Goal: Task Accomplishment & Management: Complete application form

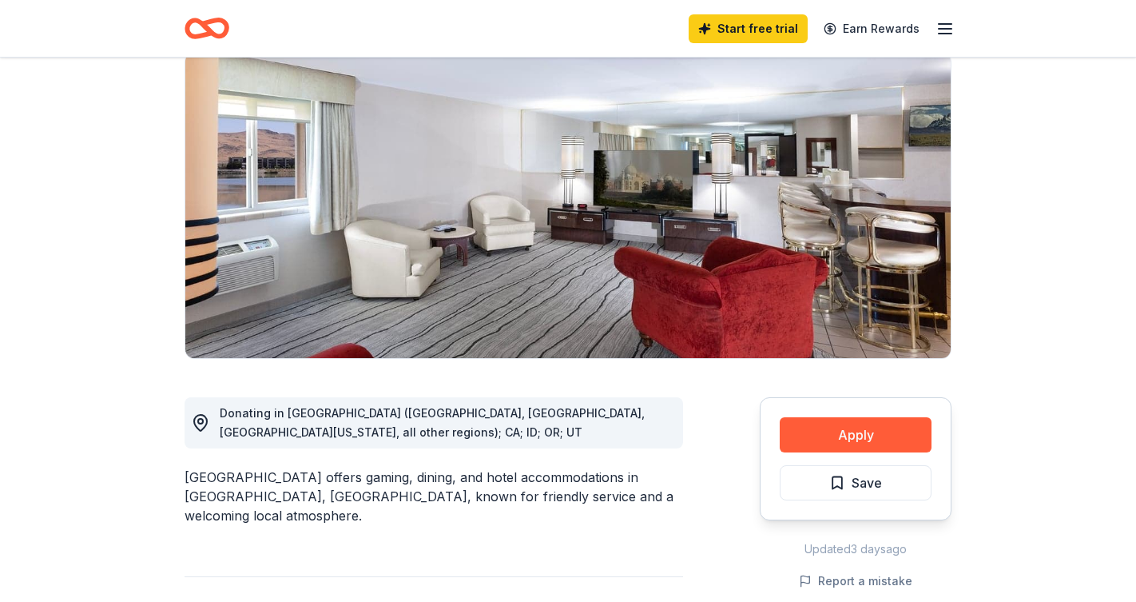
scroll to position [131, 0]
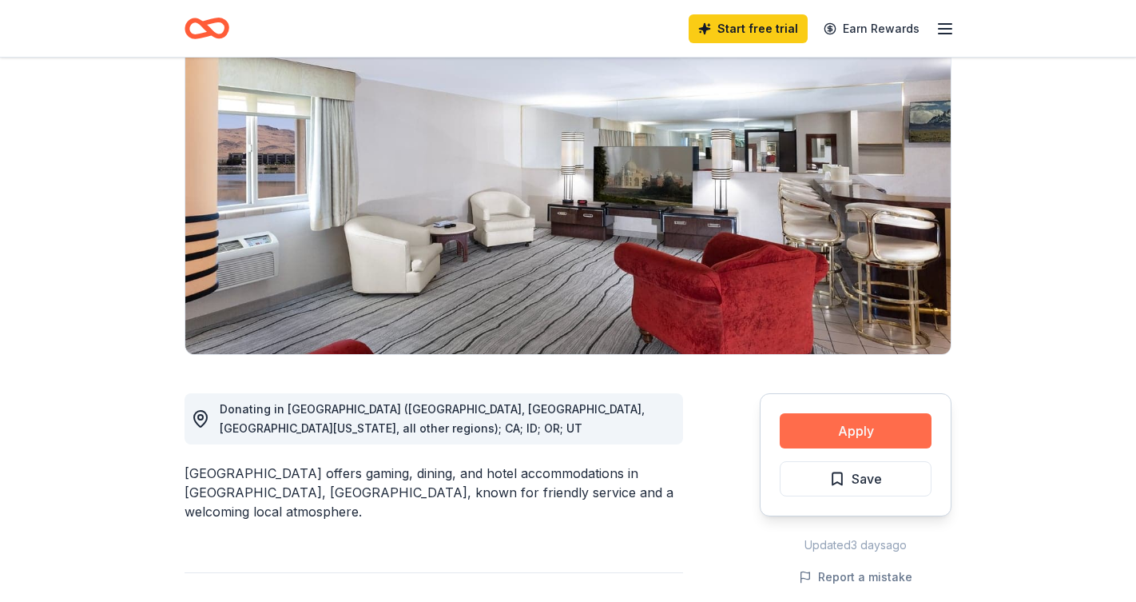
click at [849, 427] on button "Apply" at bounding box center [856, 430] width 152 height 35
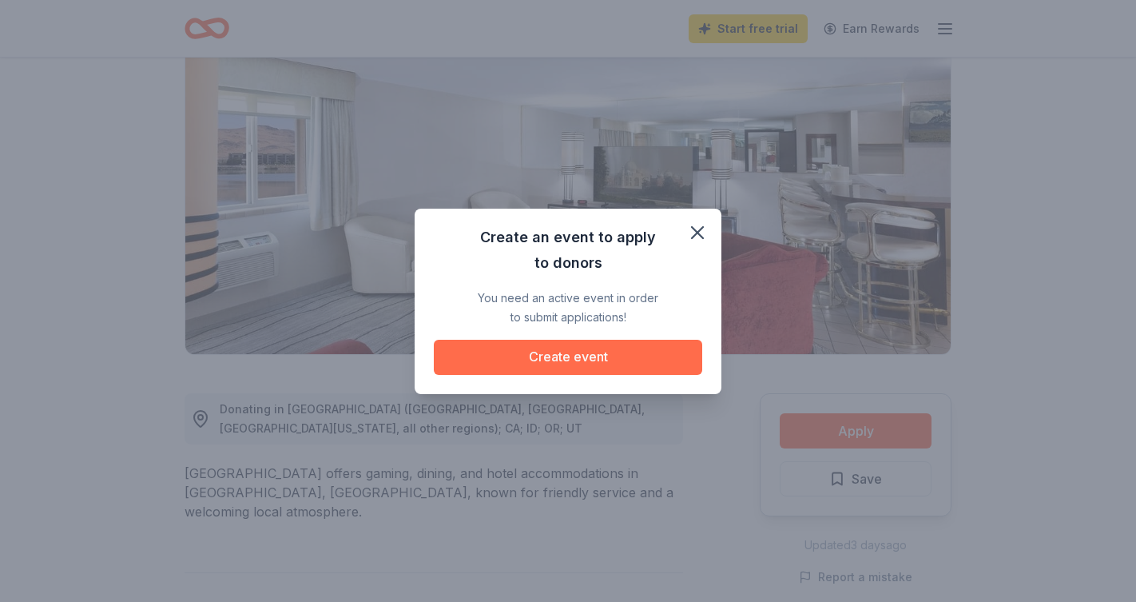
click at [616, 360] on button "Create event" at bounding box center [568, 357] width 268 height 35
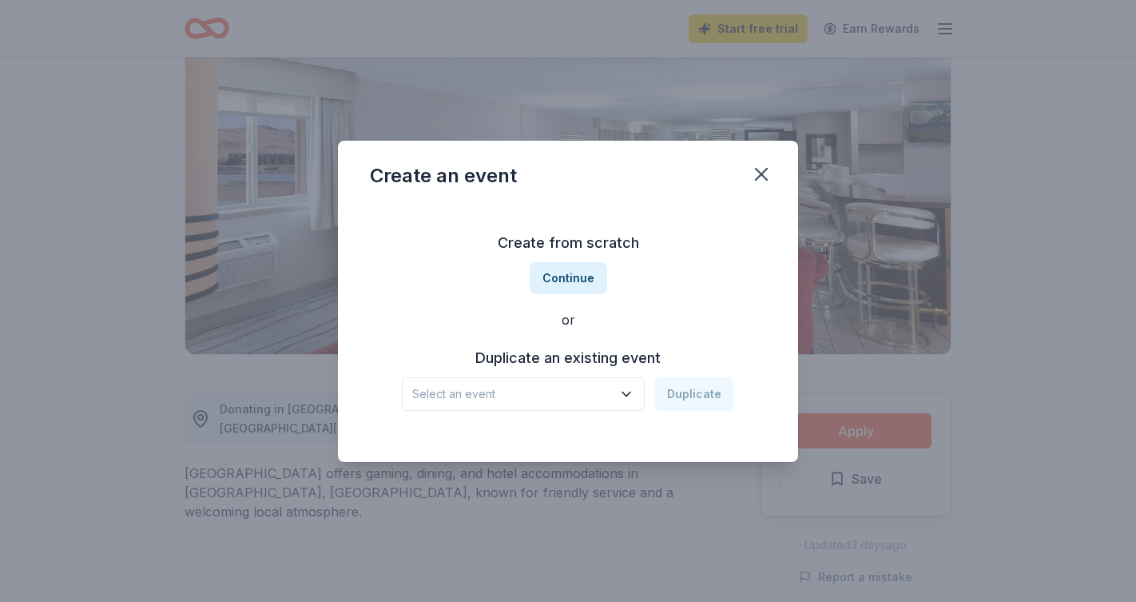
click at [629, 390] on icon "button" at bounding box center [626, 394] width 16 height 16
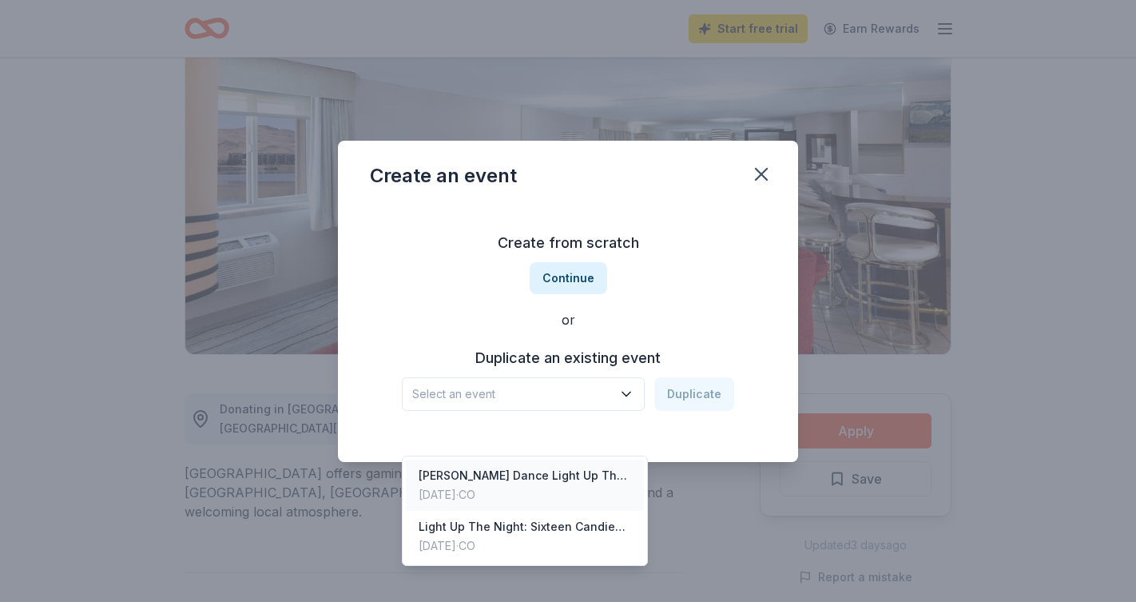
click at [586, 466] on div "[PERSON_NAME] Dance Light Up The Night Gala" at bounding box center [525, 475] width 212 height 19
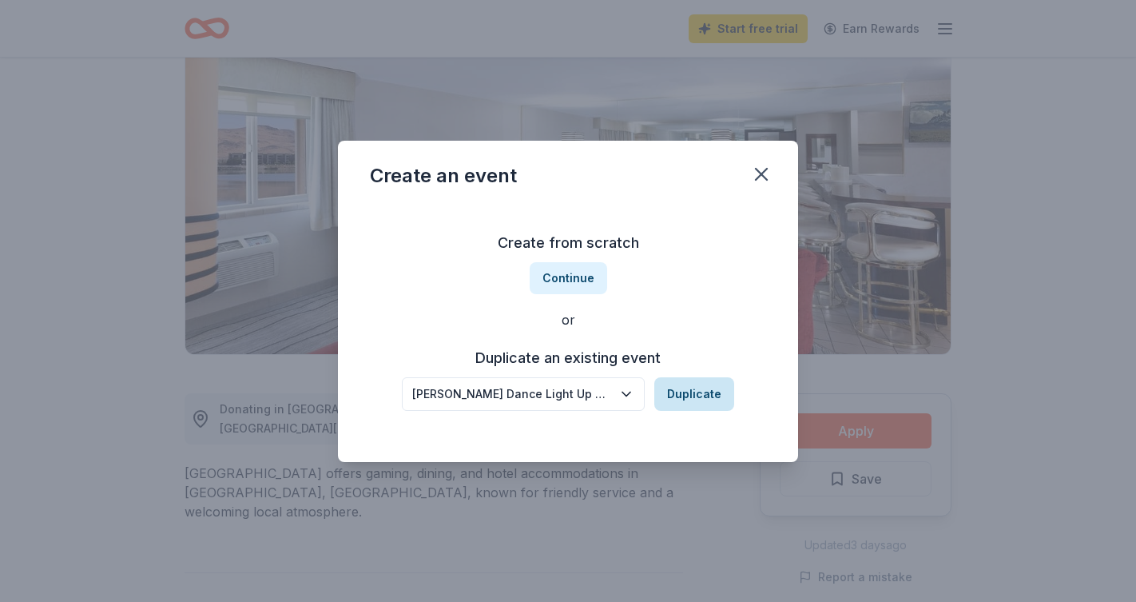
click at [689, 402] on button "Duplicate" at bounding box center [694, 394] width 80 height 34
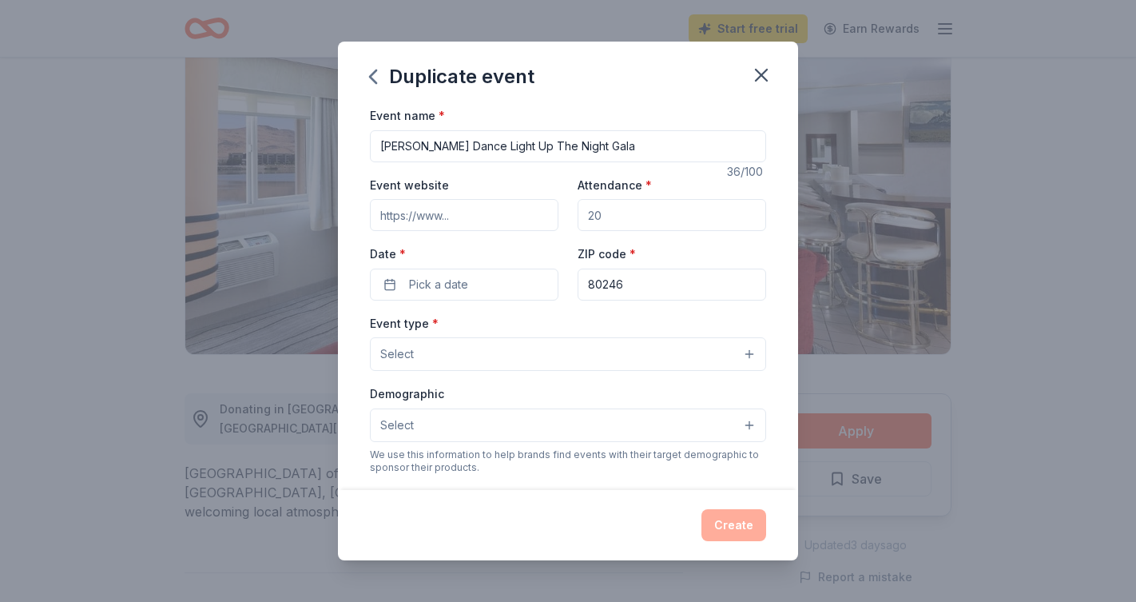
click at [622, 216] on input "Attendance *" at bounding box center [672, 215] width 189 height 32
click at [625, 214] on input "Attendance *" at bounding box center [672, 215] width 189 height 32
click at [750, 352] on button "Select" at bounding box center [568, 354] width 396 height 34
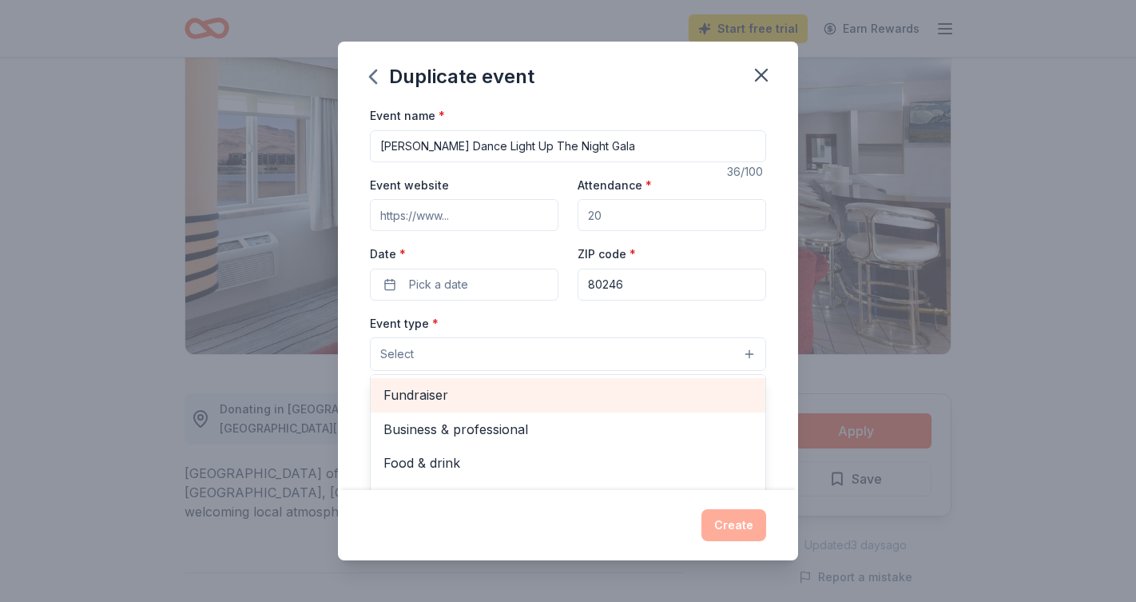
click at [436, 394] on span "Fundraiser" at bounding box center [567, 394] width 369 height 21
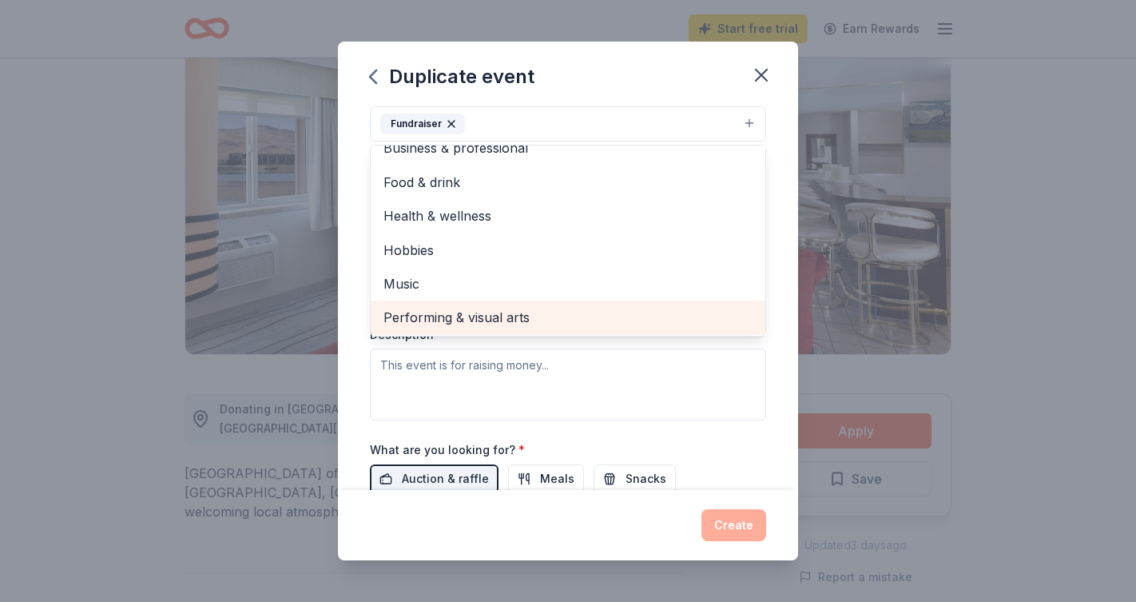
scroll to position [237, 0]
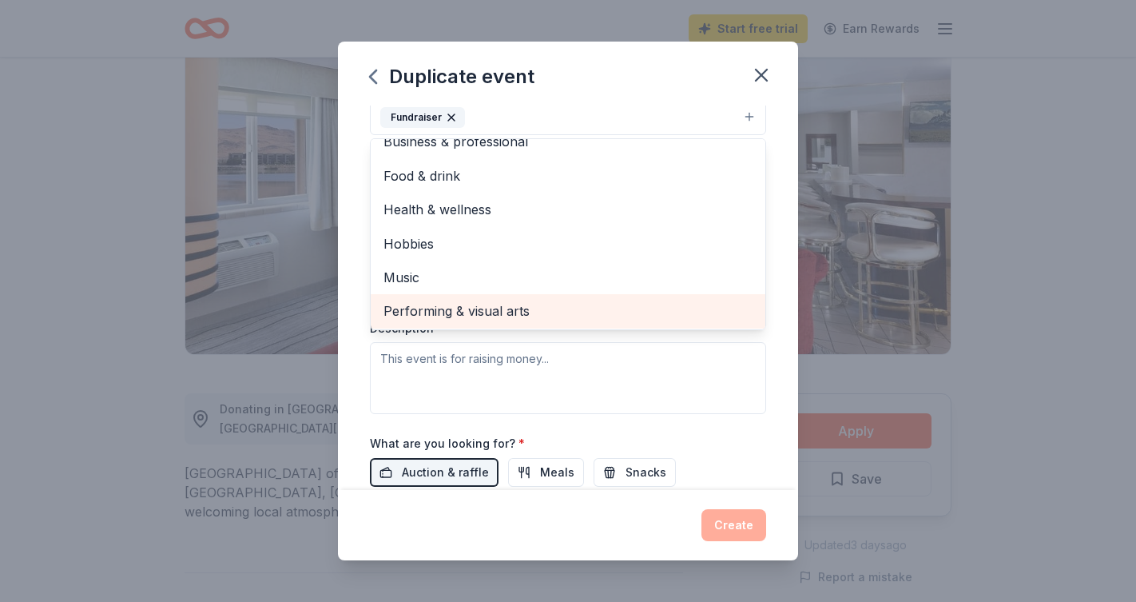
click at [520, 311] on span "Performing & visual arts" at bounding box center [567, 310] width 369 height 21
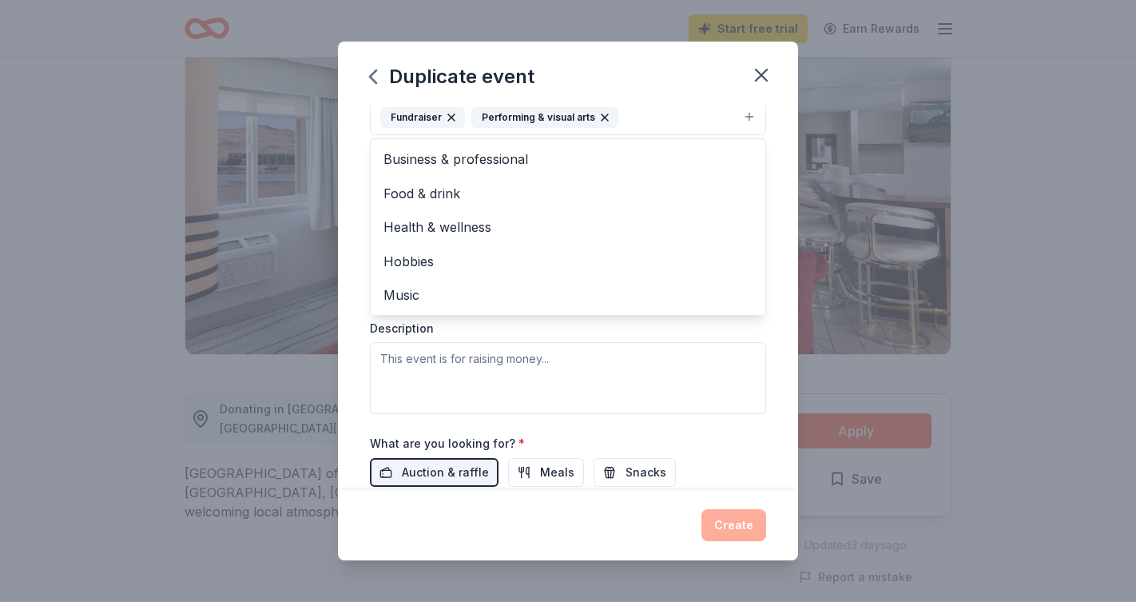
click at [777, 359] on div "Event name * Davis Dance Light Up The Night Gala 36 /100 Event website Attendan…" at bounding box center [568, 297] width 460 height 384
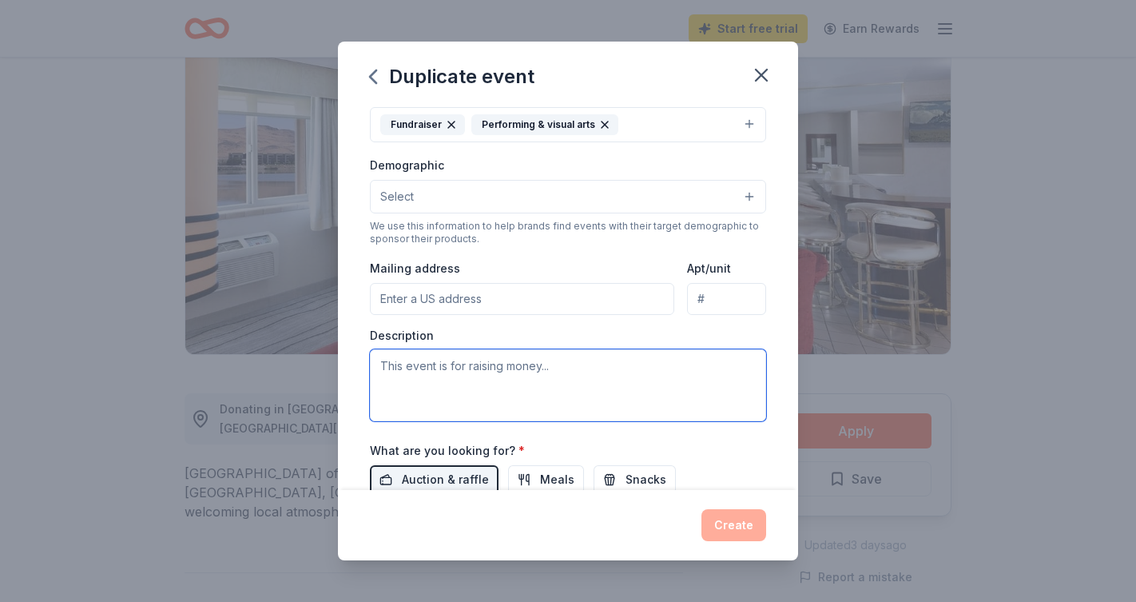
click at [379, 363] on textarea at bounding box center [568, 385] width 396 height 72
paste textarea "🎃 Gala [DATE] Party Alert 👻 [PERSON_NAME] Dance Annual Gala Event: This year's …"
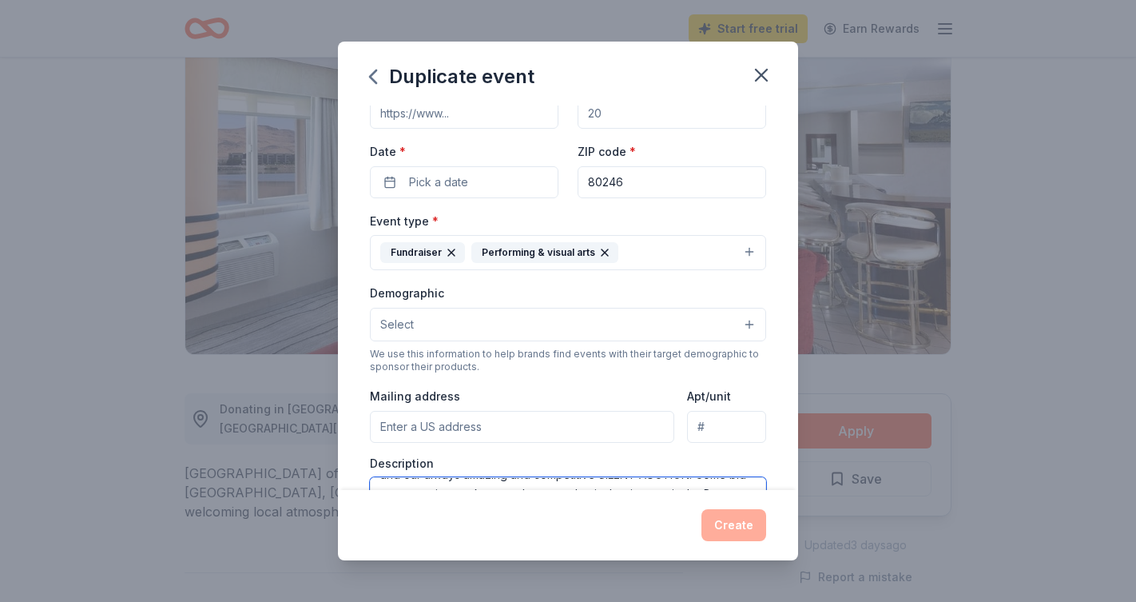
scroll to position [23, 0]
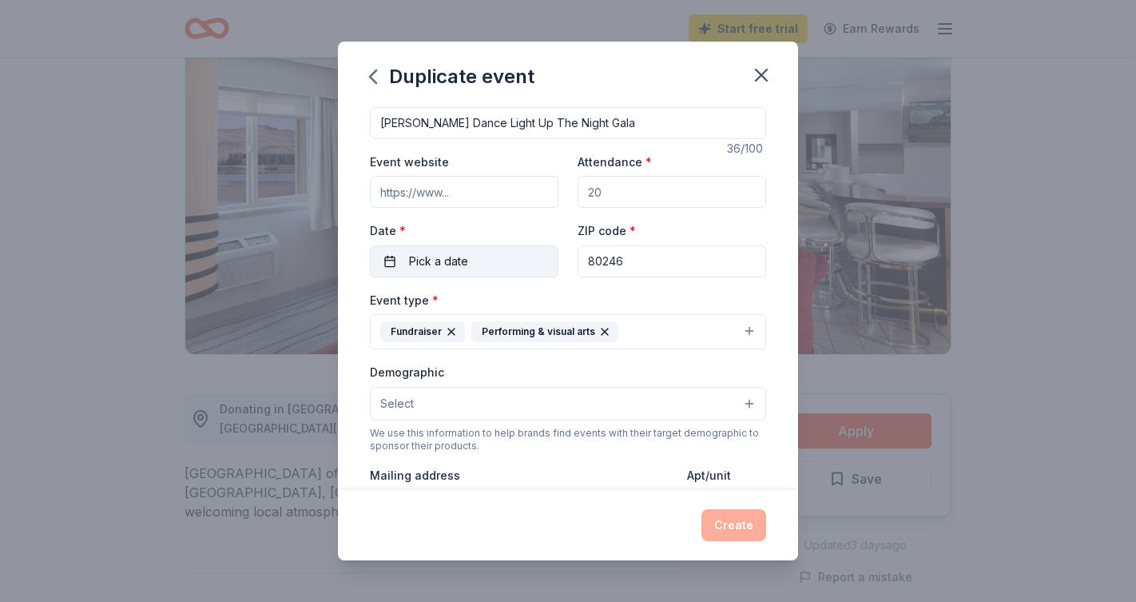
type textarea "🎃 Gala [DATE] Party Alert 👻 [PERSON_NAME] Dance Annual Gala Event: This year's …"
click at [513, 255] on button "Pick a date" at bounding box center [464, 261] width 189 height 32
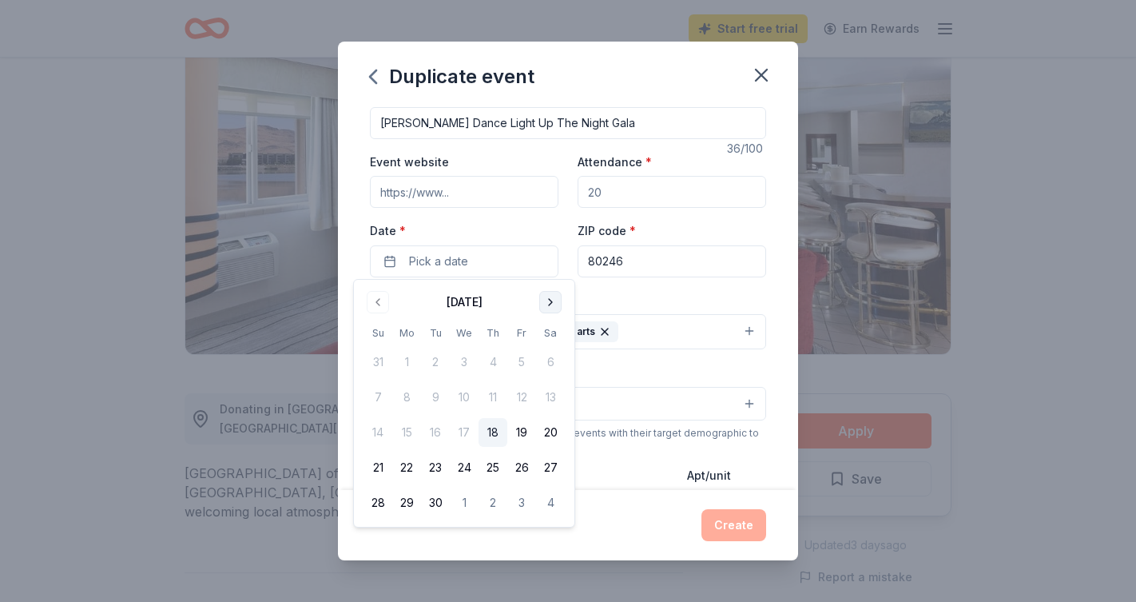
click at [552, 300] on button "Go to next month" at bounding box center [550, 302] width 22 height 22
click at [553, 466] on button "25" at bounding box center [550, 467] width 29 height 29
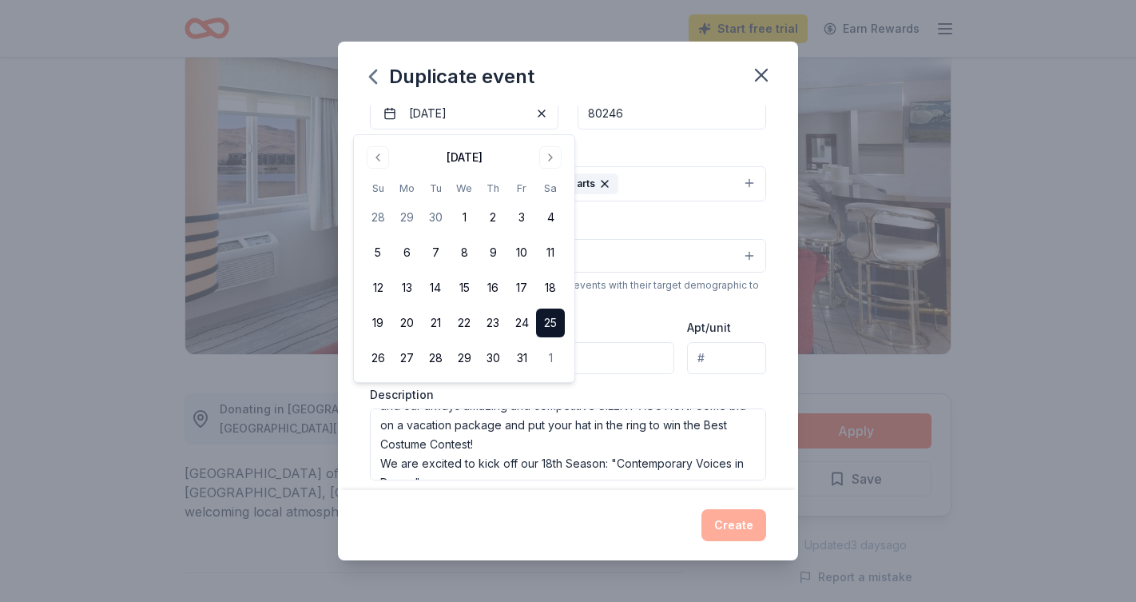
scroll to position [168, 0]
click at [550, 321] on button "25" at bounding box center [550, 322] width 29 height 29
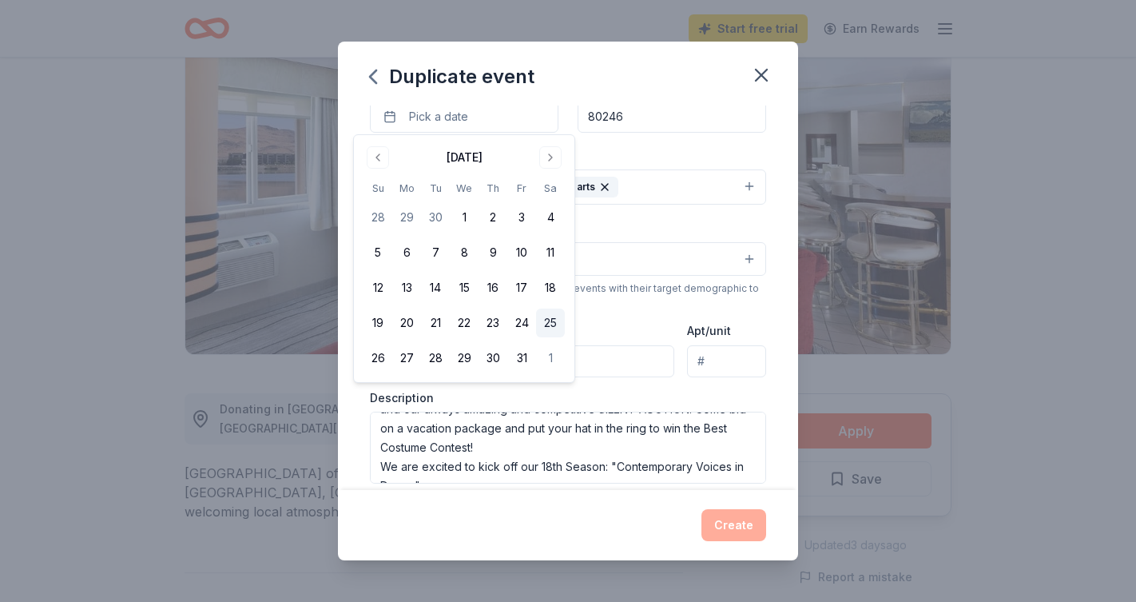
click at [553, 320] on button "25" at bounding box center [550, 322] width 29 height 29
click at [784, 337] on div "Event name * Davis Dance Light Up The Night Gala 36 /100 Event website Attendan…" at bounding box center [568, 297] width 460 height 384
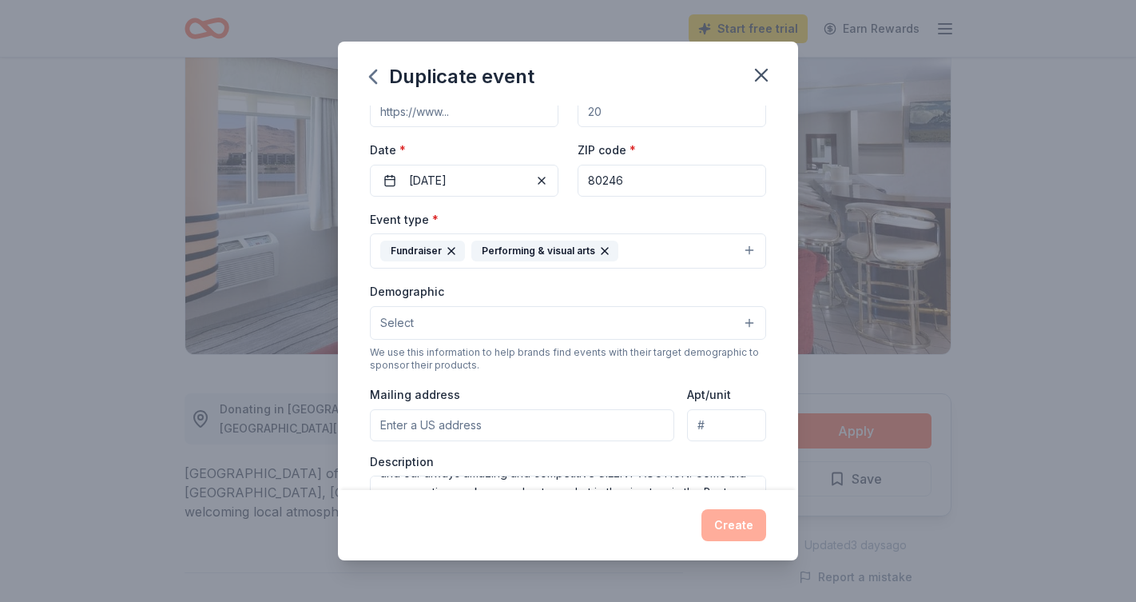
scroll to position [101, 0]
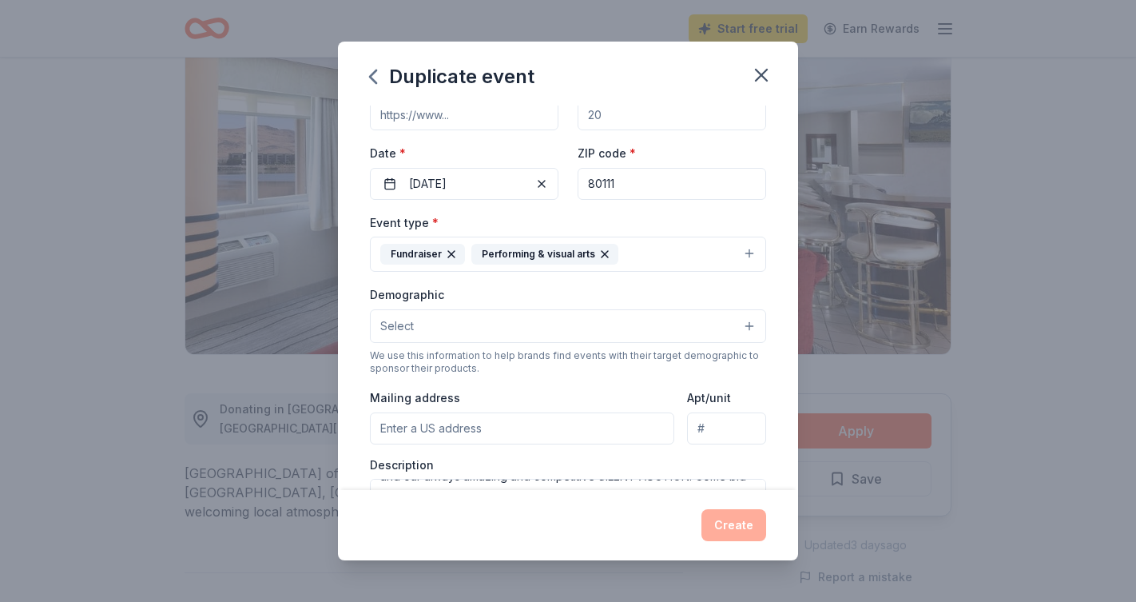
type input "80111"
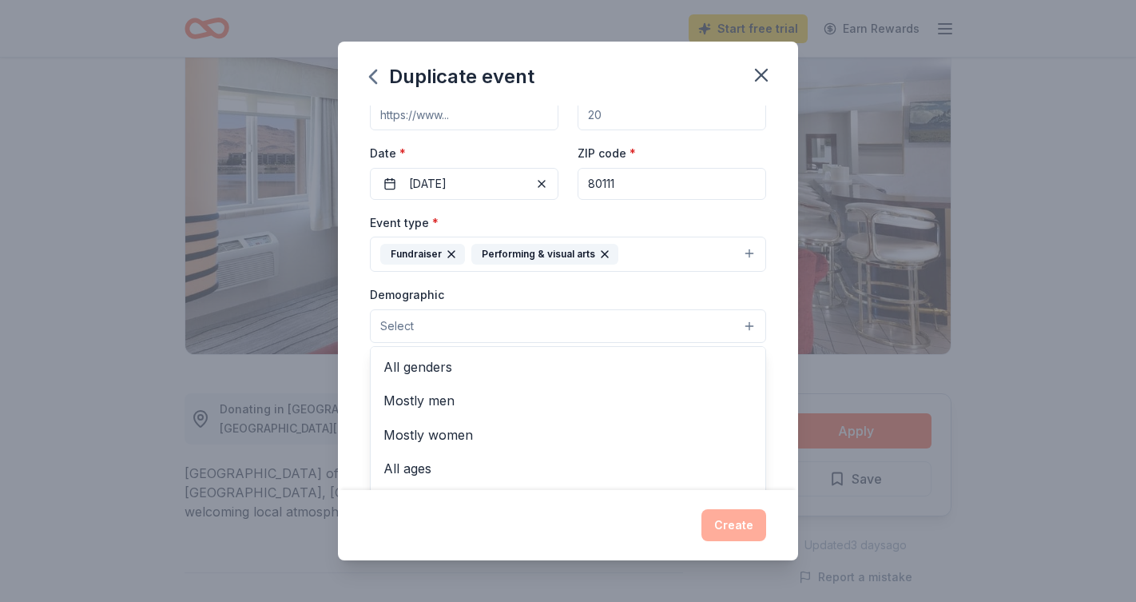
click at [748, 326] on button "Select" at bounding box center [568, 326] width 396 height 34
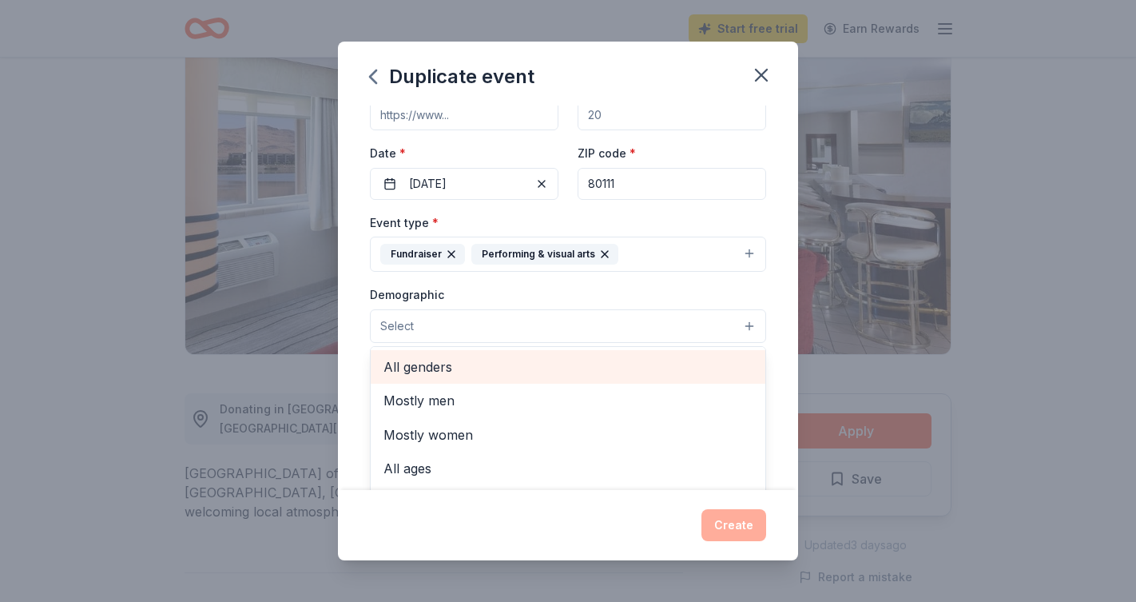
click at [451, 367] on span "All genders" at bounding box center [567, 366] width 369 height 21
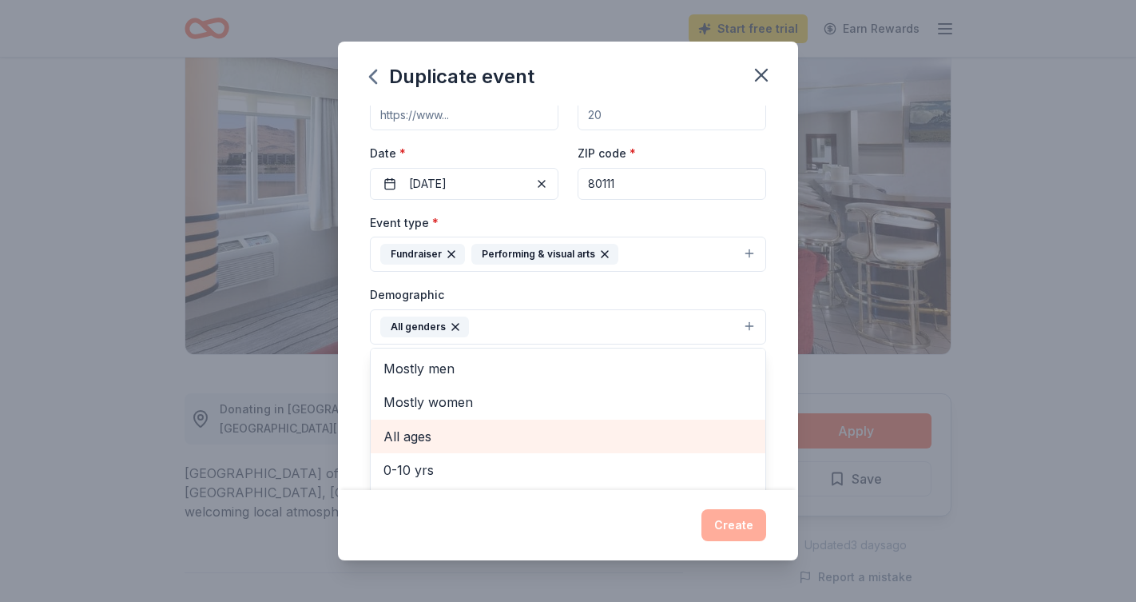
click at [427, 431] on span "All ages" at bounding box center [567, 436] width 369 height 21
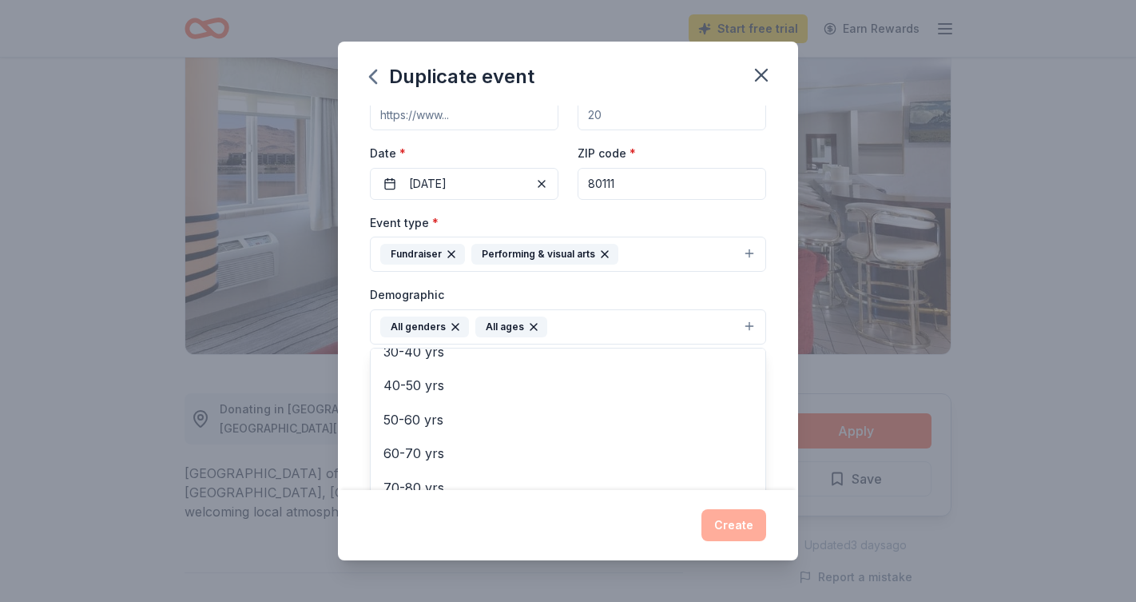
scroll to position [185, 0]
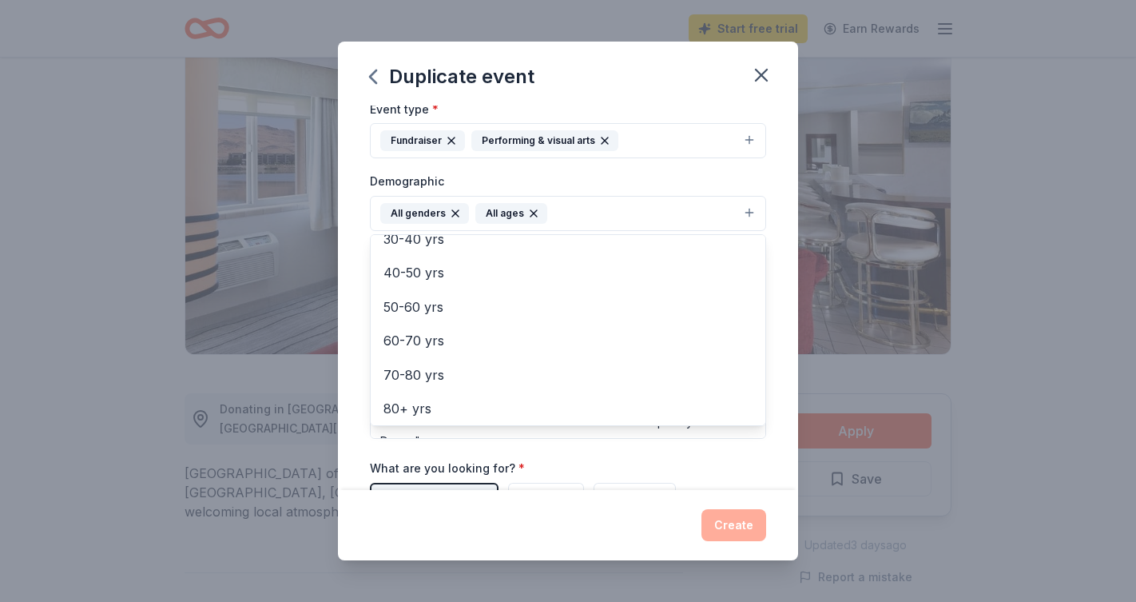
click at [781, 355] on div "Event name * Davis Dance Light Up The Night Gala 36 /100 Event website Attendan…" at bounding box center [568, 297] width 460 height 384
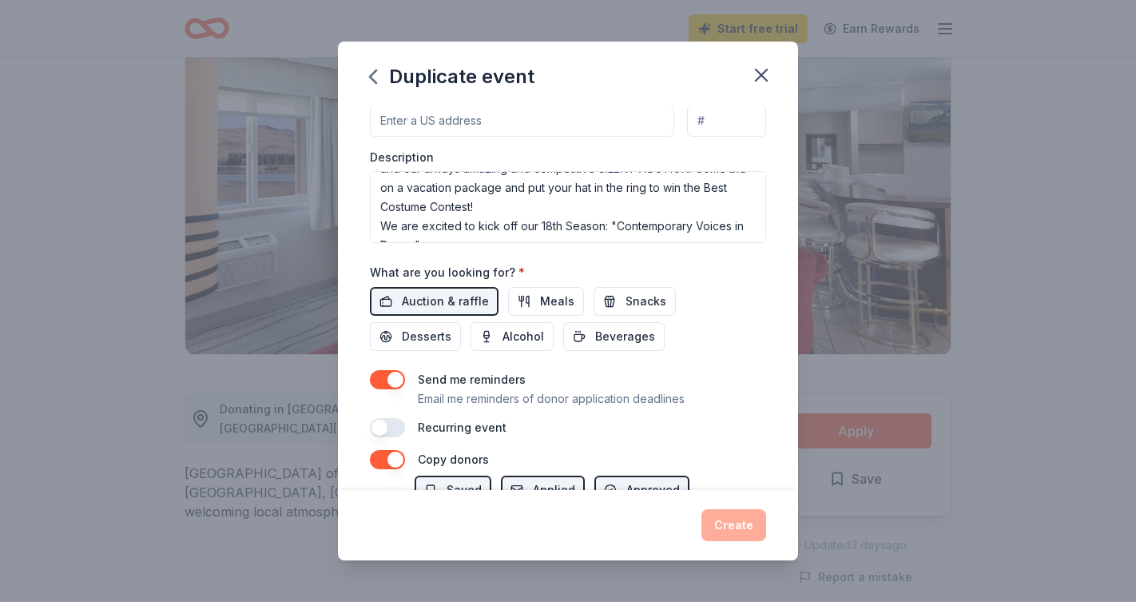
scroll to position [407, 0]
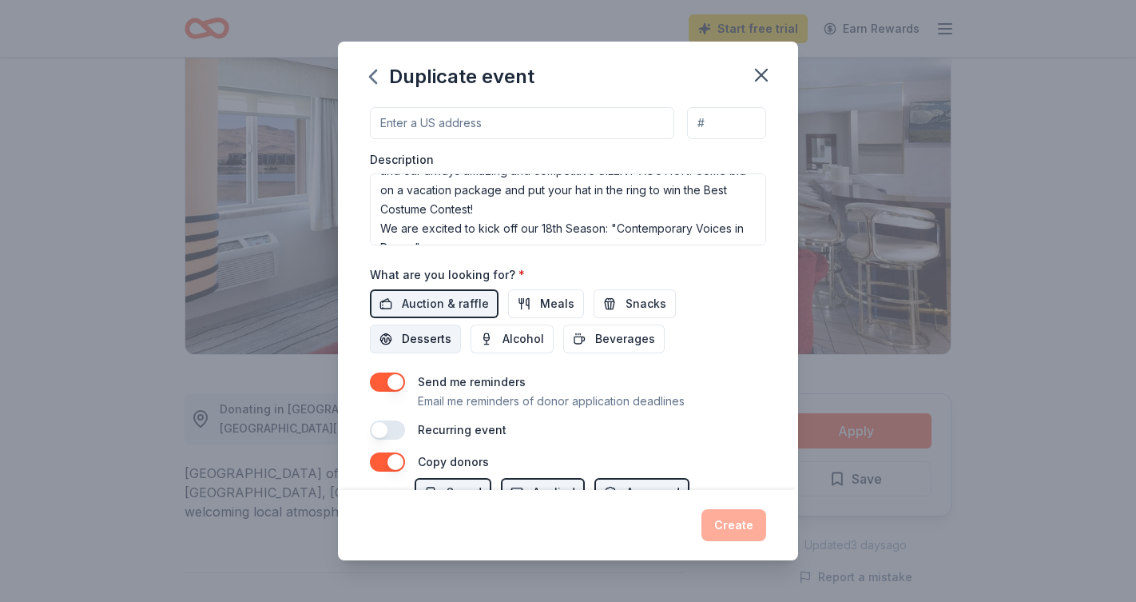
click at [451, 329] on span "Desserts" at bounding box center [427, 338] width 50 height 19
click at [546, 302] on span "Meals" at bounding box center [557, 303] width 34 height 19
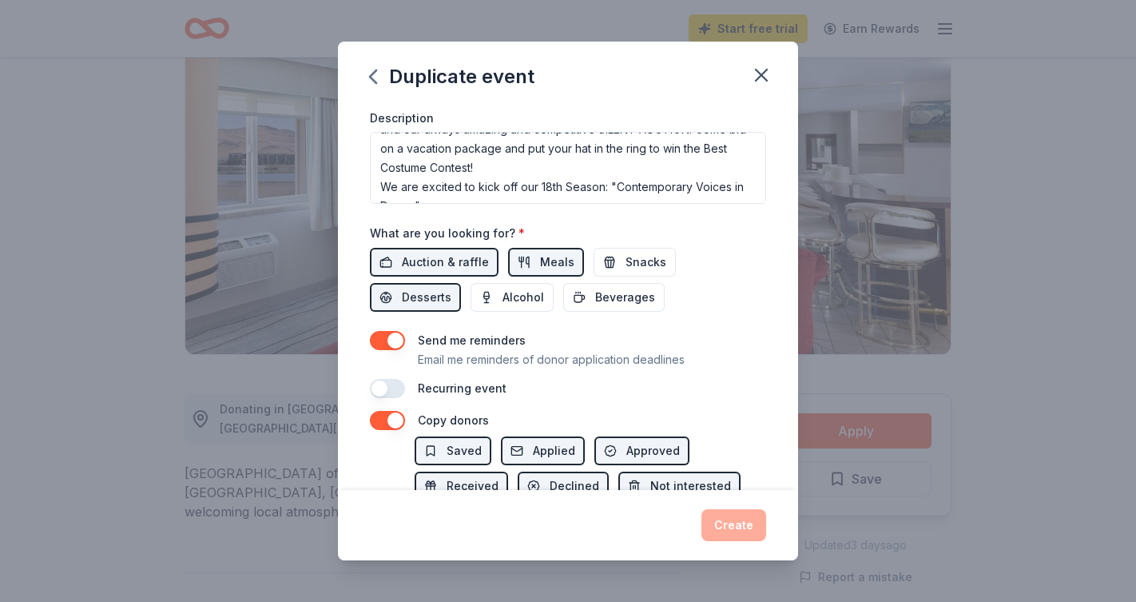
scroll to position [451, 0]
click at [502, 290] on span "Alcohol" at bounding box center [523, 295] width 42 height 19
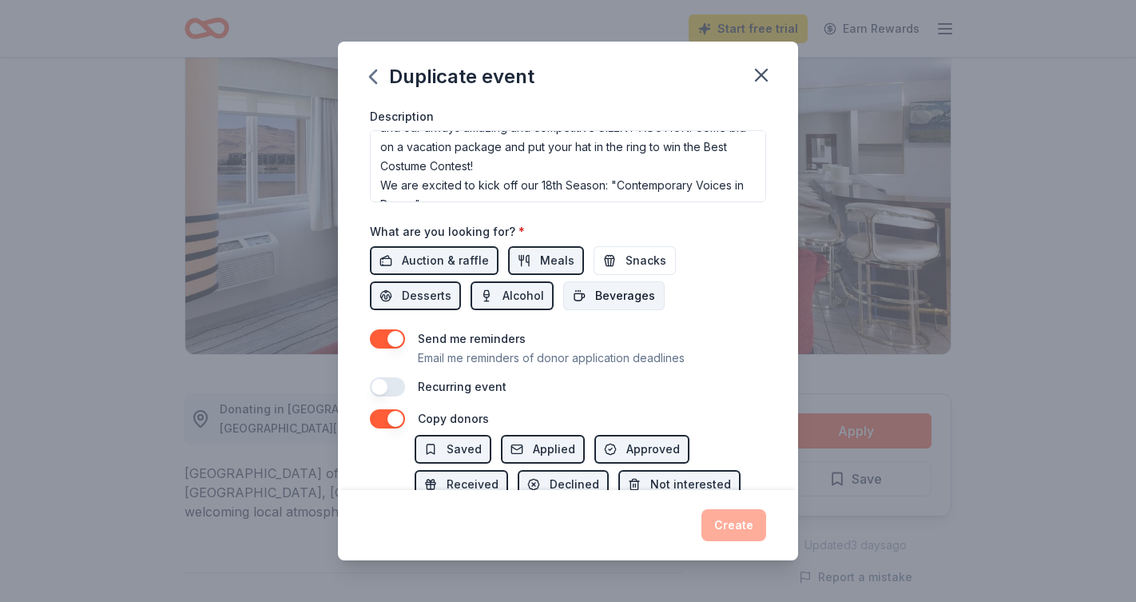
click at [595, 290] on span "Beverages" at bounding box center [625, 295] width 60 height 19
click at [637, 256] on span "Snacks" at bounding box center [646, 260] width 41 height 19
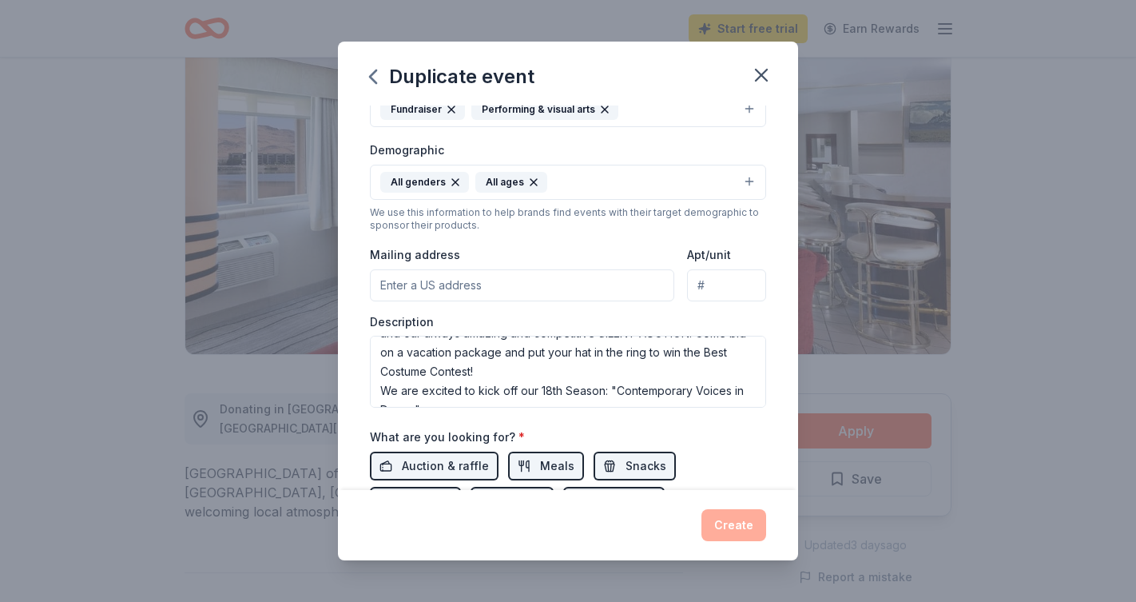
scroll to position [193, 0]
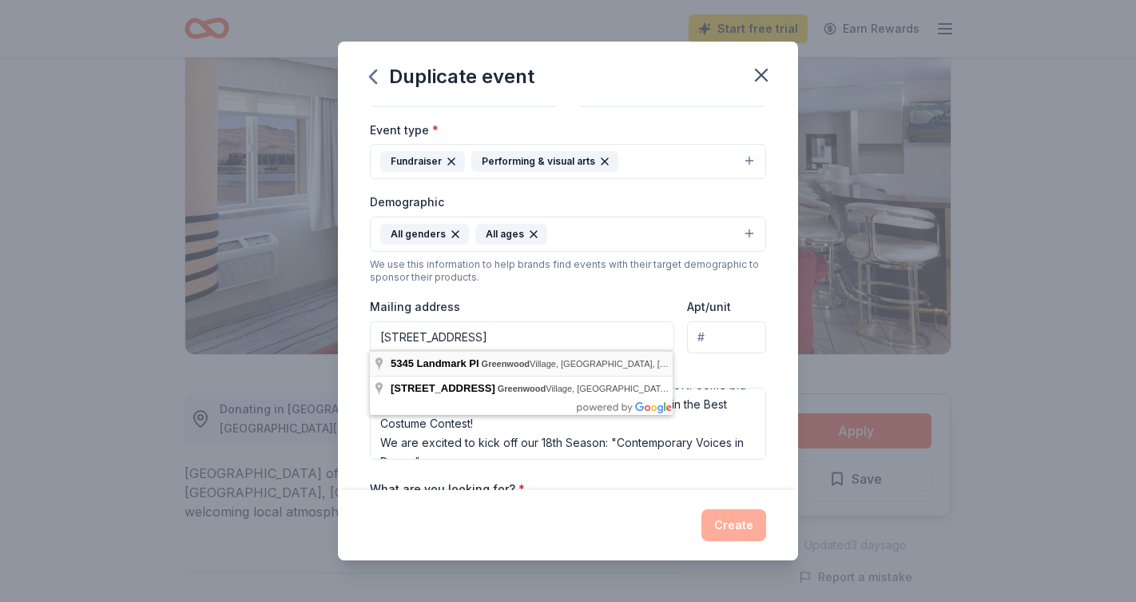
type input "5345 Land Mark Place, Greenwood Village, CO, 80111"
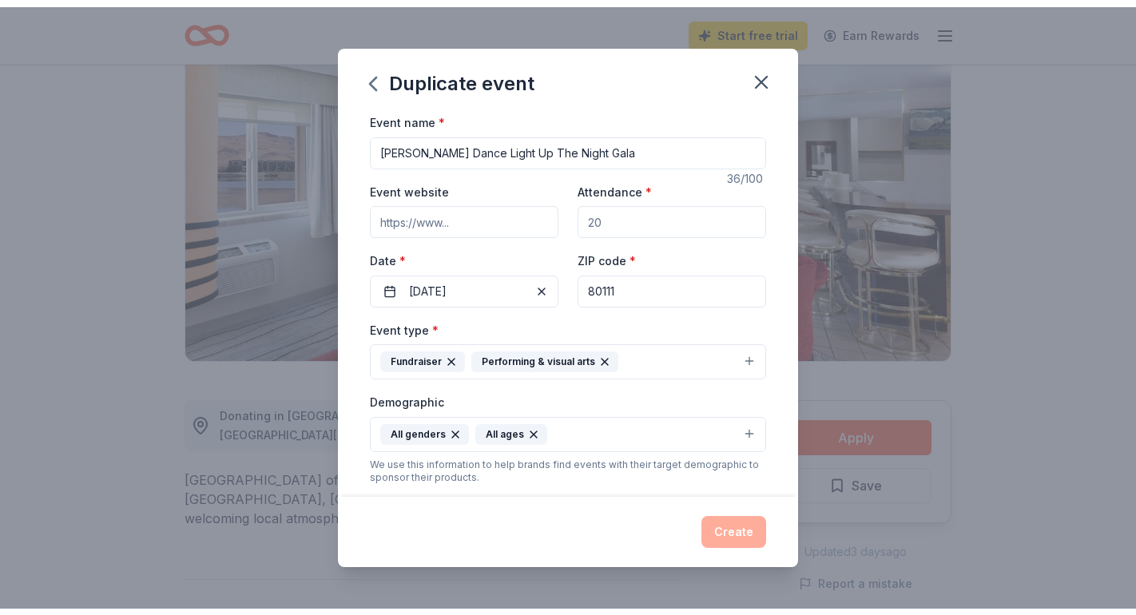
scroll to position [0, 0]
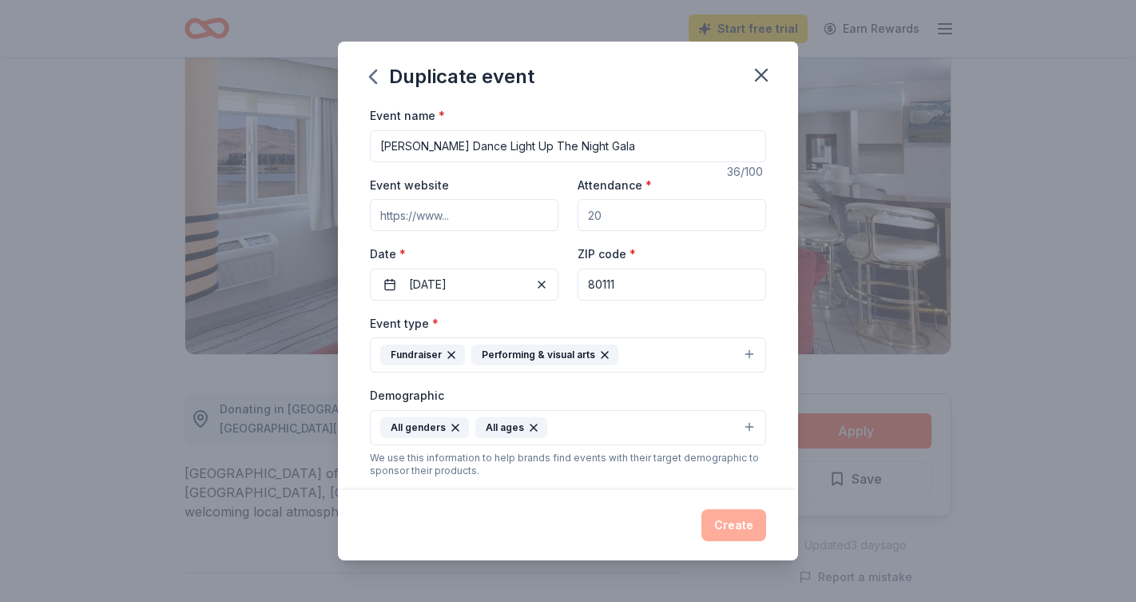
click at [518, 213] on input "Event website" at bounding box center [464, 215] width 189 height 32
type input "w"
paste input "https://www.davisdanceco.com/davis-events"
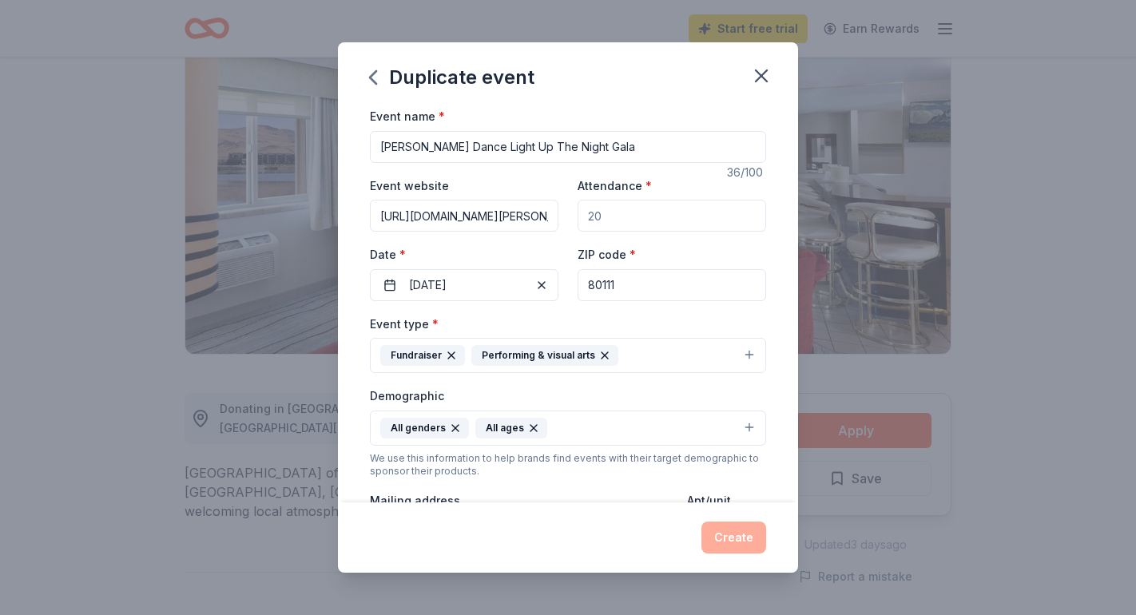
type input "https://www.davisdanceco.com/davis-events"
click at [668, 88] on div "Duplicate event" at bounding box center [568, 74] width 460 height 64
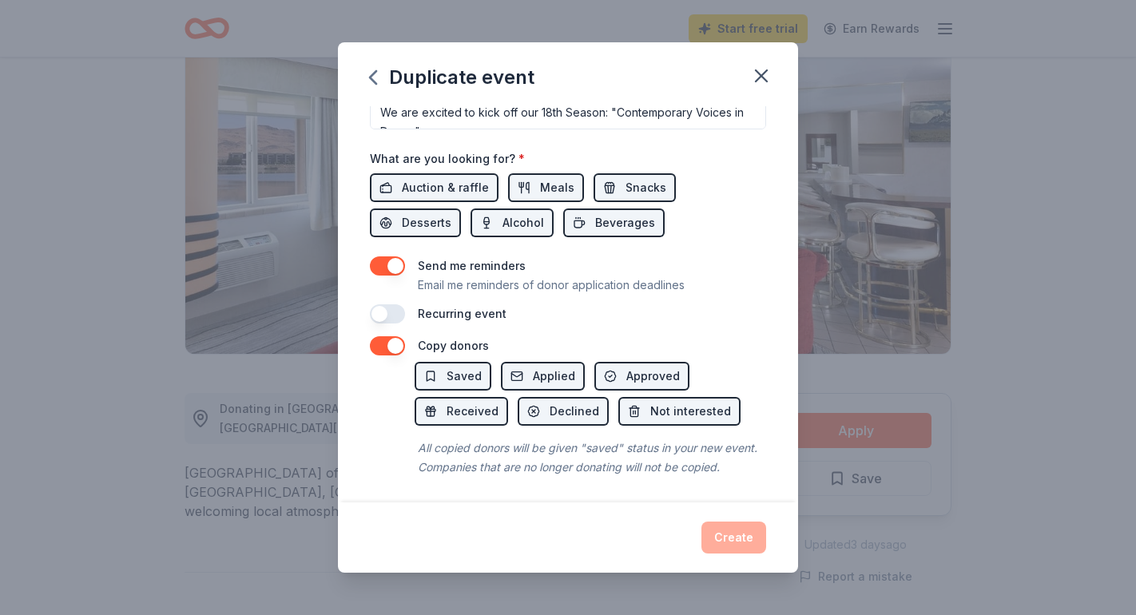
scroll to position [523, 0]
click at [766, 351] on div "Event name * Davis Dance Light Up The Night Gala 36 /100 Event website https://…" at bounding box center [568, 304] width 460 height 396
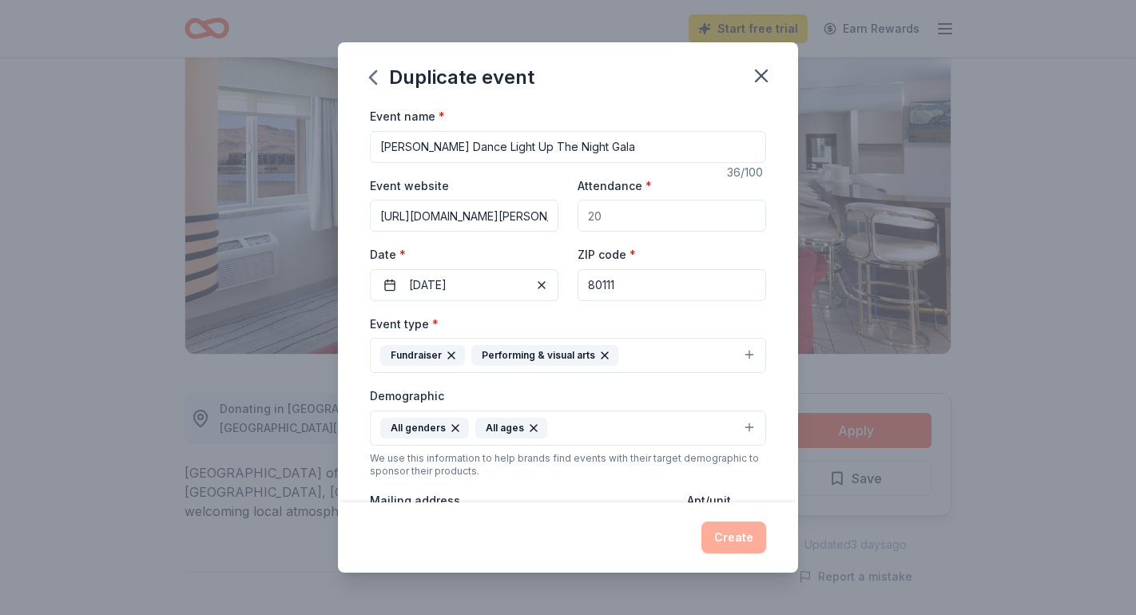
scroll to position [0, 0]
click at [671, 98] on div "Duplicate event" at bounding box center [568, 74] width 460 height 64
click at [649, 216] on input "Attendance *" at bounding box center [672, 216] width 189 height 32
type input "200"
click at [783, 332] on div "Event name * Davis Dance Light Up The Night Gala 36 /100 Event website https://…" at bounding box center [568, 304] width 460 height 396
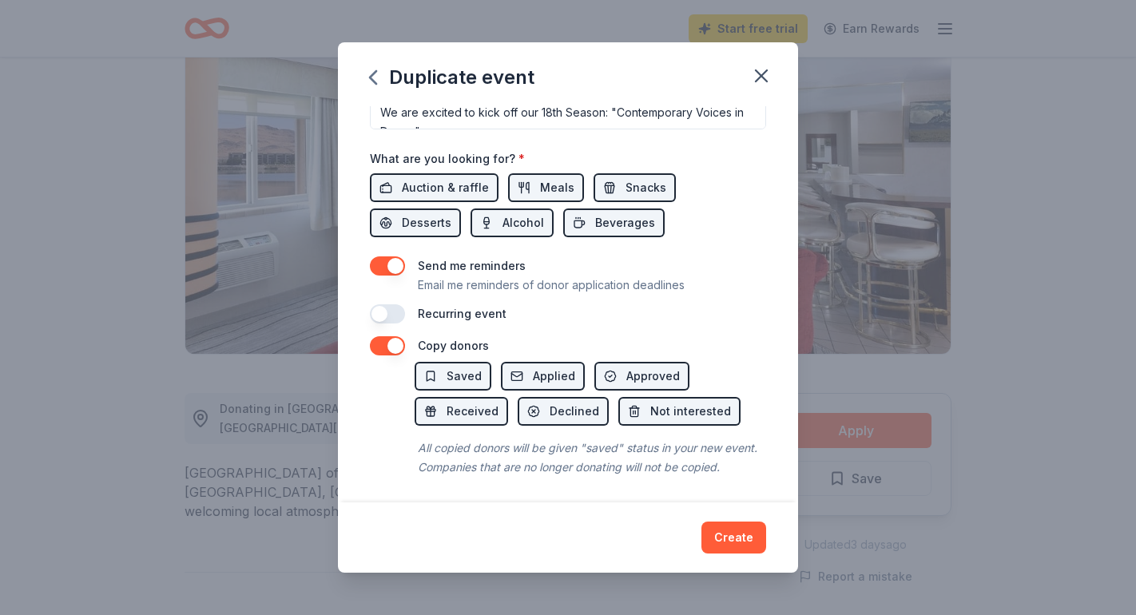
scroll to position [523, 0]
click at [731, 529] on button "Create" at bounding box center [733, 538] width 65 height 32
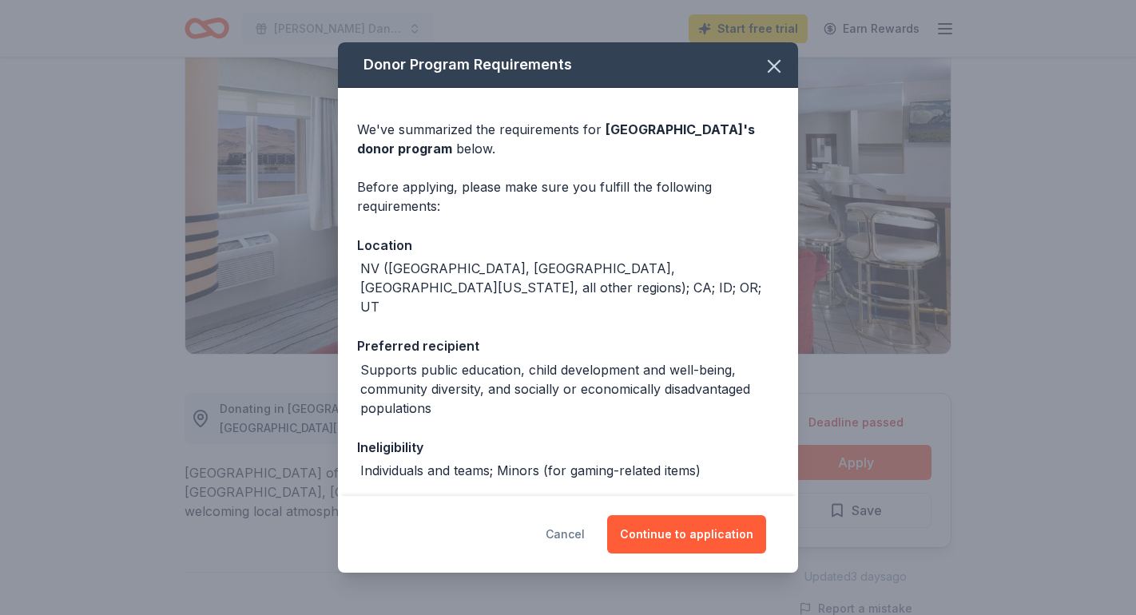
click at [567, 533] on button "Cancel" at bounding box center [565, 534] width 39 height 38
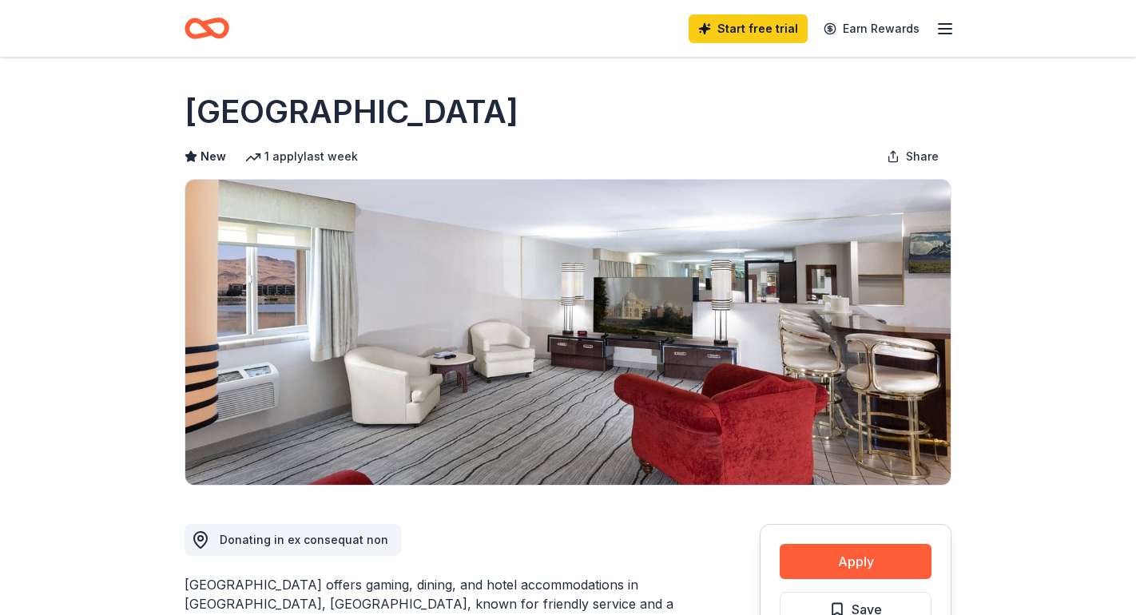
click at [947, 27] on icon "button" at bounding box center [944, 28] width 19 height 19
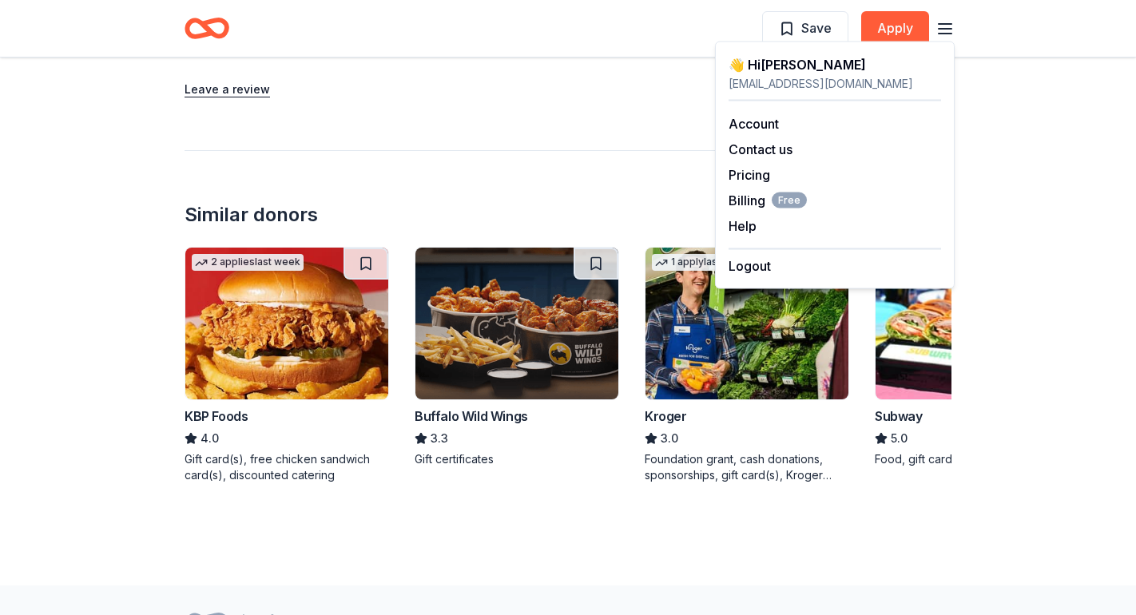
scroll to position [1535, 0]
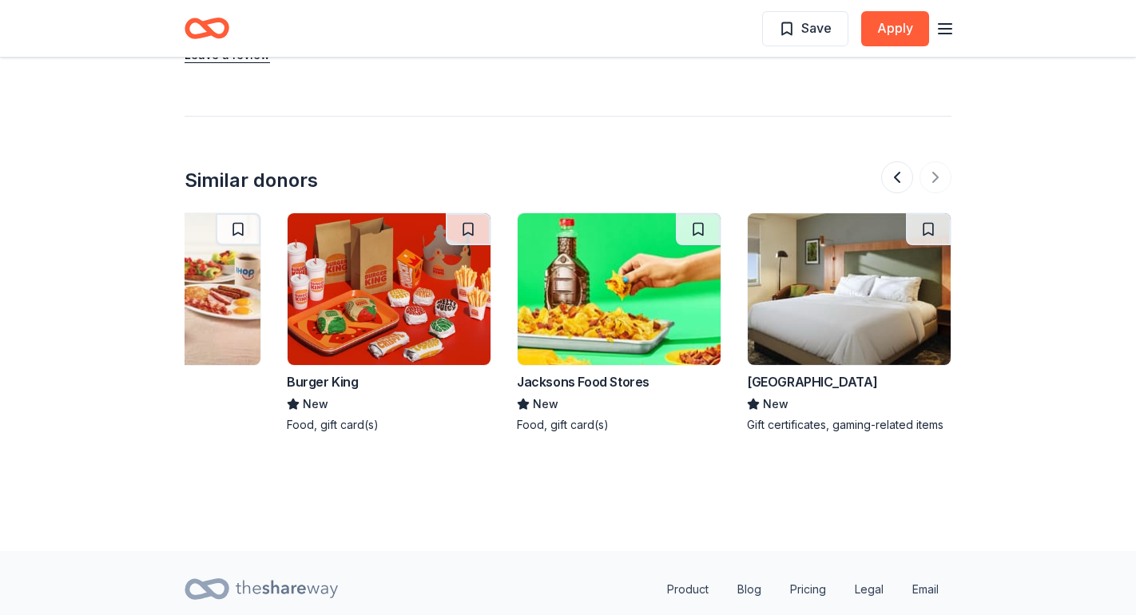
scroll to position [0, 1508]
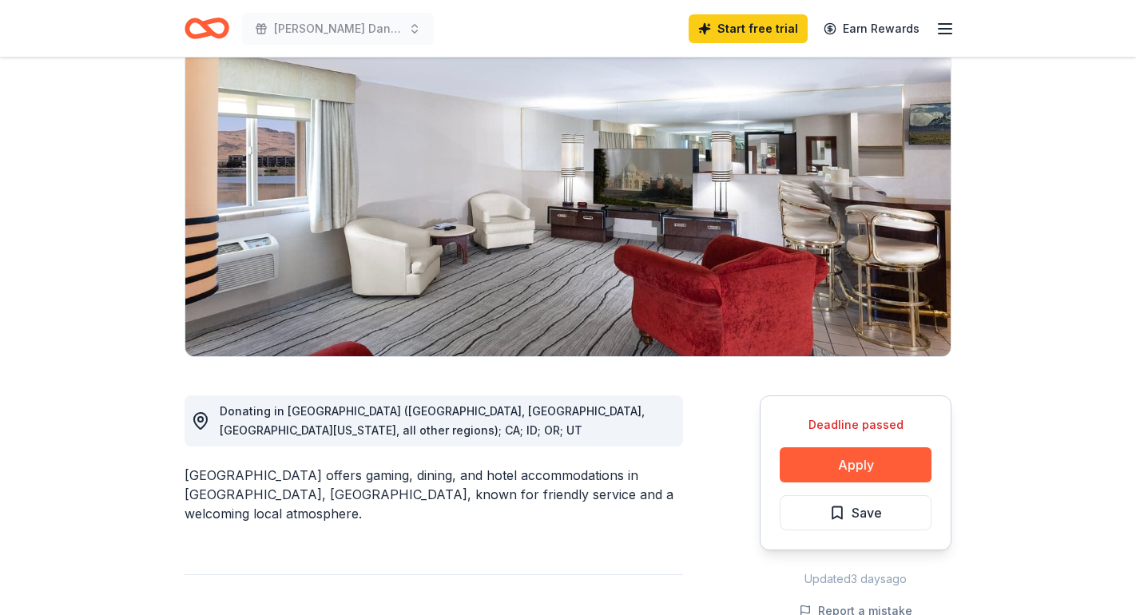
scroll to position [125, 0]
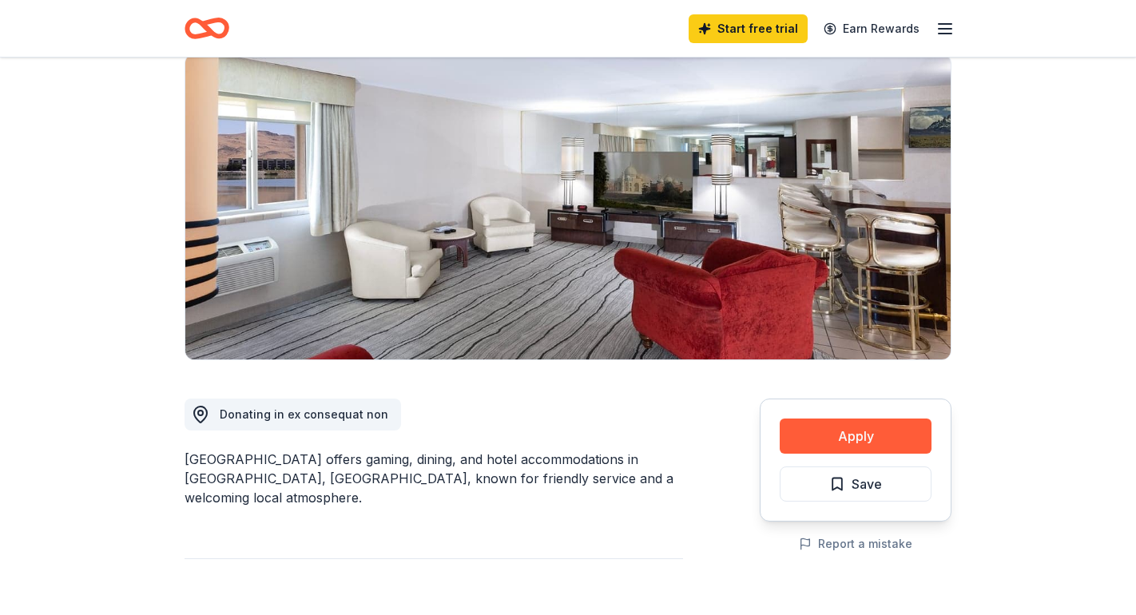
scroll to position [1565, 0]
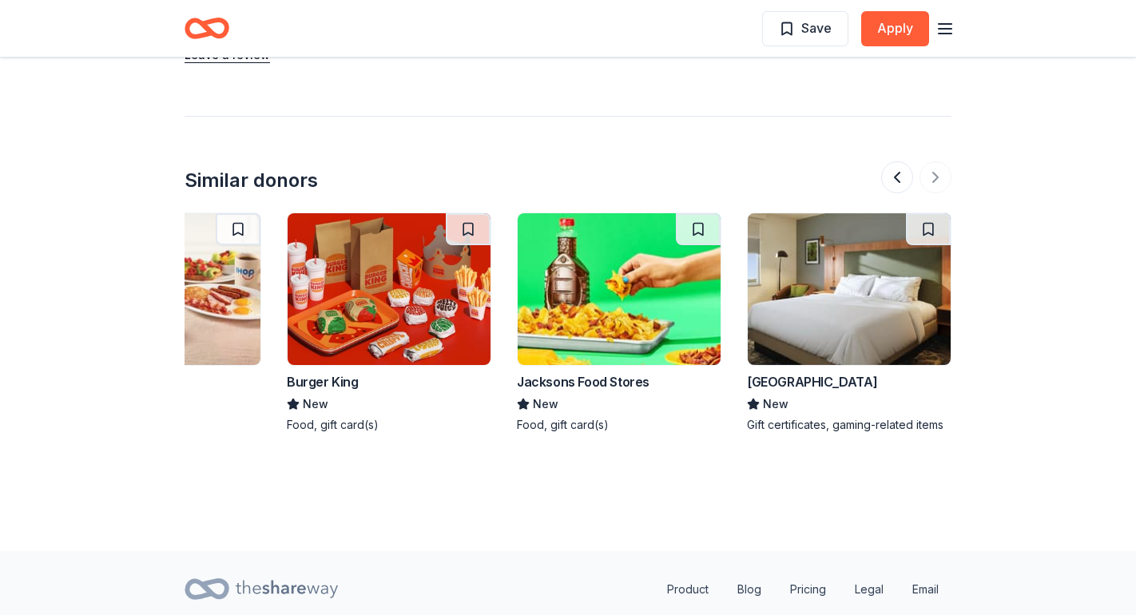
click at [938, 165] on div at bounding box center [916, 177] width 70 height 32
click at [898, 161] on button at bounding box center [897, 177] width 32 height 32
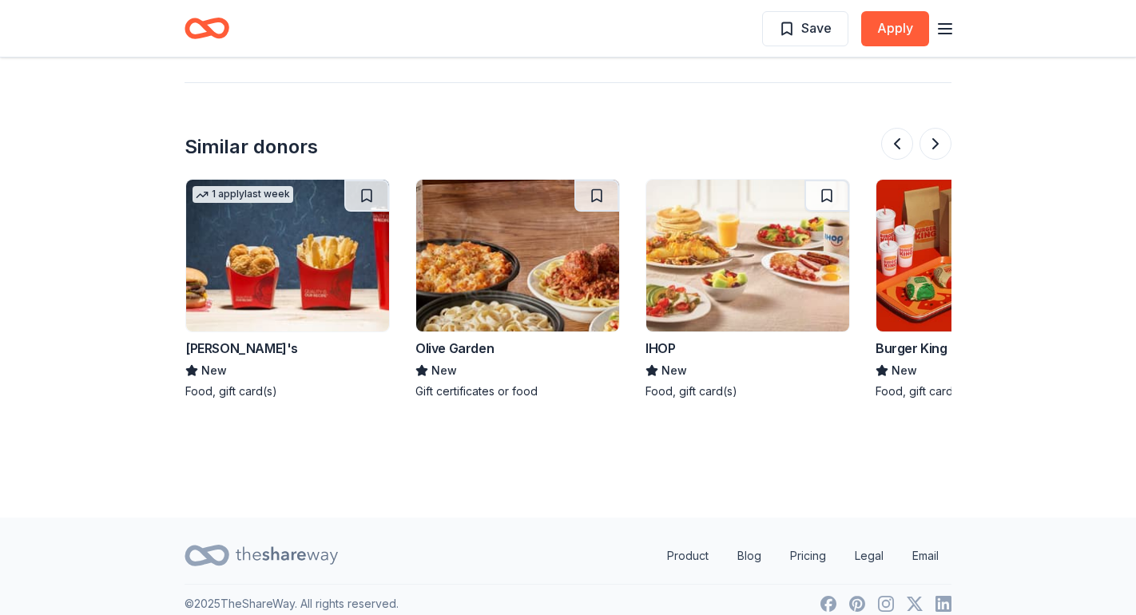
scroll to position [1597, 0]
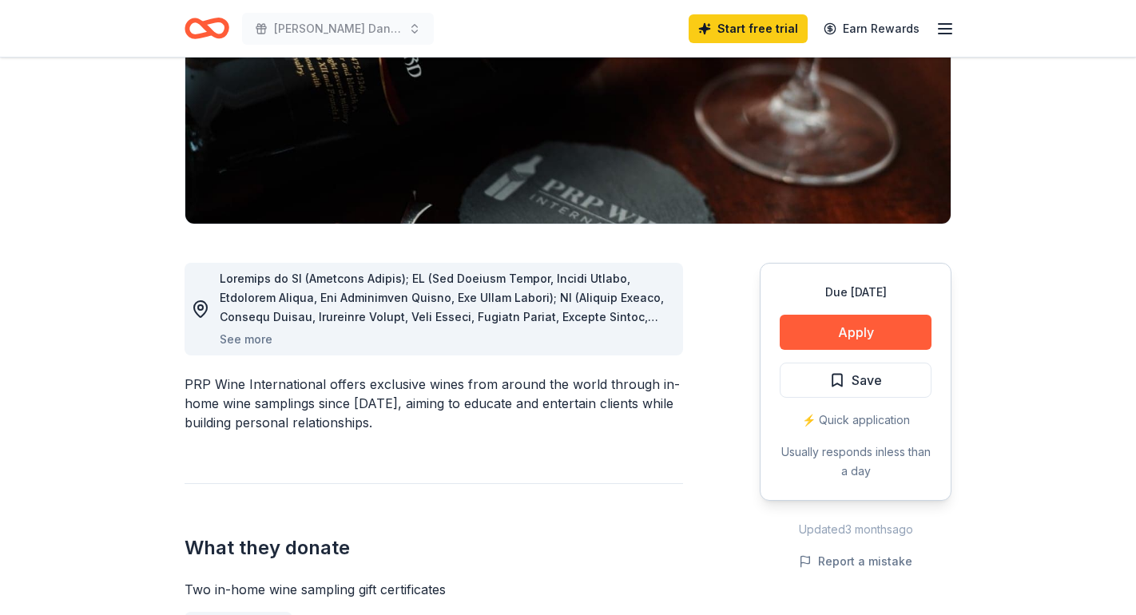
scroll to position [262, 0]
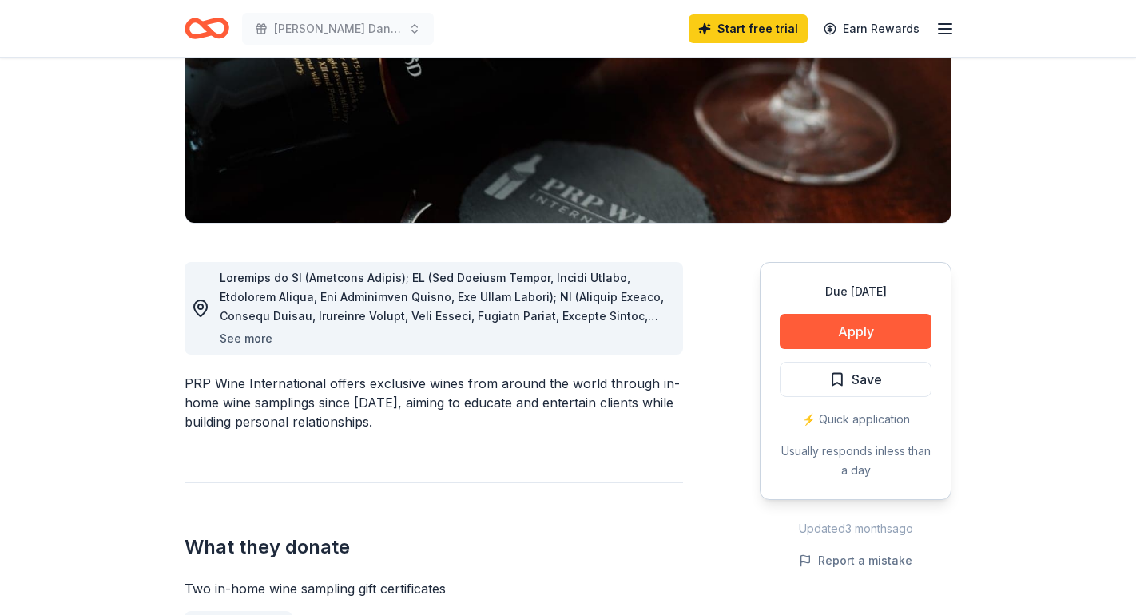
click at [253, 338] on button "See more" at bounding box center [246, 338] width 53 height 19
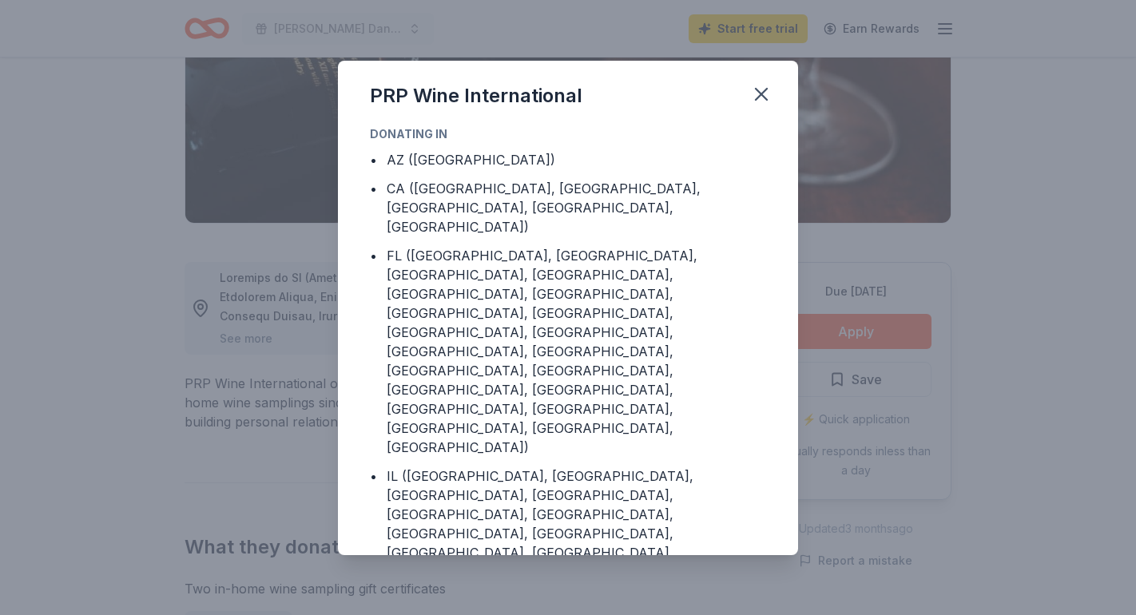
scroll to position [0, 0]
click at [763, 91] on icon "button" at bounding box center [761, 94] width 11 height 11
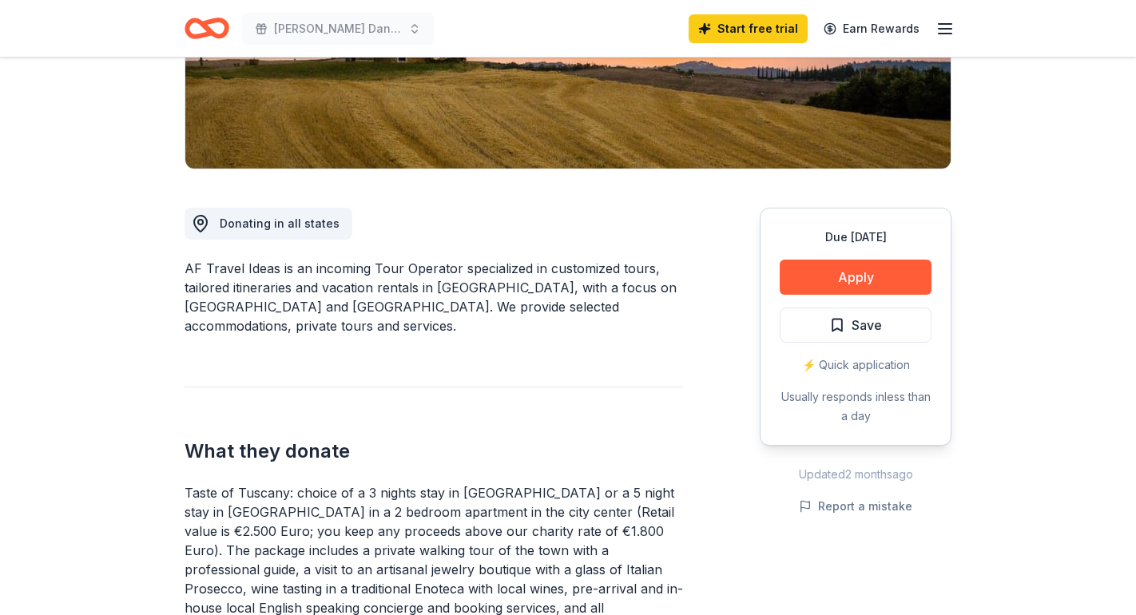
scroll to position [275, 0]
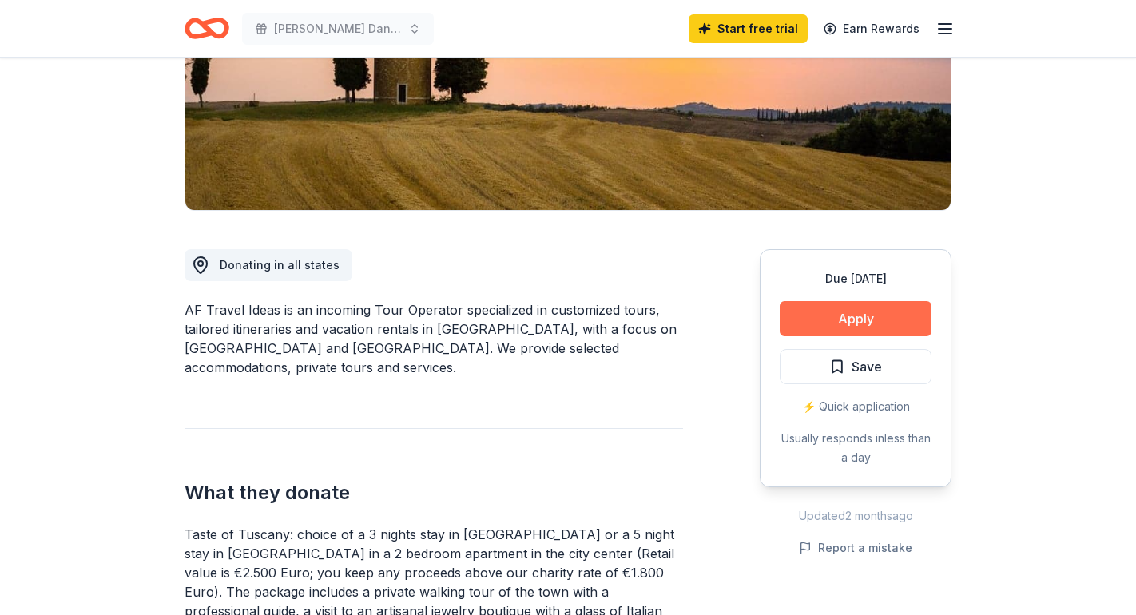
click at [863, 317] on button "Apply" at bounding box center [856, 318] width 152 height 35
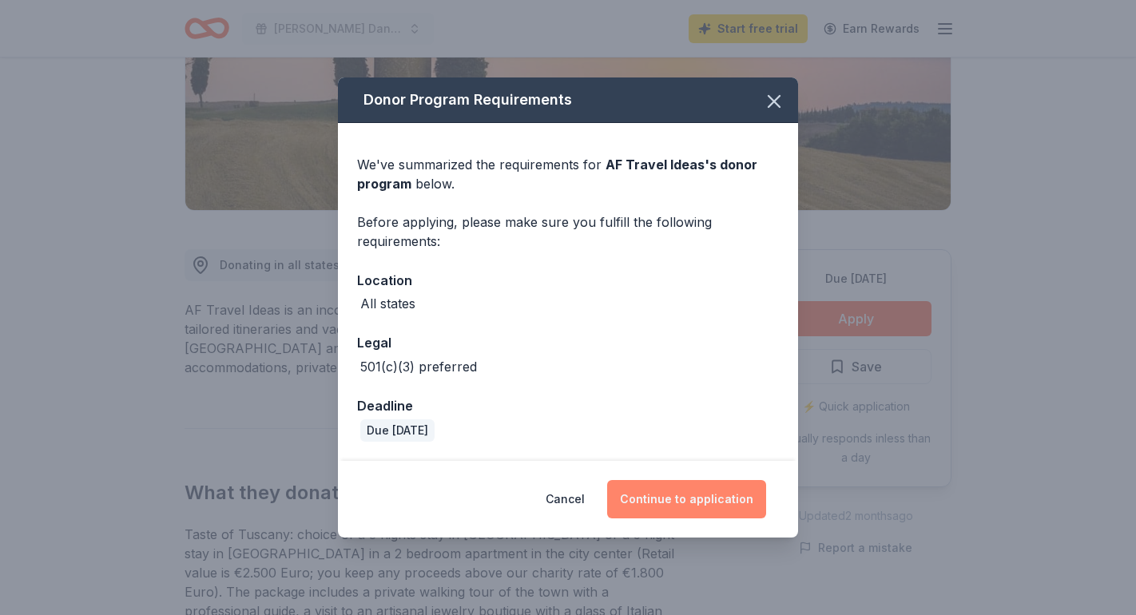
click at [714, 499] on button "Continue to application" at bounding box center [686, 499] width 159 height 38
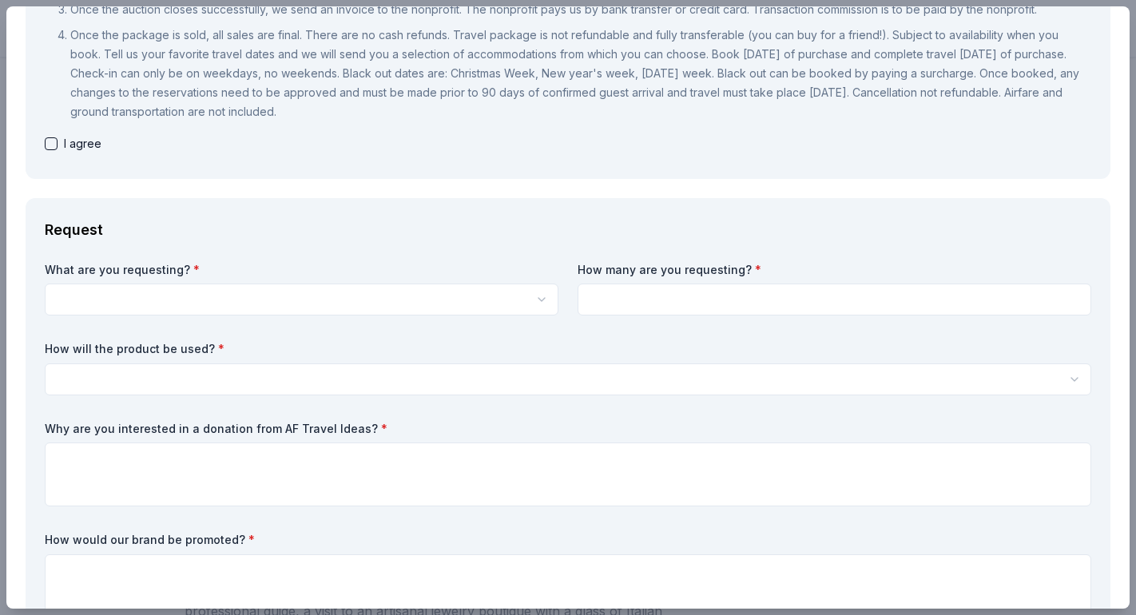
scroll to position [312, 0]
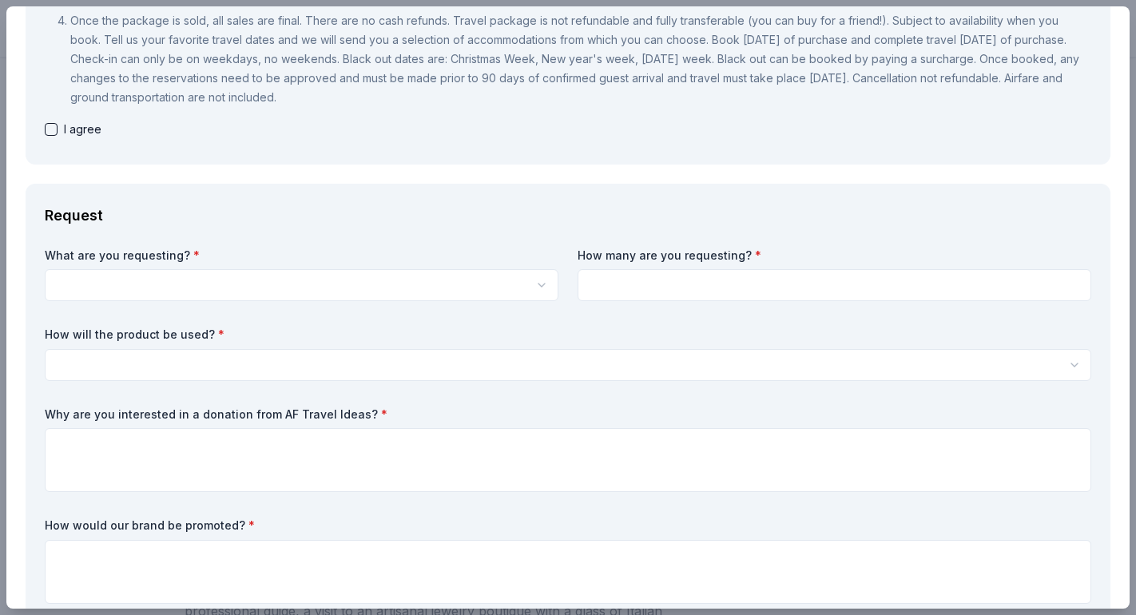
click at [48, 126] on button "button" at bounding box center [51, 129] width 13 height 13
checkbox input "true"
click at [118, 282] on html "Davis Dance Light Up The Night Gala Start free trial Earn Rewards Due in 30 day…" at bounding box center [568, 32] width 1136 height 615
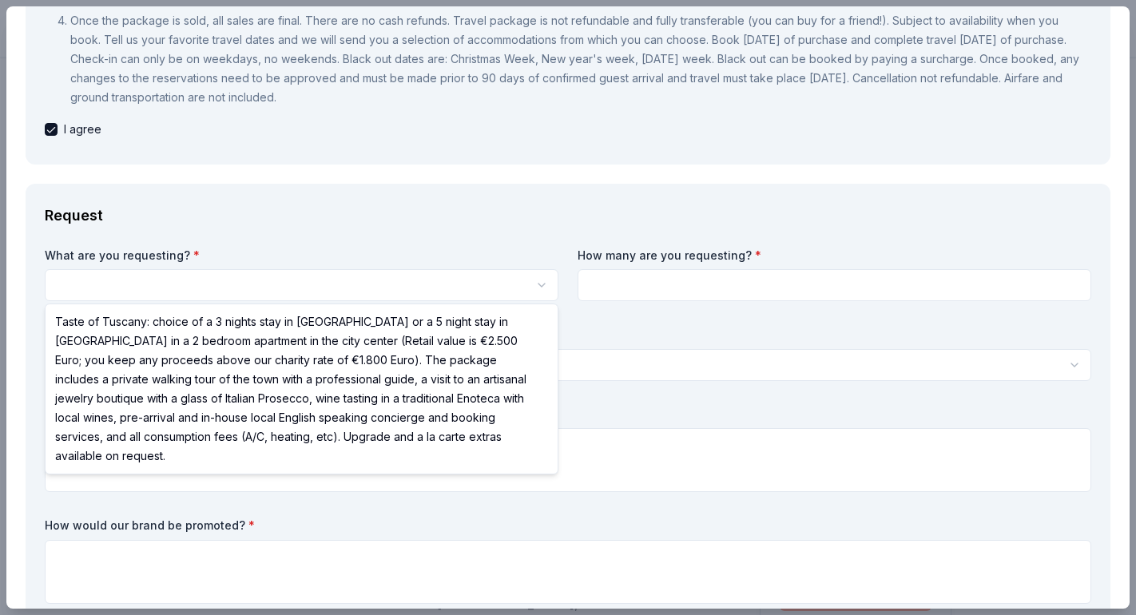
select select "Taste of Tuscany: choice of a 3 nights stay in Florence or a 5 night stay in Co…"
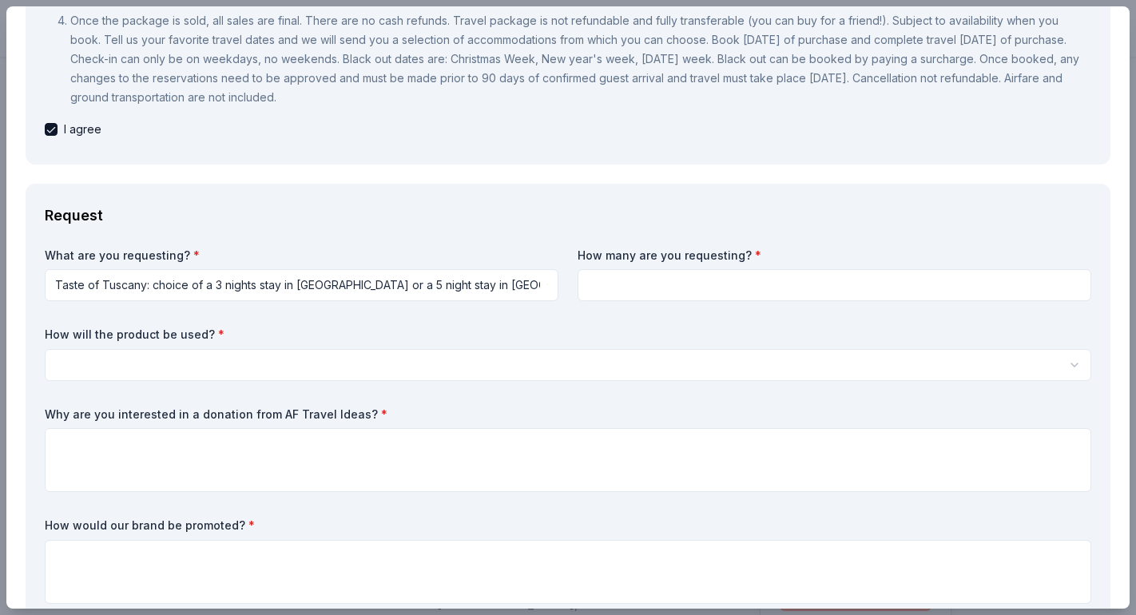
click at [506, 242] on div "Request What are you requesting? * Taste of Tuscany: choice of a 3 nights stay …" at bounding box center [568, 407] width 1085 height 446
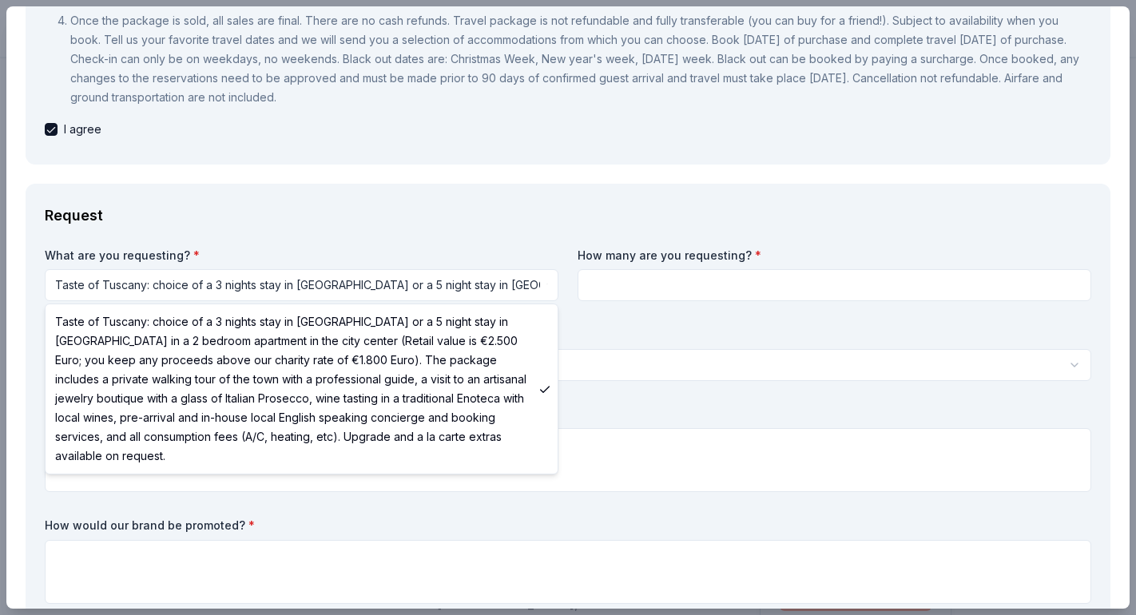
click at [399, 279] on html "Davis Dance Light Up The Night Gala Start free trial Earn Rewards Due in 30 day…" at bounding box center [568, 307] width 1136 height 615
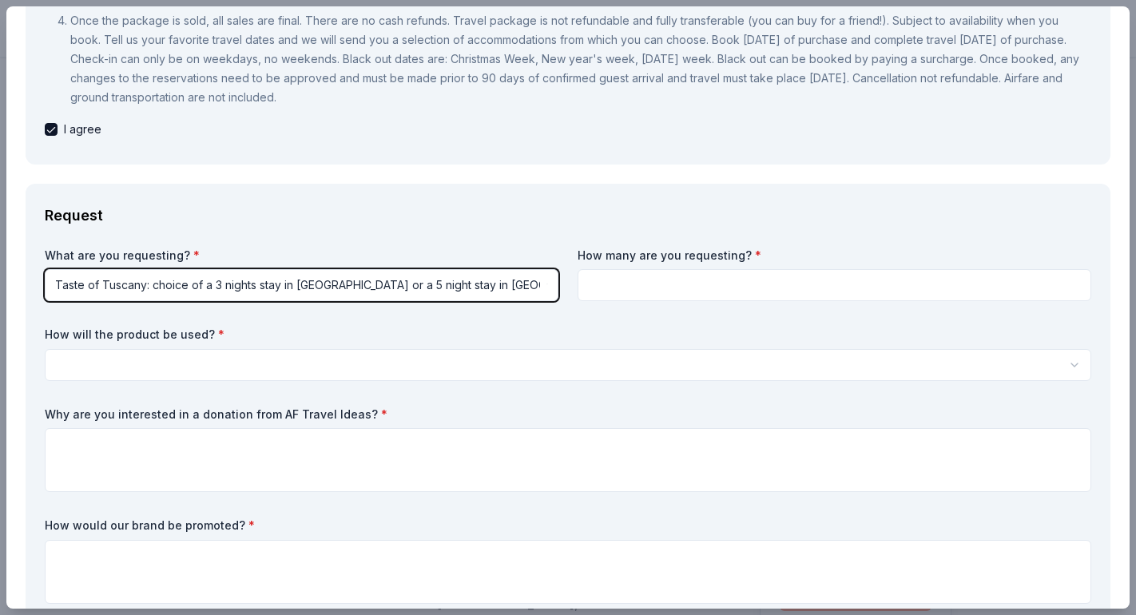
click at [519, 225] on html "Davis Dance Light Up The Night Gala Start free trial Earn Rewards Due in 30 day…" at bounding box center [568, 307] width 1136 height 615
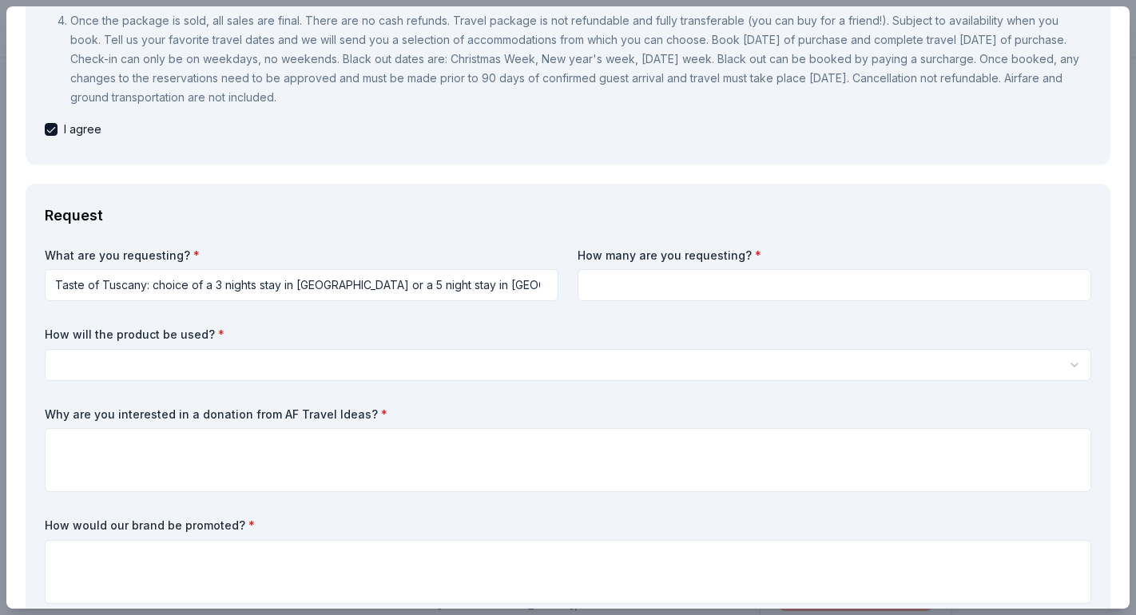
click at [668, 283] on input at bounding box center [835, 285] width 514 height 32
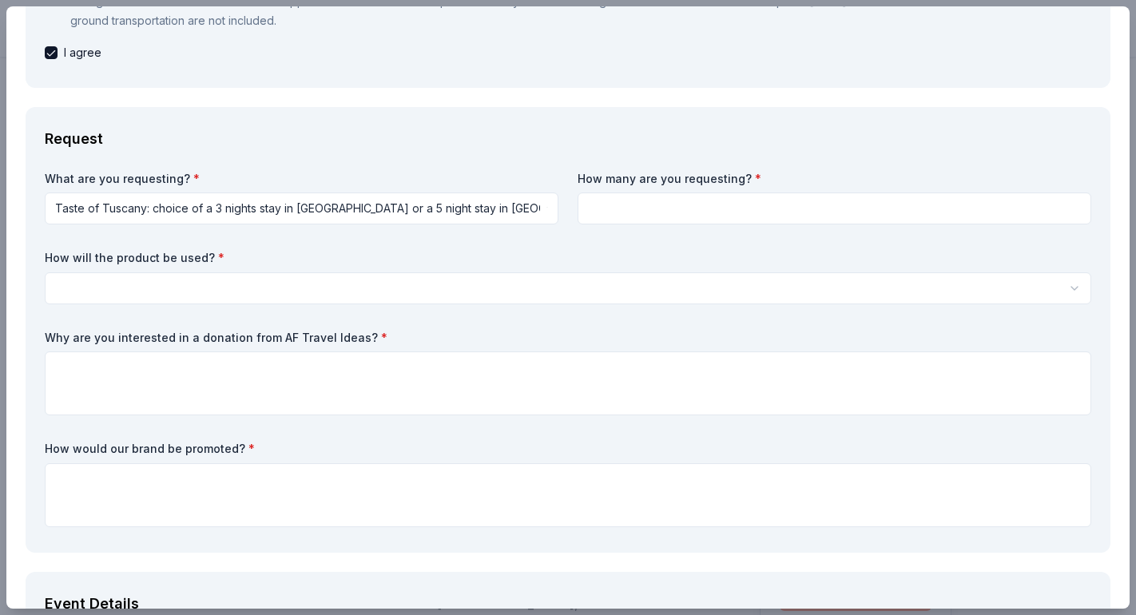
scroll to position [390, 0]
type input "1"
click at [570, 260] on label "How will the product be used? *" at bounding box center [568, 257] width 1047 height 16
click at [218, 292] on html "Davis Dance Light Up The Night Gala Start free trial Earn Rewards Due in 30 day…" at bounding box center [568, 307] width 1136 height 615
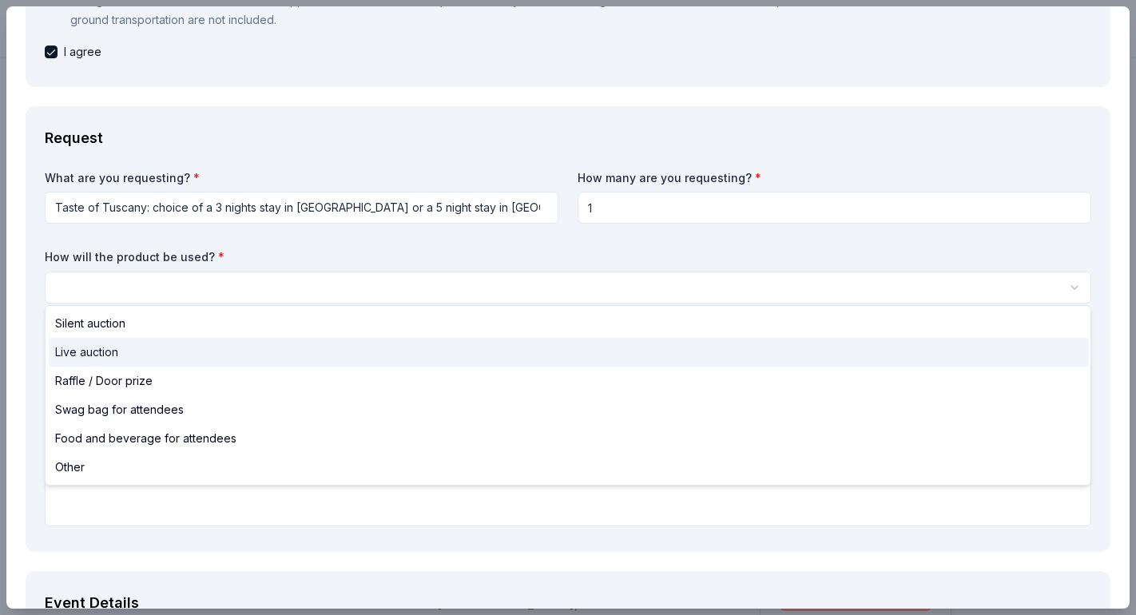
select select "liveAuction"
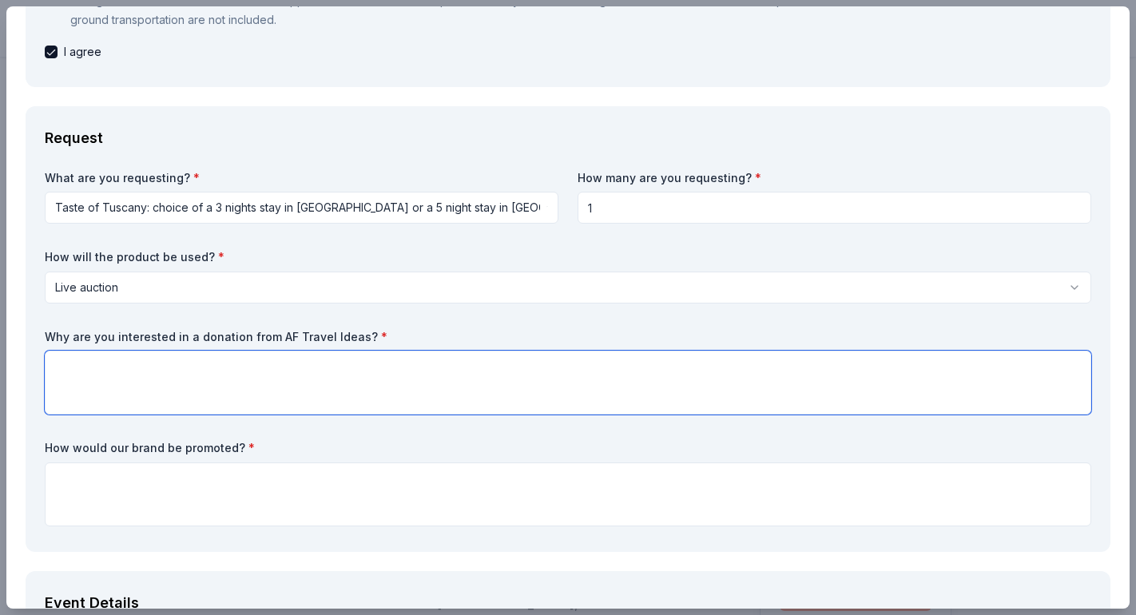
click at [240, 386] on textarea at bounding box center [568, 383] width 1047 height 64
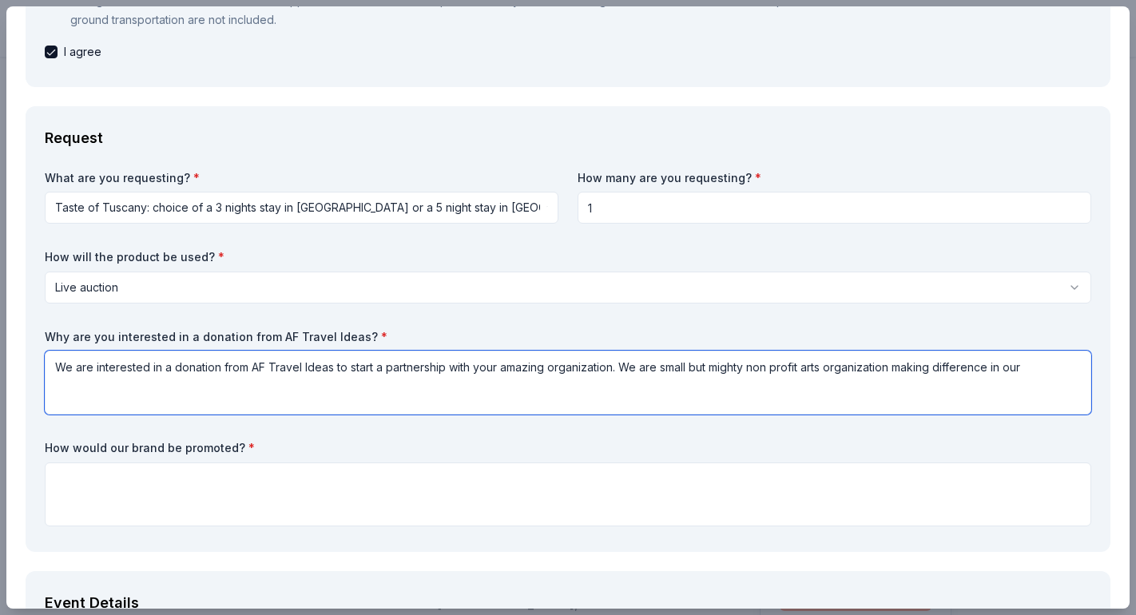
click at [941, 370] on textarea "We are interested in a donation from AF Travel Ideas to start a partnership wit…" at bounding box center [568, 383] width 1047 height 64
click at [1048, 363] on textarea "We are interested in a donation from AF Travel Ideas to start a partnership wit…" at bounding box center [568, 383] width 1047 height 64
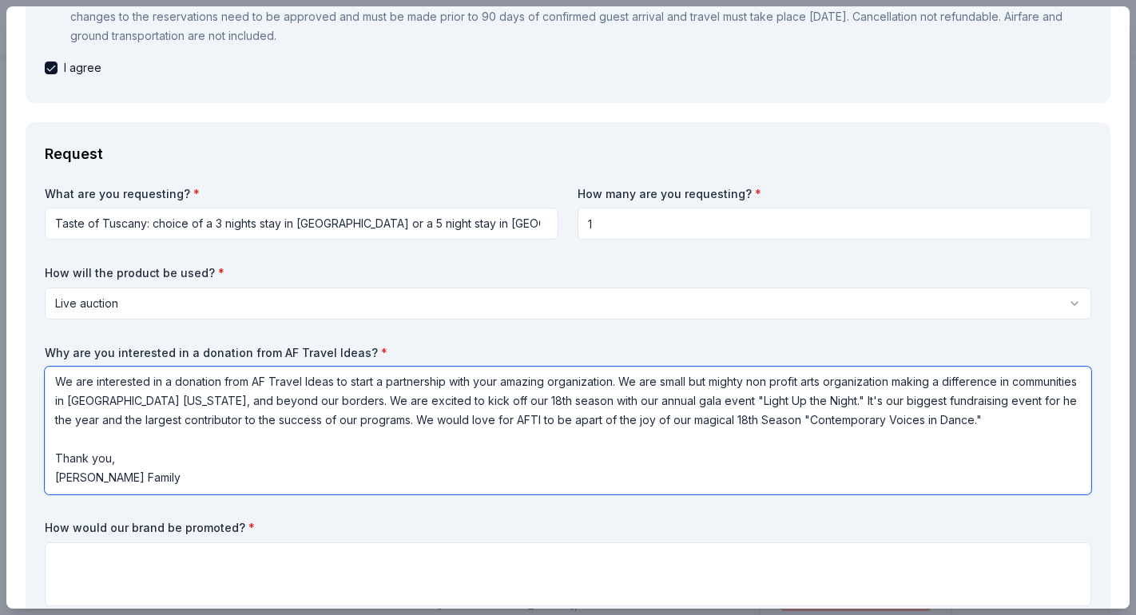
scroll to position [379, 0]
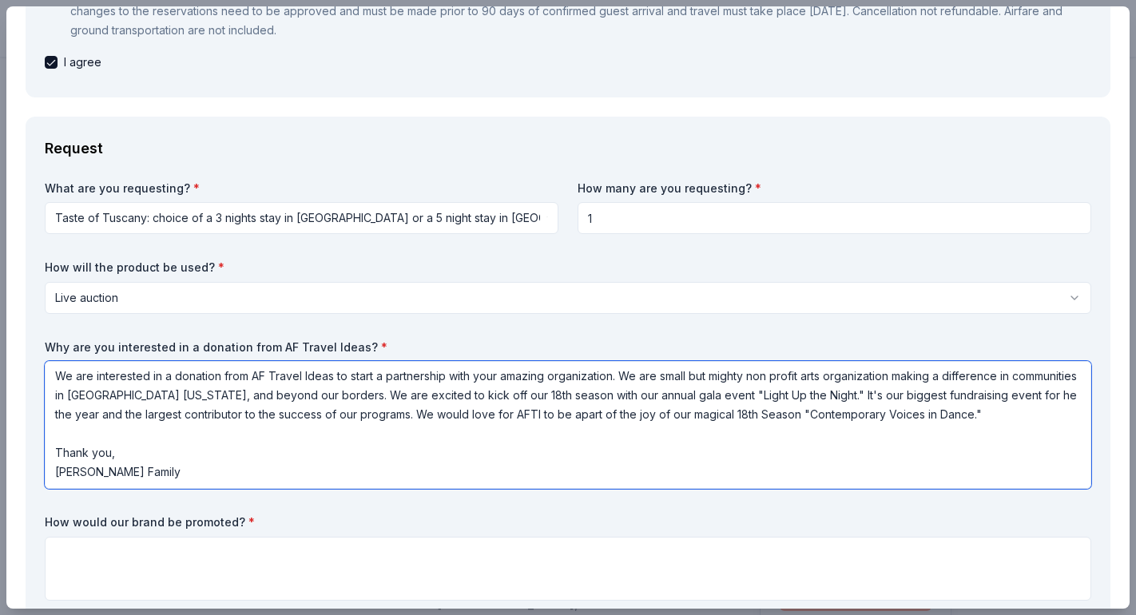
click at [661, 372] on textarea "We are interested in a donation from AF Travel Ideas to start a partnership wit…" at bounding box center [568, 425] width 1047 height 128
click at [784, 377] on textarea "We are interested in a donation from AF Travel Ideas to start a partnership wit…" at bounding box center [568, 425] width 1047 height 128
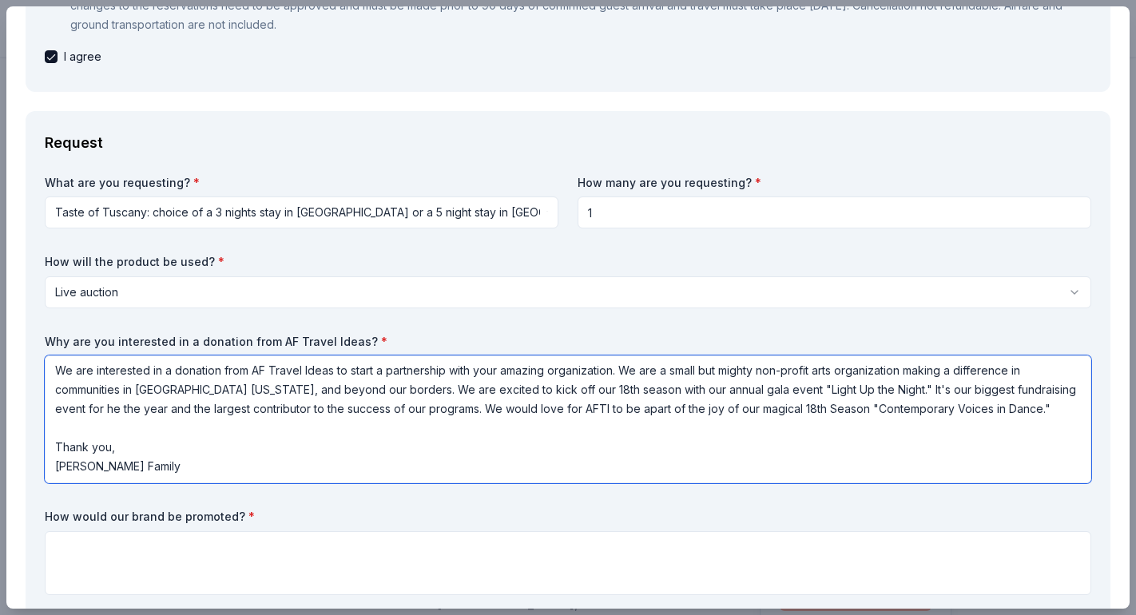
scroll to position [387, 0]
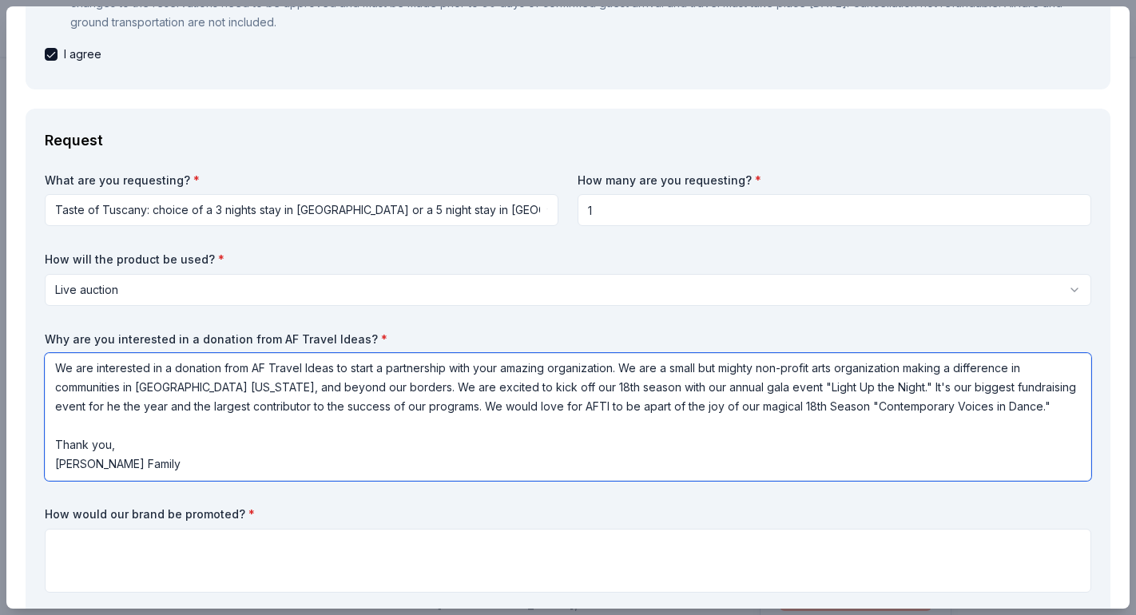
click at [1053, 383] on textarea "We are interested in a donation from AF Travel Ideas to start a partnership wit…" at bounding box center [568, 417] width 1047 height 128
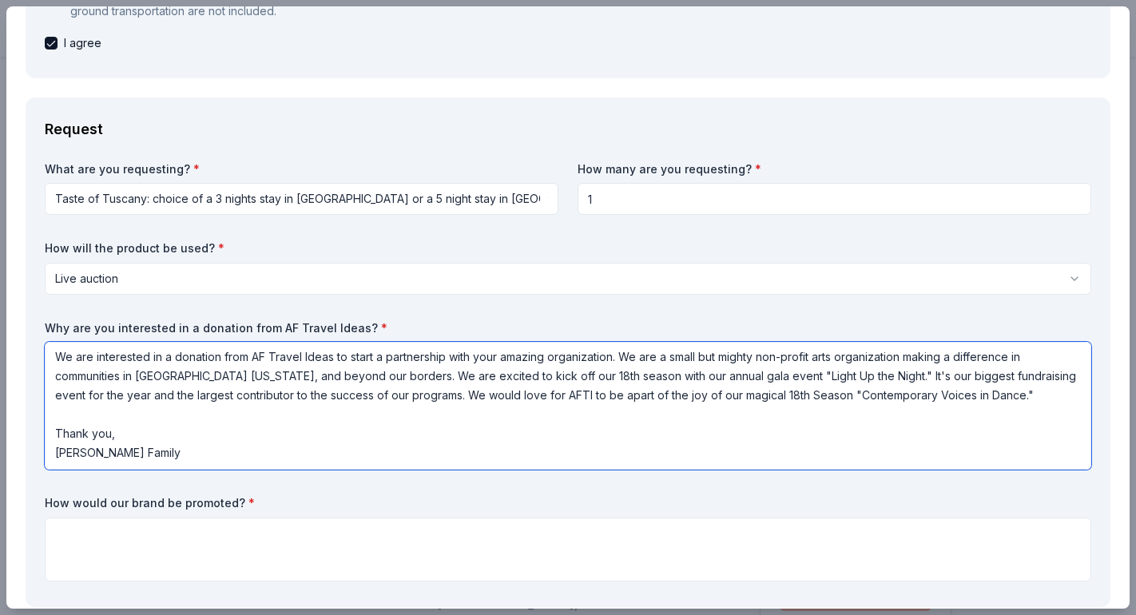
scroll to position [402, 0]
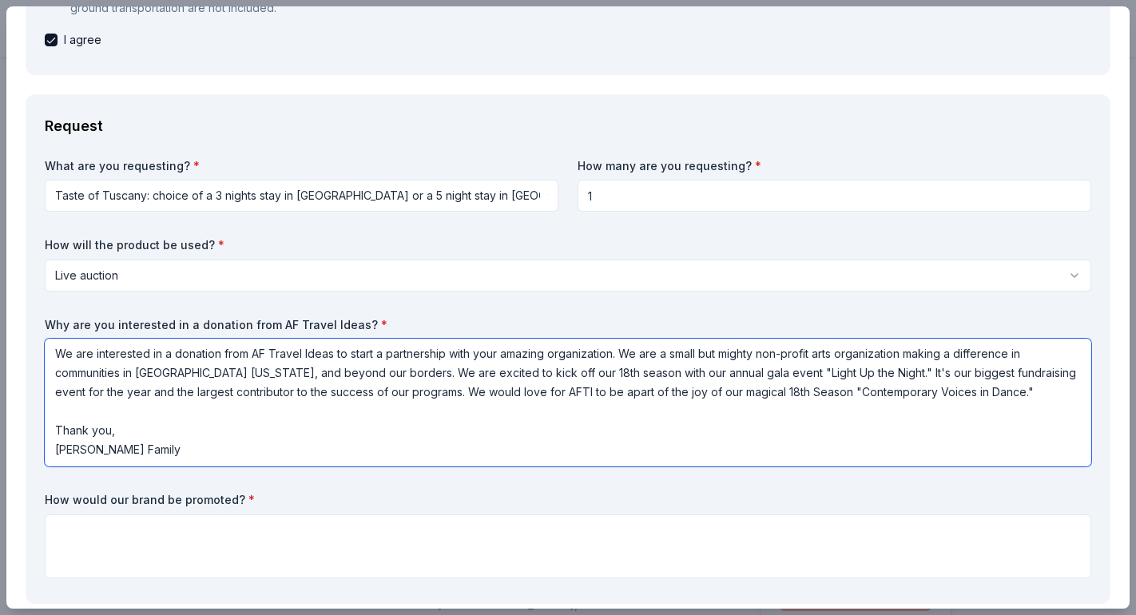
click at [558, 394] on textarea "We are interested in a donation from AF Travel Ideas to start a partnership wit…" at bounding box center [568, 403] width 1047 height 128
click at [780, 392] on textarea "We are interested in a donation from AF Travel Ideas to start a partnership wit…" at bounding box center [568, 402] width 1047 height 128
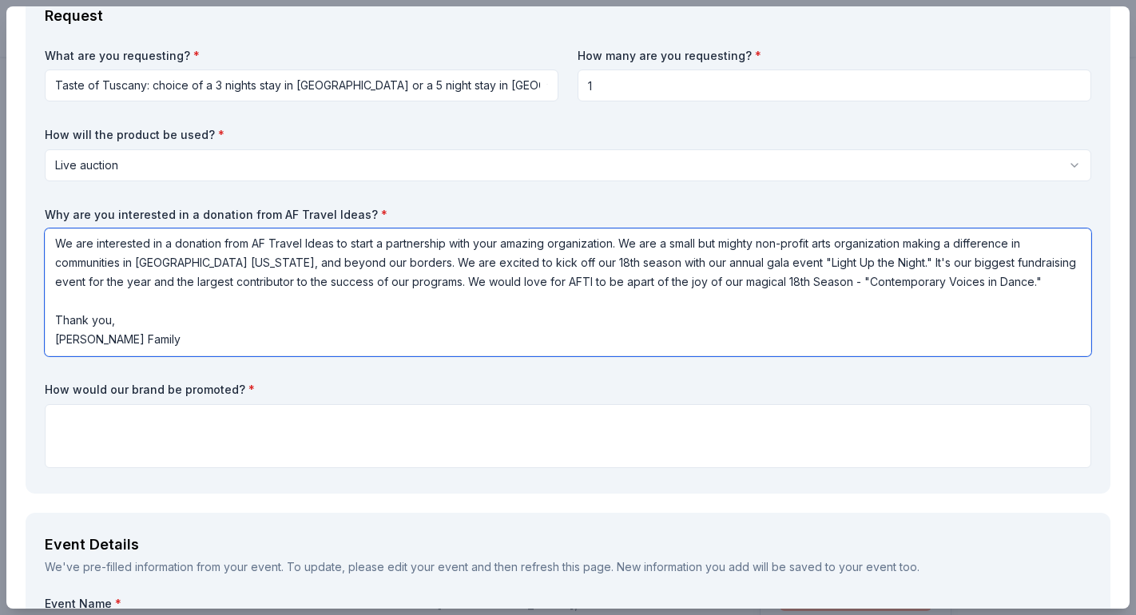
scroll to position [530, 0]
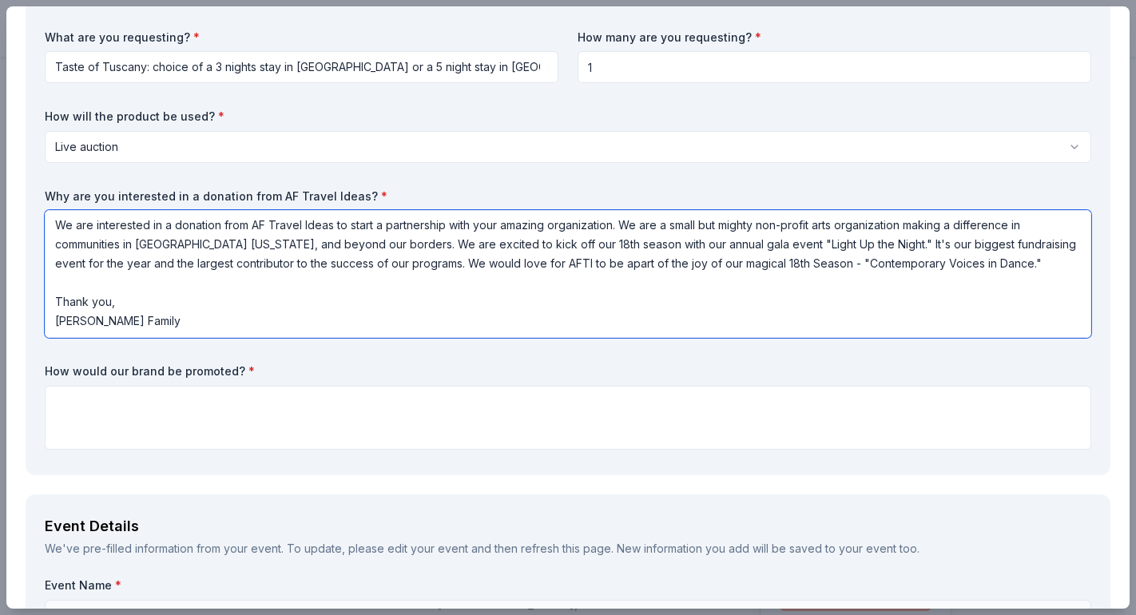
type textarea "We are interested in a donation from AF Travel Ideas to start a partnership wit…"
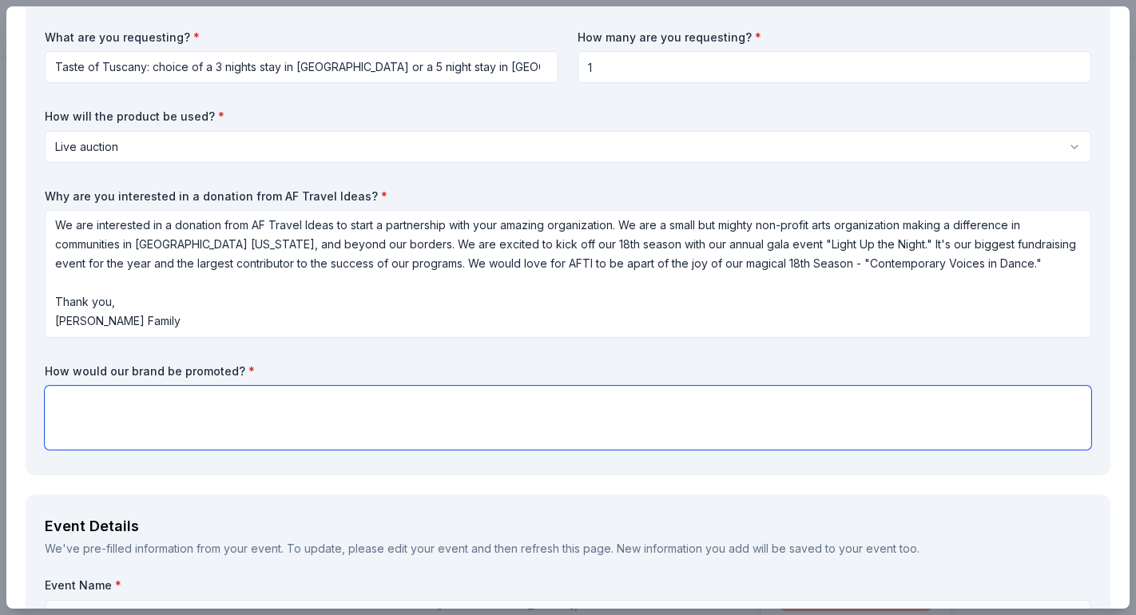
click at [125, 405] on textarea at bounding box center [568, 418] width 1047 height 64
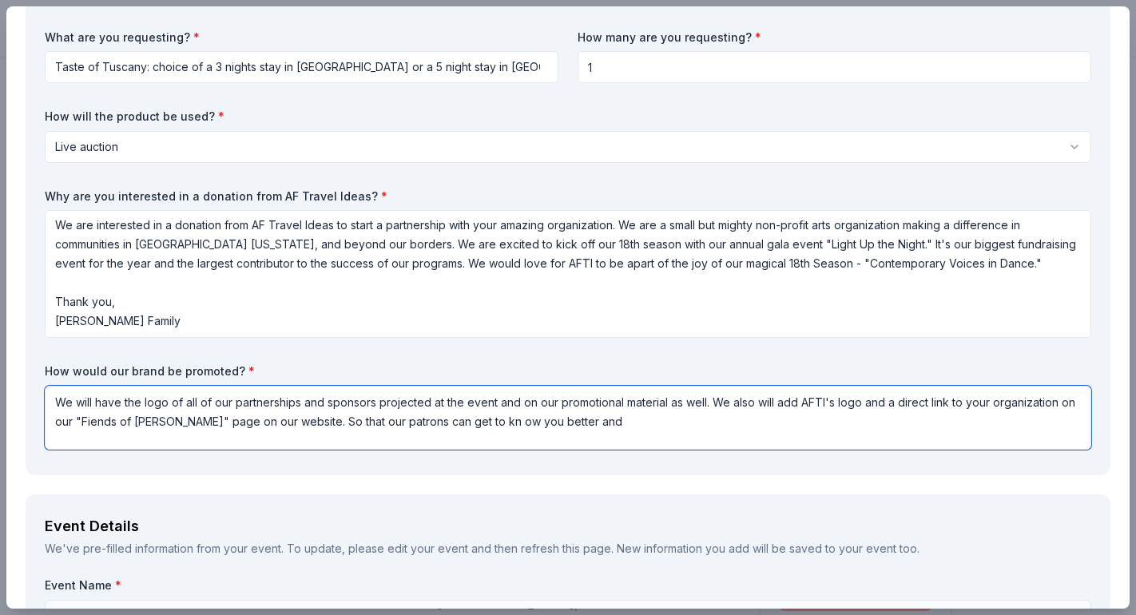
click at [463, 423] on textarea "We will have the logo of all of our partnerships and sponsors projected at the …" at bounding box center [568, 418] width 1047 height 64
click at [567, 419] on textarea "We will have the logo of all of our partnerships and sponsors projected at the …" at bounding box center [568, 418] width 1047 height 64
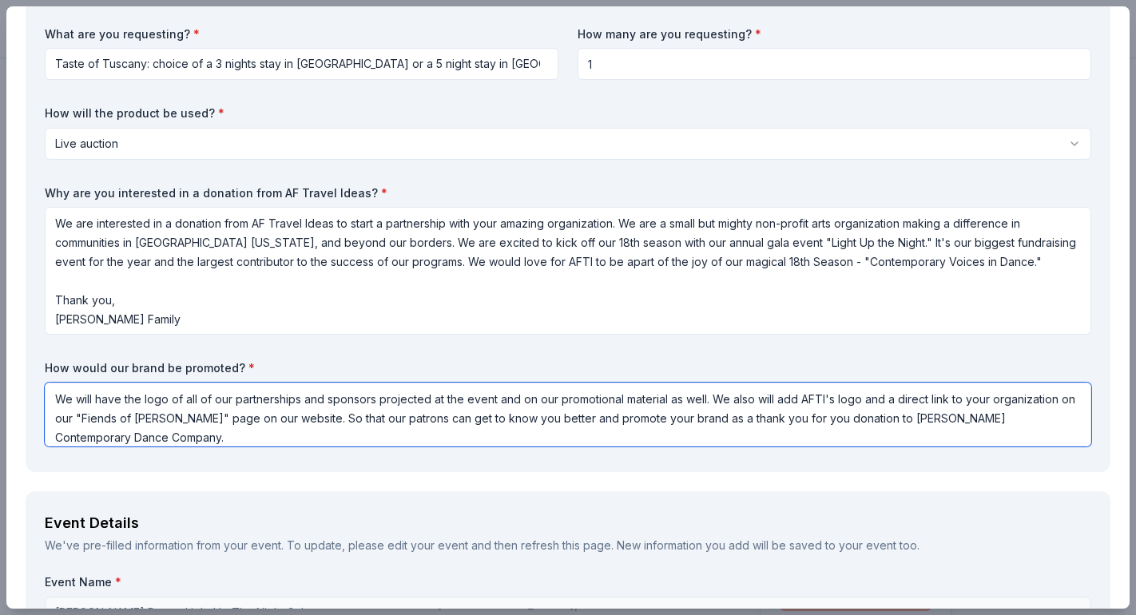
scroll to position [0, 0]
type textarea "We will have the logo of all of our partnerships and sponsors projected at the …"
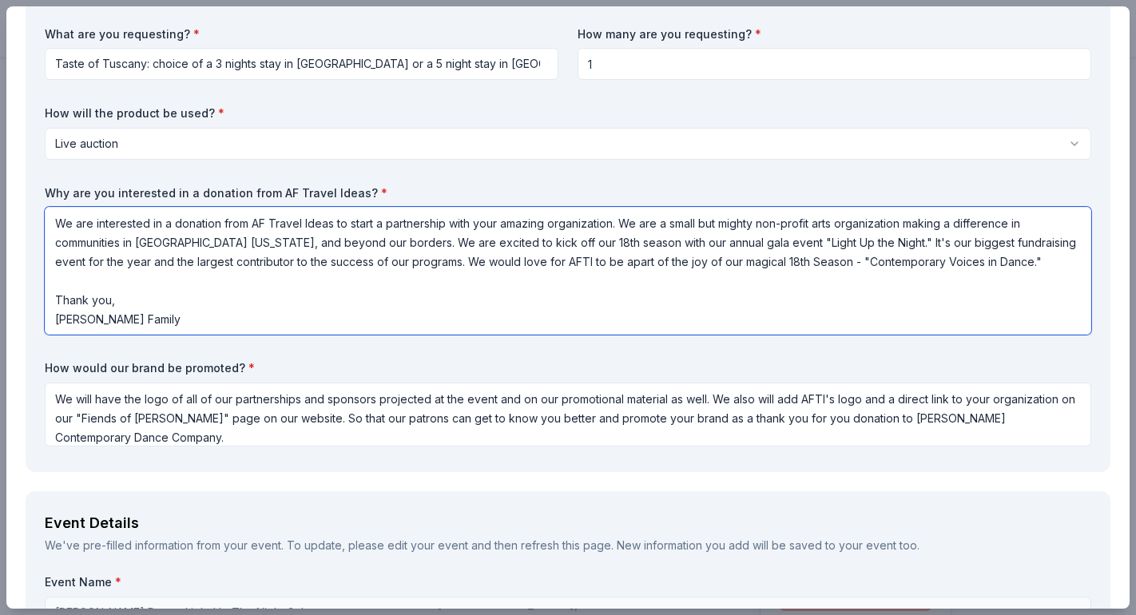
drag, startPoint x: 165, startPoint y: 323, endPoint x: 53, endPoint y: 216, distance: 154.3
click at [53, 216] on textarea "We are interested in a donation from AF Travel Ideas to start a partnership wit…" at bounding box center [568, 271] width 1047 height 128
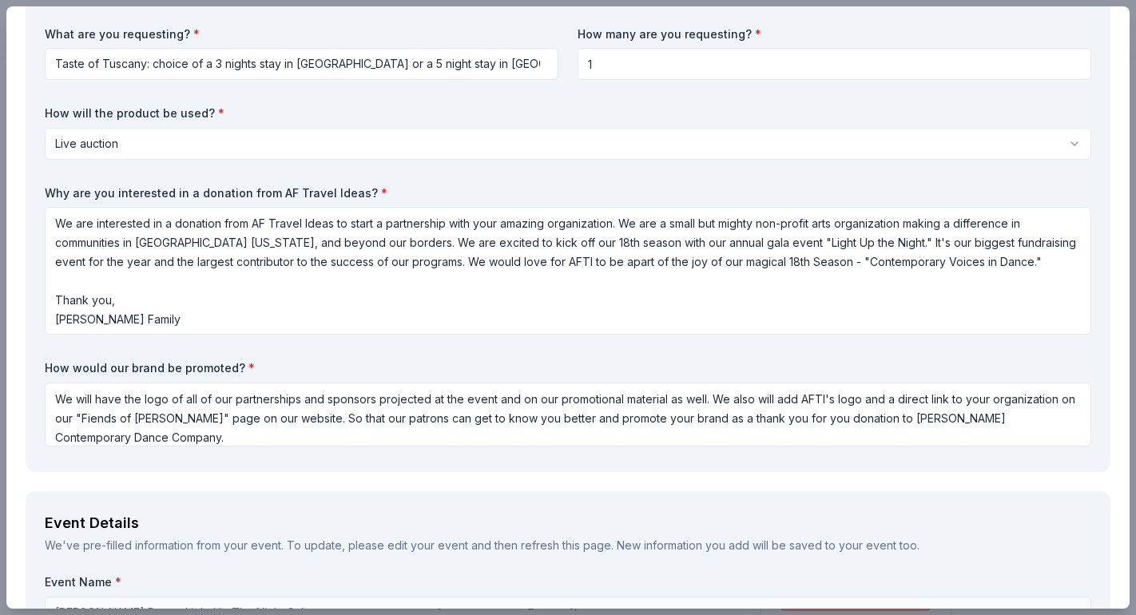
click at [427, 167] on div "What are you requesting? * Taste of Tuscany: choice of a 3 nights stay in Flore…" at bounding box center [568, 239] width 1047 height 427
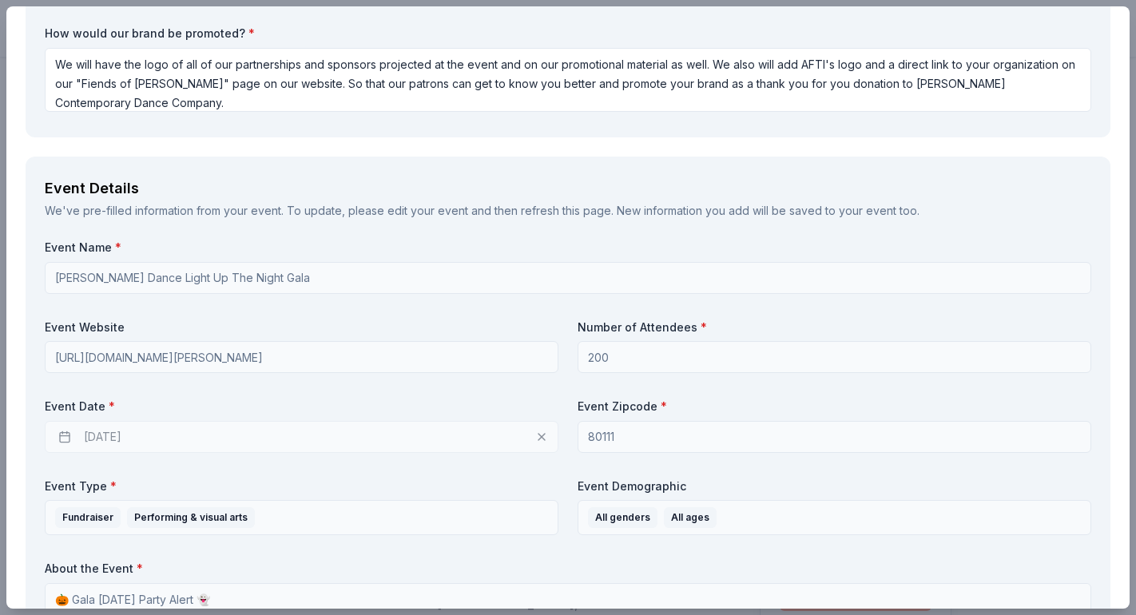
scroll to position [873, 0]
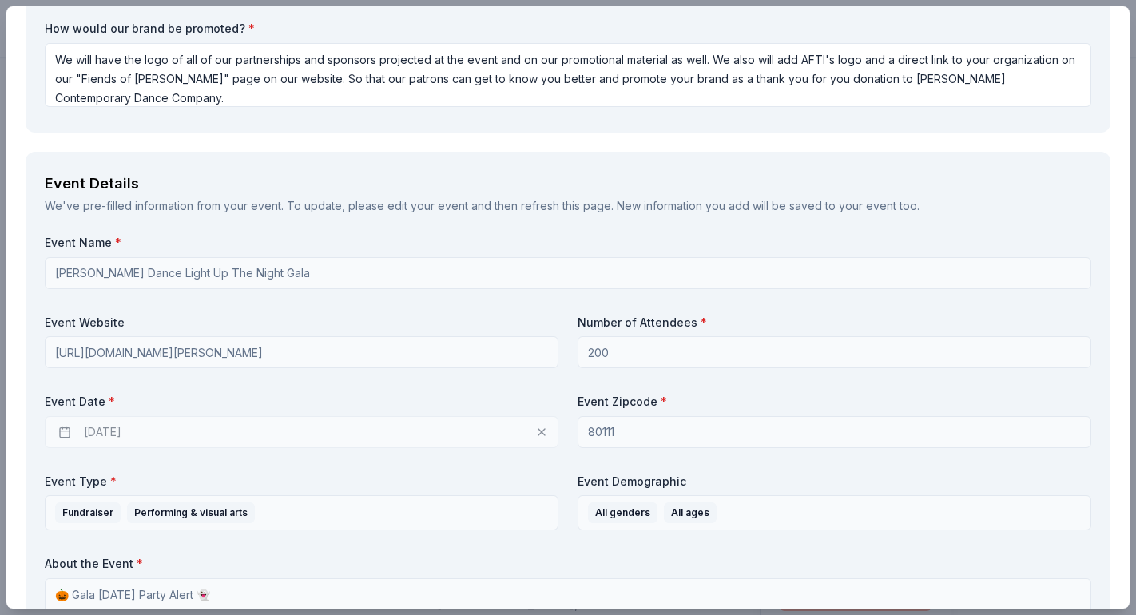
click at [199, 268] on input "[PERSON_NAME] Dance Light Up The Night Gala" at bounding box center [568, 273] width 1047 height 32
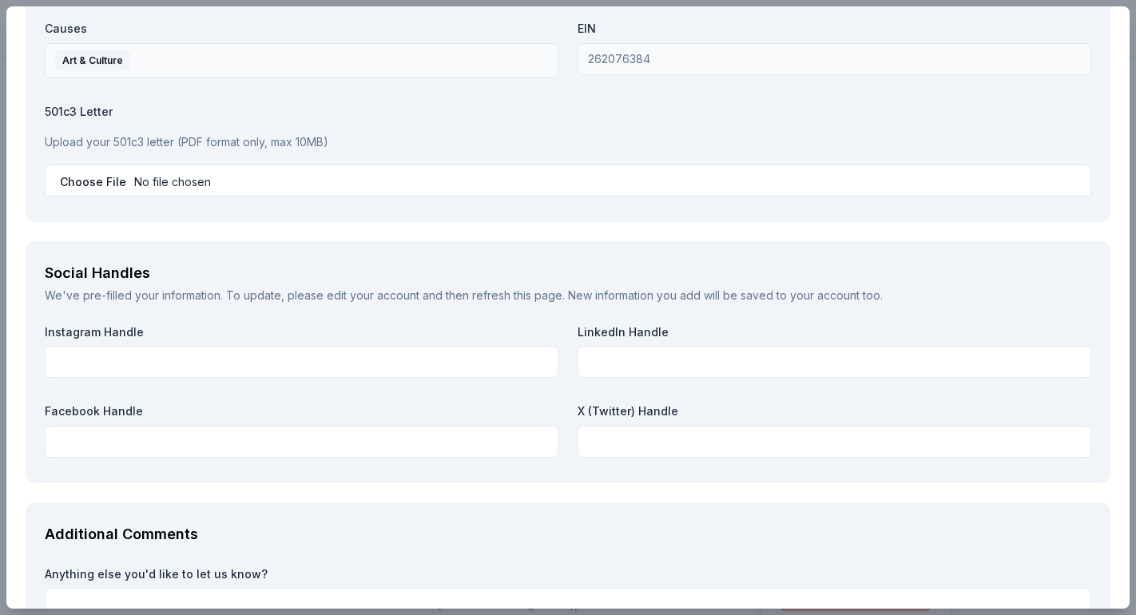
scroll to position [2164, 0]
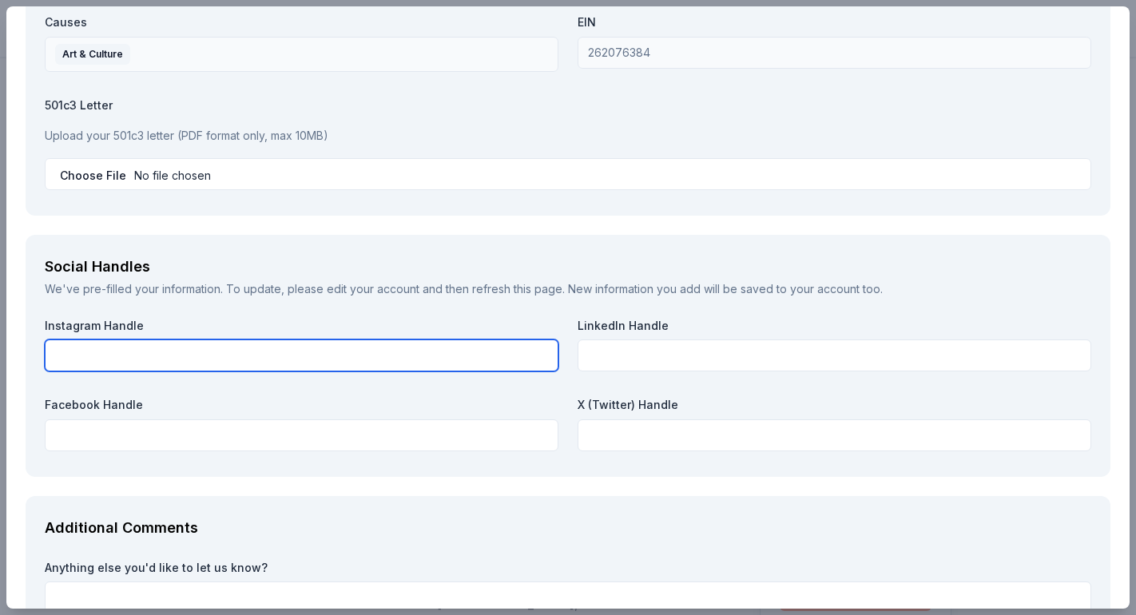
click at [123, 348] on input "text" at bounding box center [302, 356] width 514 height 32
type input "@daviscontemporarydancecompany"
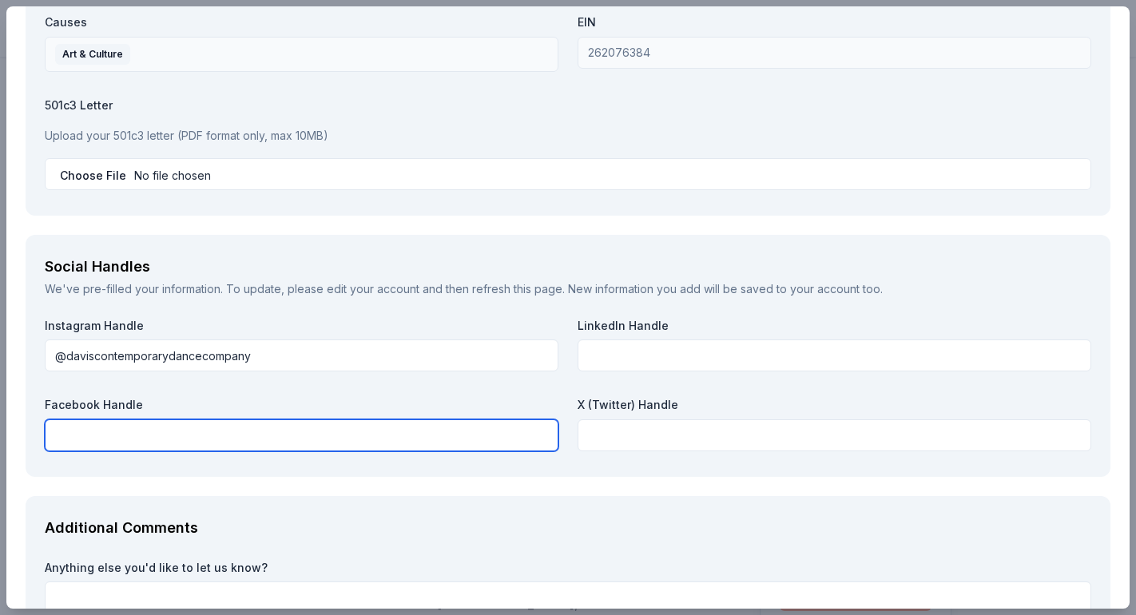
click at [105, 431] on input "text" at bounding box center [302, 435] width 514 height 32
paste input "https://www.facebook.com/DavisDanceCo"
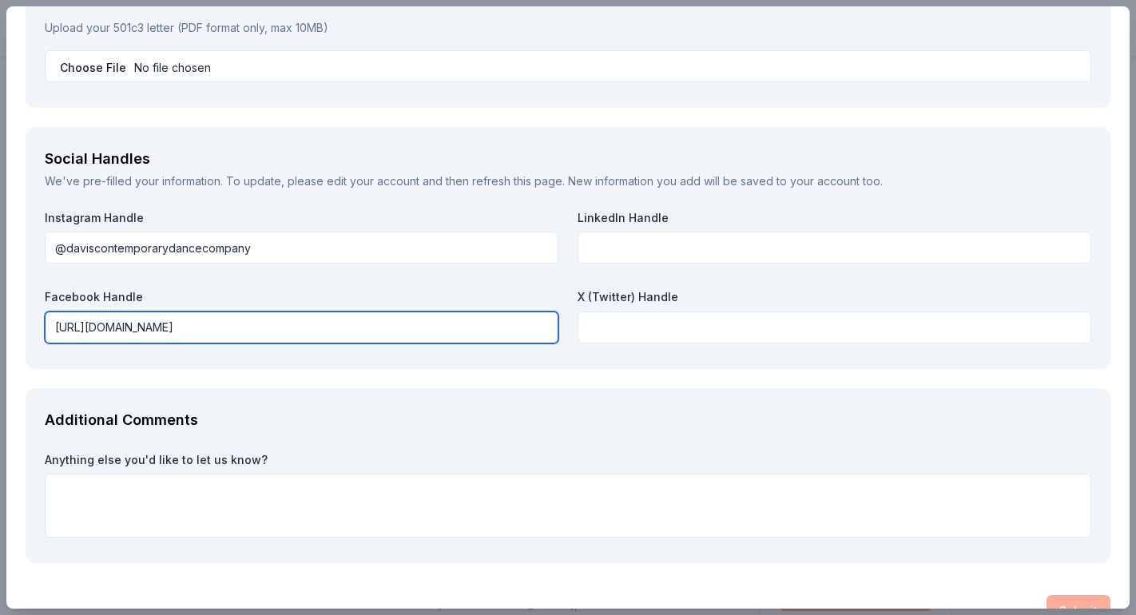
scroll to position [2301, 0]
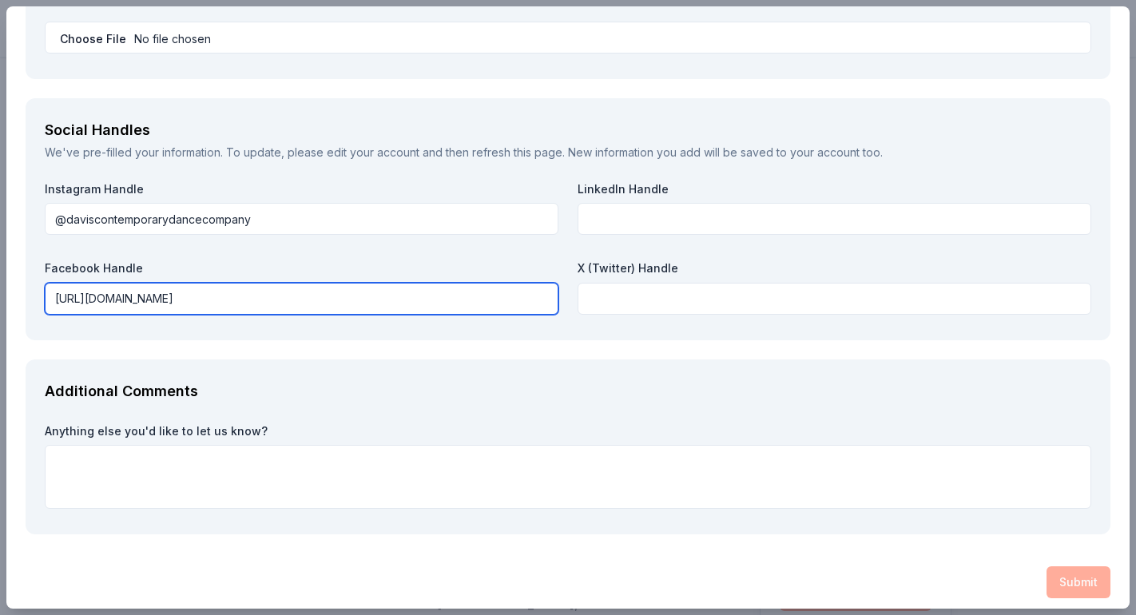
type input "https://www.facebook.com/DavisDanceCo"
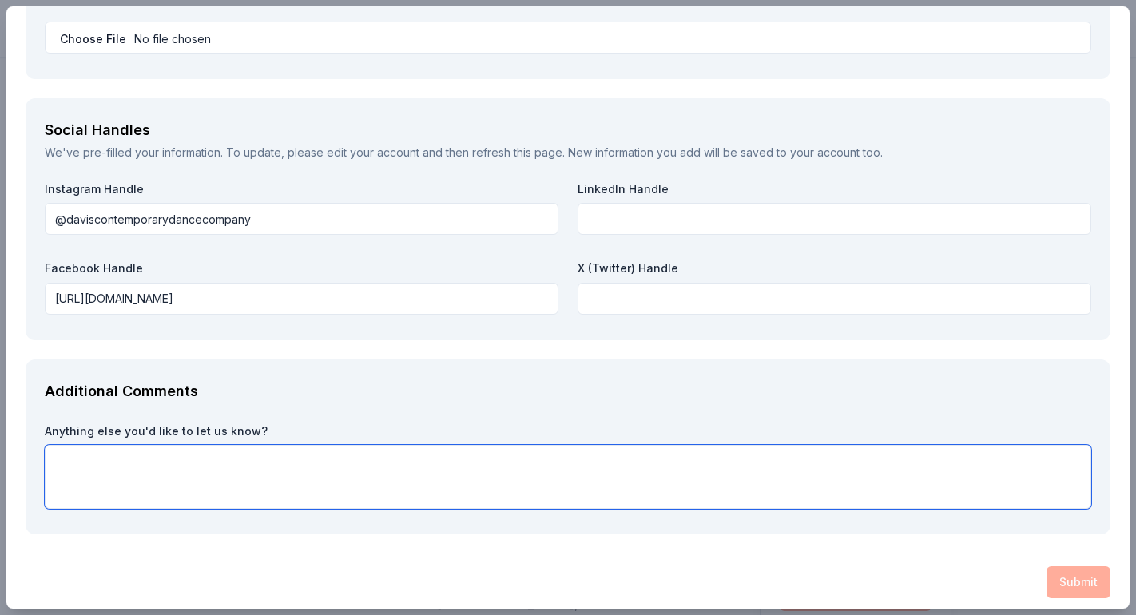
click at [95, 471] on textarea at bounding box center [568, 477] width 1047 height 64
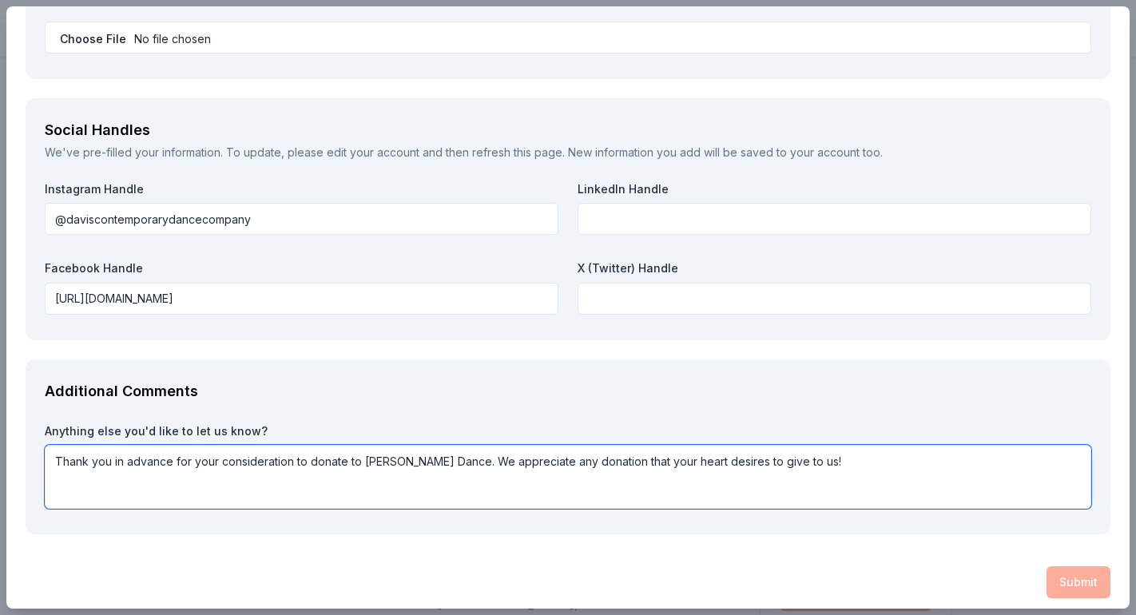
type textarea "Thank you in advance for your consideration to donate to Davis Dance. We apprec…"
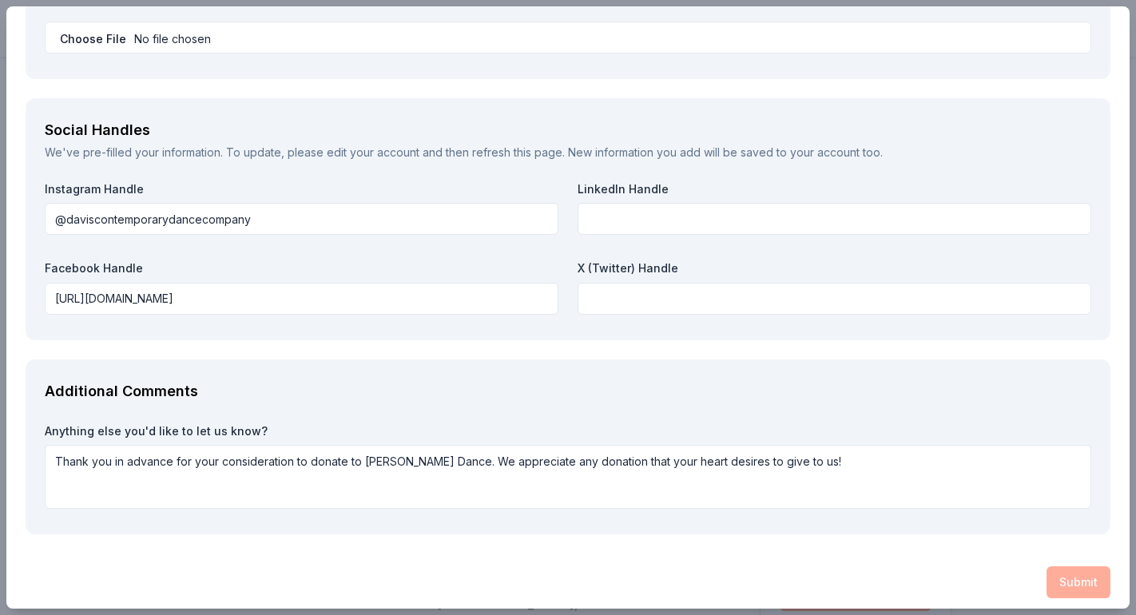
click at [544, 401] on div "Additional Comments Anything else you'd like to let us know? Thank you in advan…" at bounding box center [568, 447] width 1085 height 176
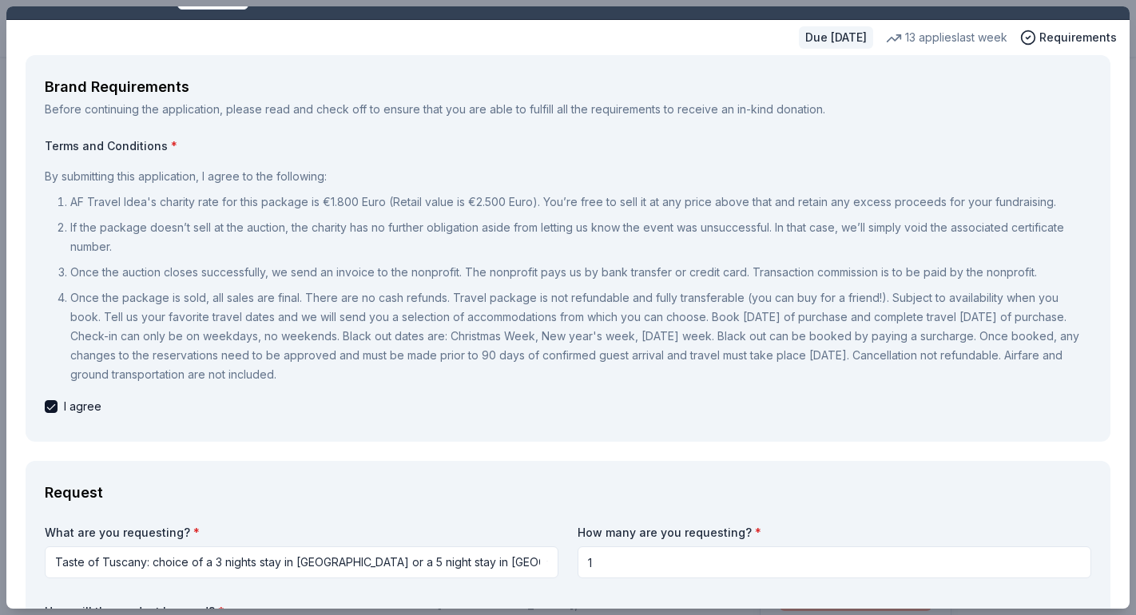
scroll to position [0, 0]
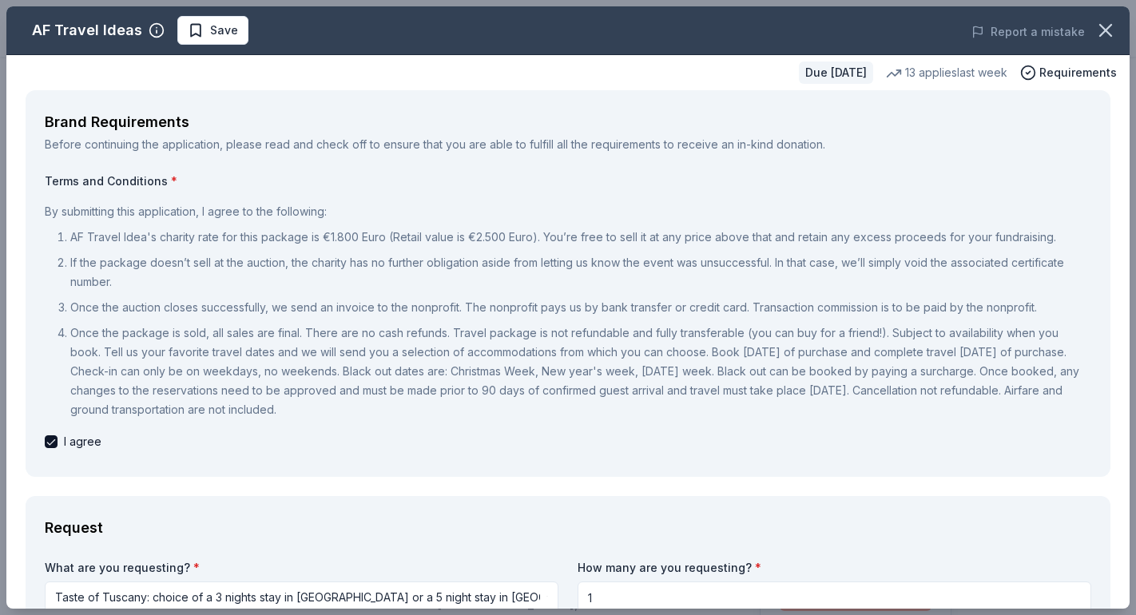
click at [884, 160] on div "Brand Requirements Before continuing the application, please read and check off…" at bounding box center [568, 283] width 1085 height 387
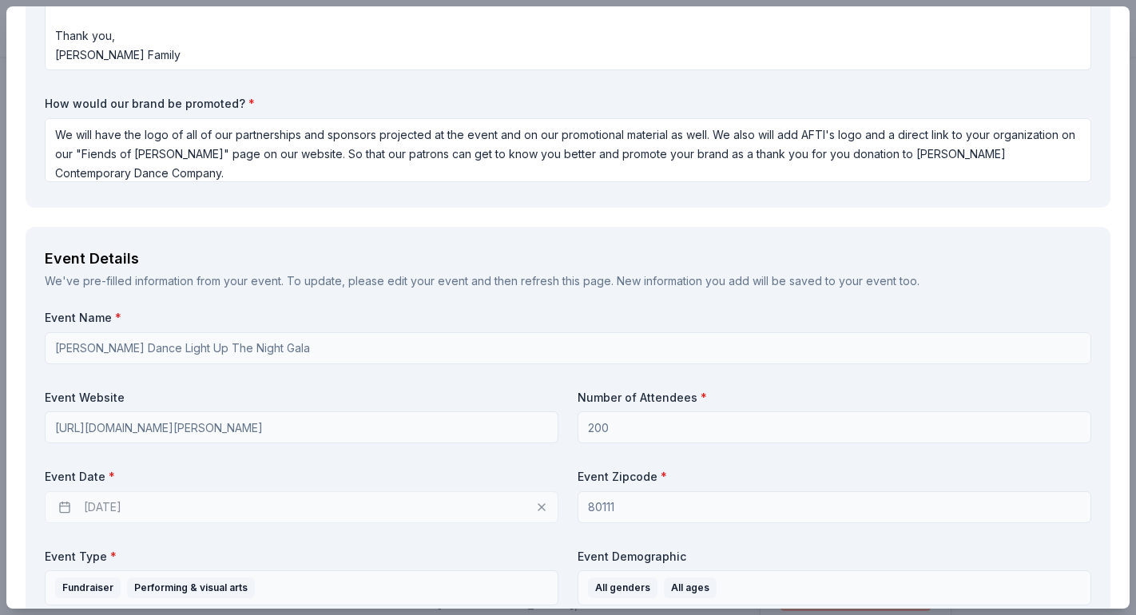
scroll to position [799, 0]
click at [905, 295] on div "Event Details We've pre-filled information from your event. To update, please e…" at bounding box center [568, 525] width 1085 height 599
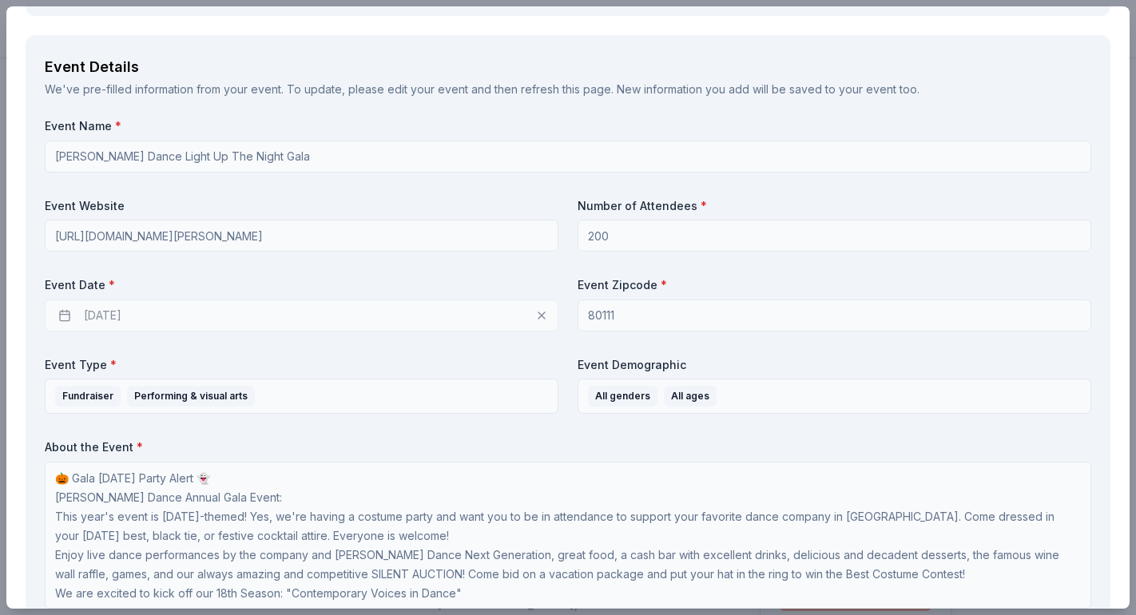
scroll to position [1061, 0]
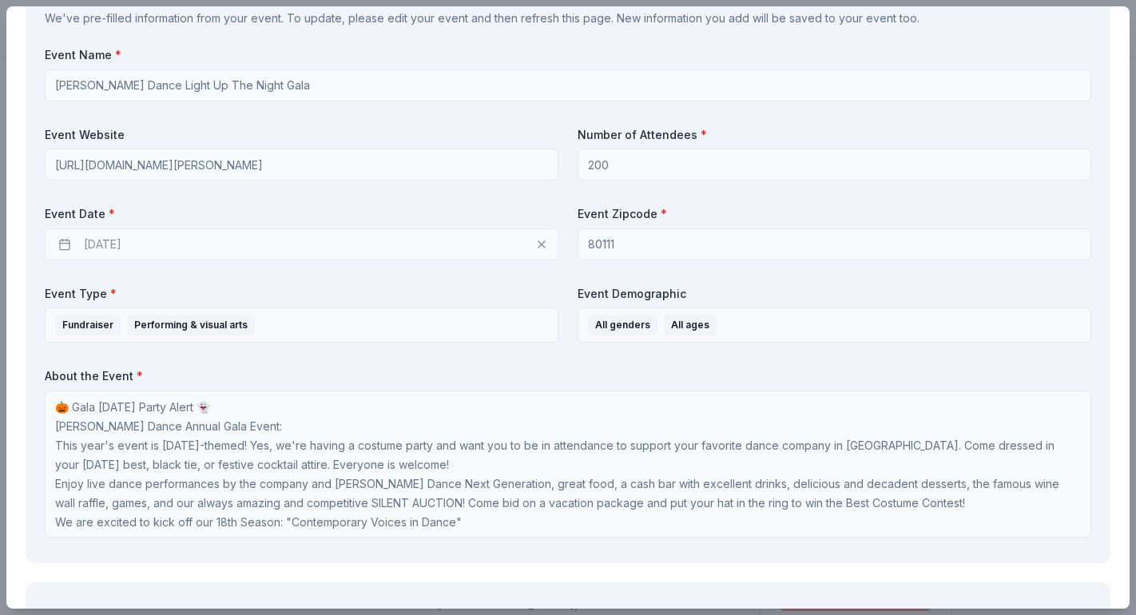
click at [31, 328] on div "Event Details We've pre-filled information from your event. To update, please e…" at bounding box center [568, 263] width 1085 height 599
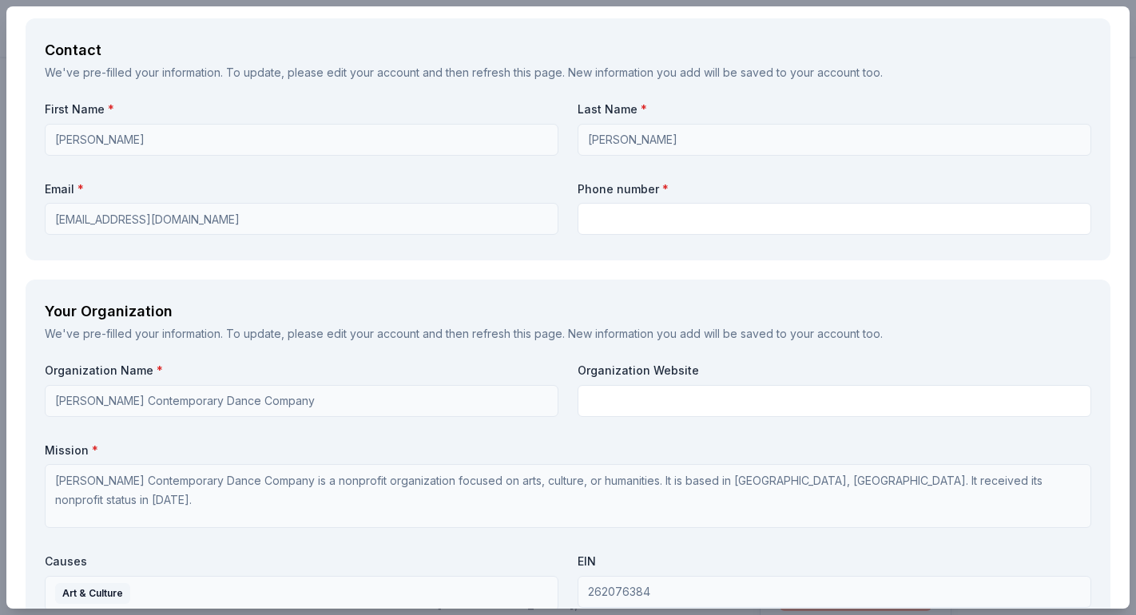
scroll to position [1806, 0]
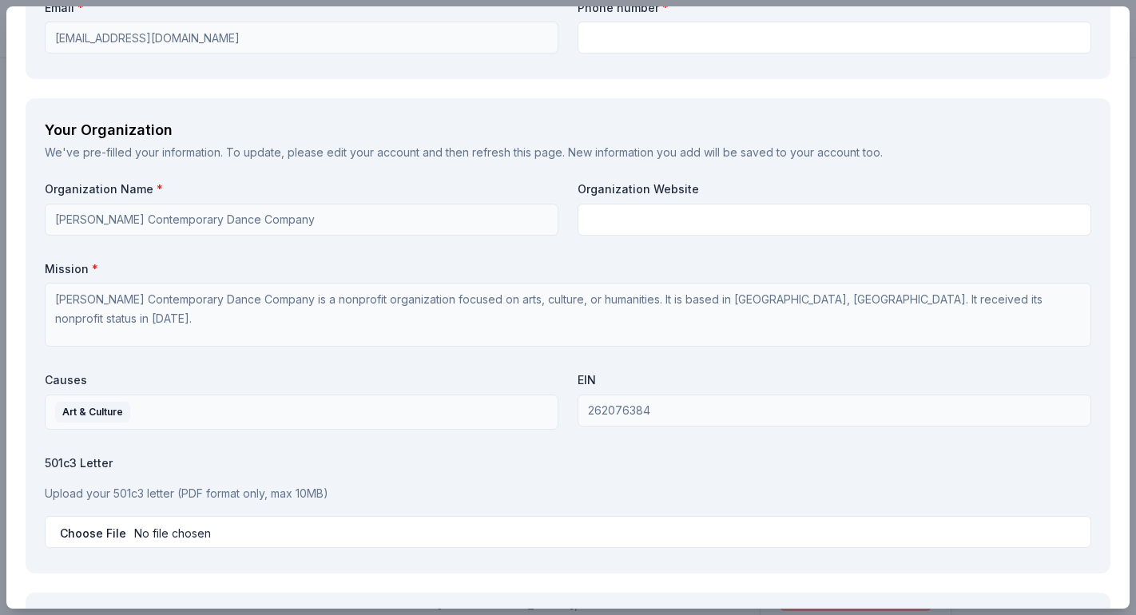
click at [572, 367] on div "Organization Name * Davis Contemporary Dance Company Organization Website Missi…" at bounding box center [568, 367] width 1047 height 372
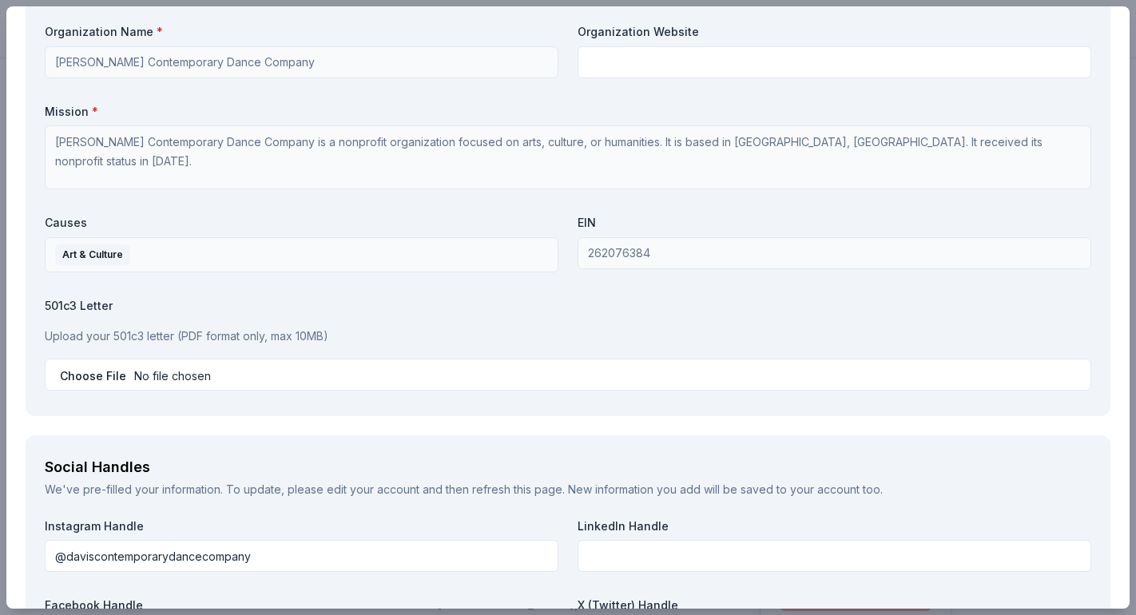
scroll to position [2093, 0]
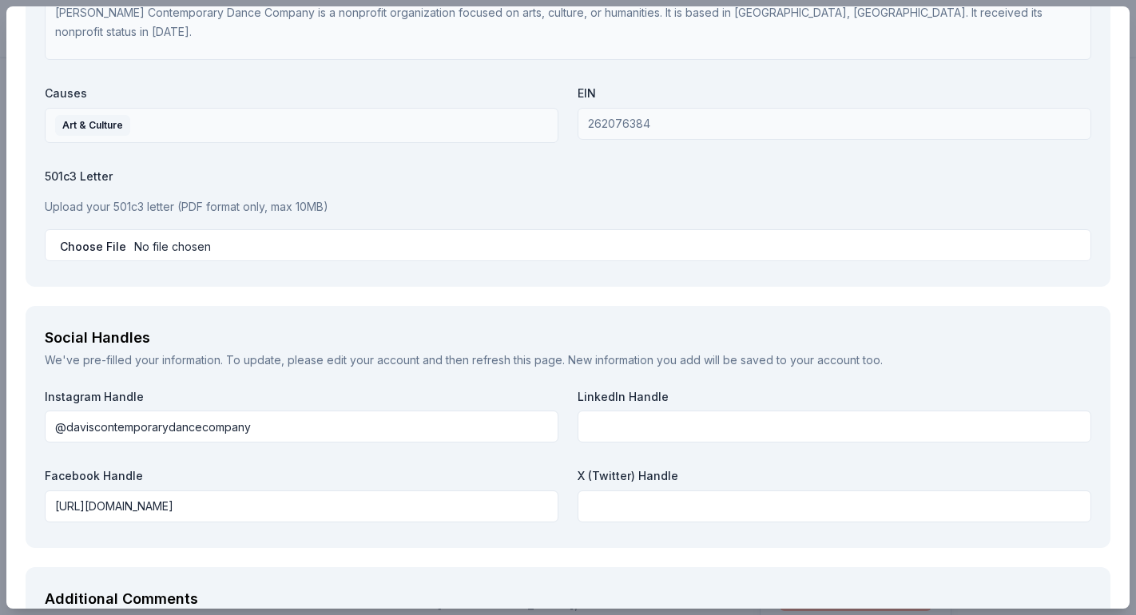
click at [268, 236] on input "file" at bounding box center [568, 245] width 1047 height 32
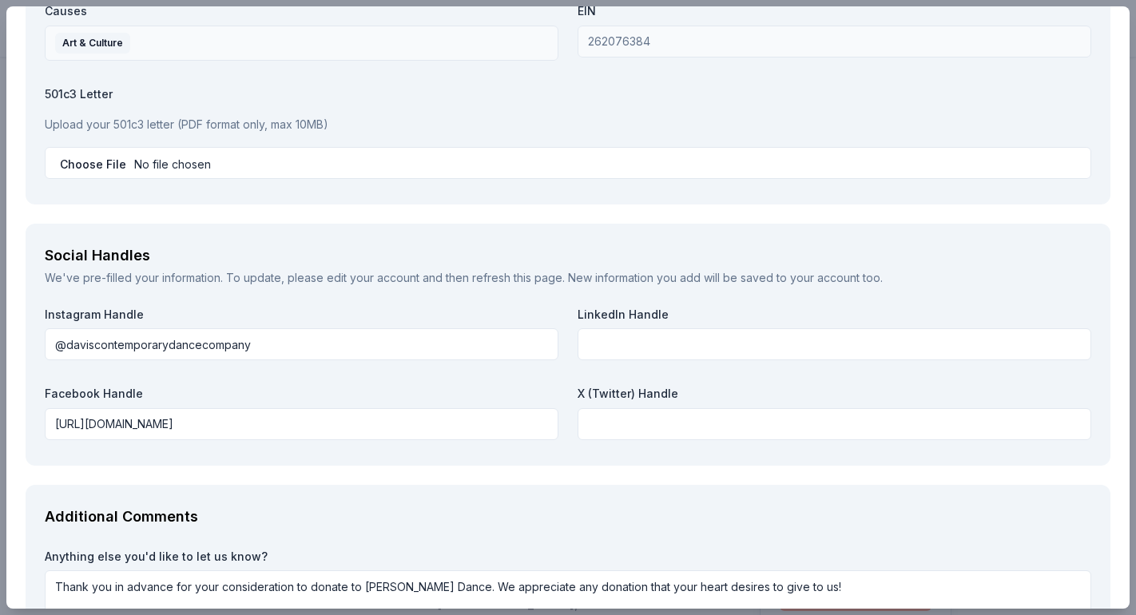
scroll to position [2178, 0]
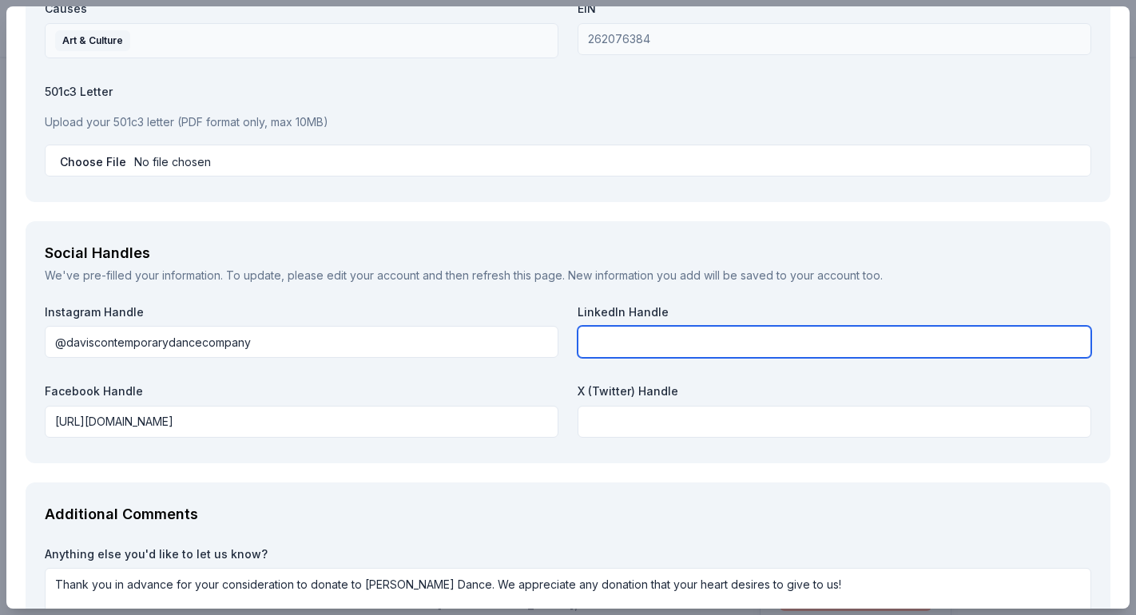
click at [677, 337] on input "text" at bounding box center [835, 342] width 514 height 32
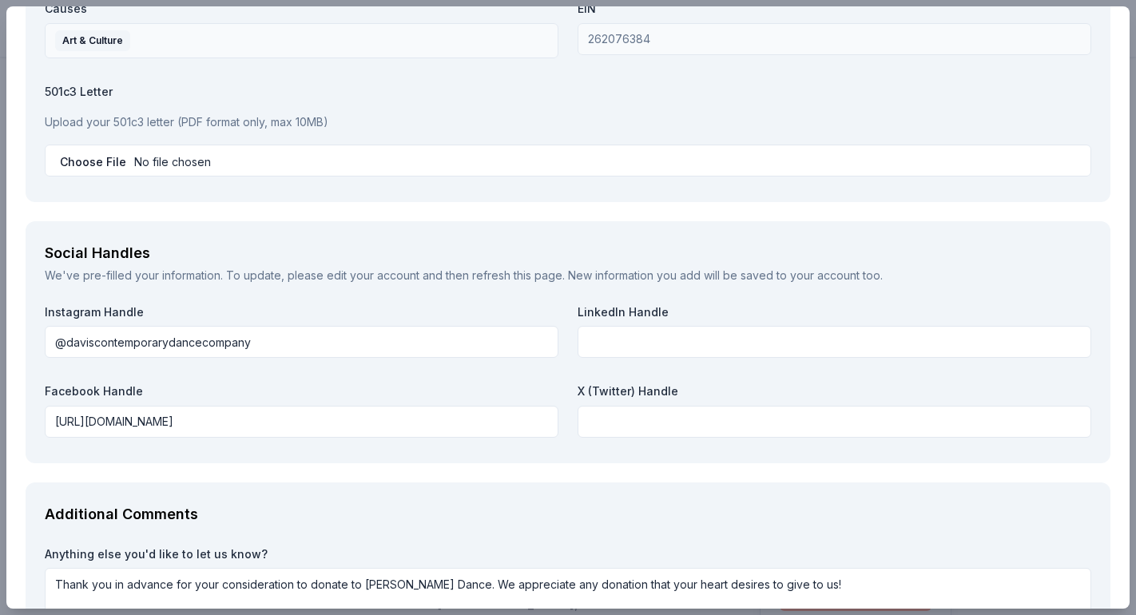
click at [556, 368] on div "Instagram Handle @daviscontemporarydancecompany LinkedIn Handle Facebook Handle…" at bounding box center [568, 374] width 1047 height 140
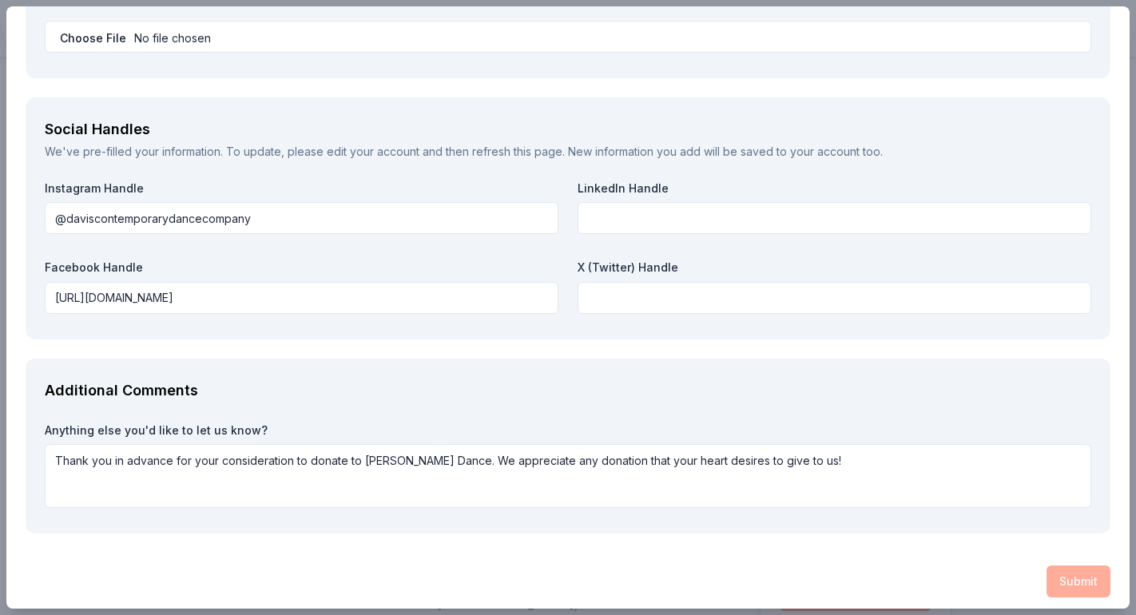
scroll to position [2301, 0]
click at [556, 379] on div "Additional Comments" at bounding box center [568, 392] width 1047 height 26
click at [1066, 578] on div "Submit" at bounding box center [568, 582] width 1085 height 32
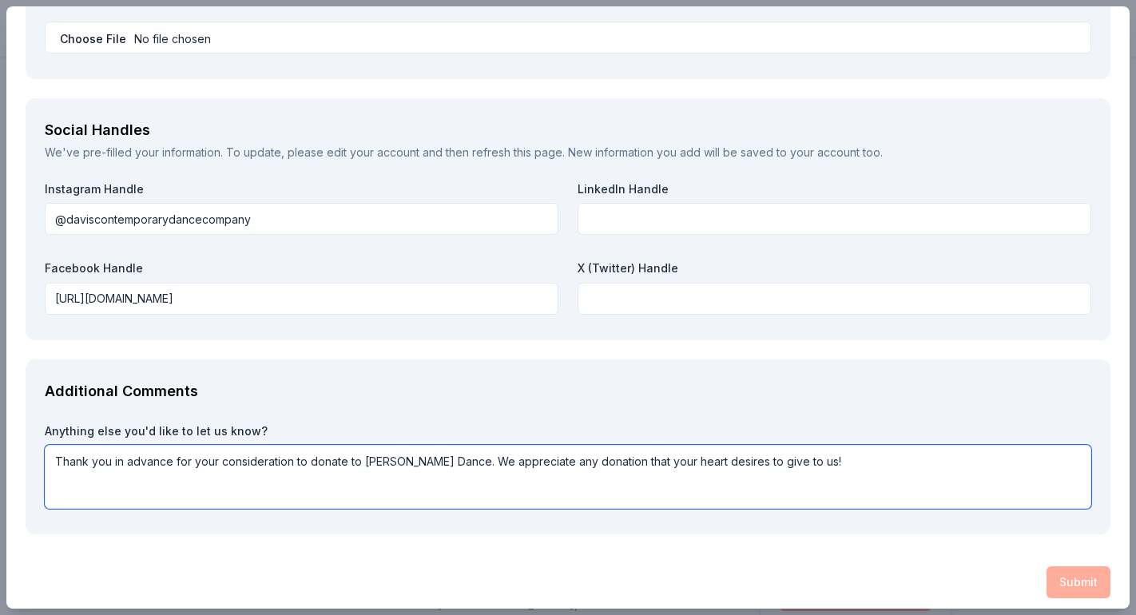
click at [824, 454] on textarea "Thank you in advance for your consideration to donate to Davis Dance. We apprec…" at bounding box center [568, 477] width 1047 height 64
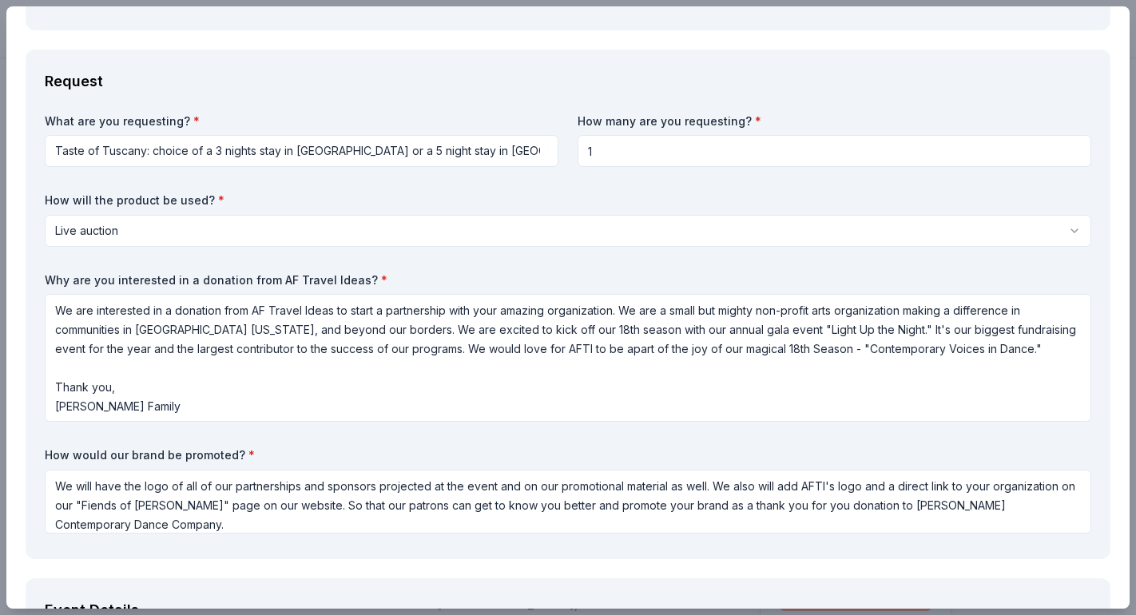
scroll to position [1, 0]
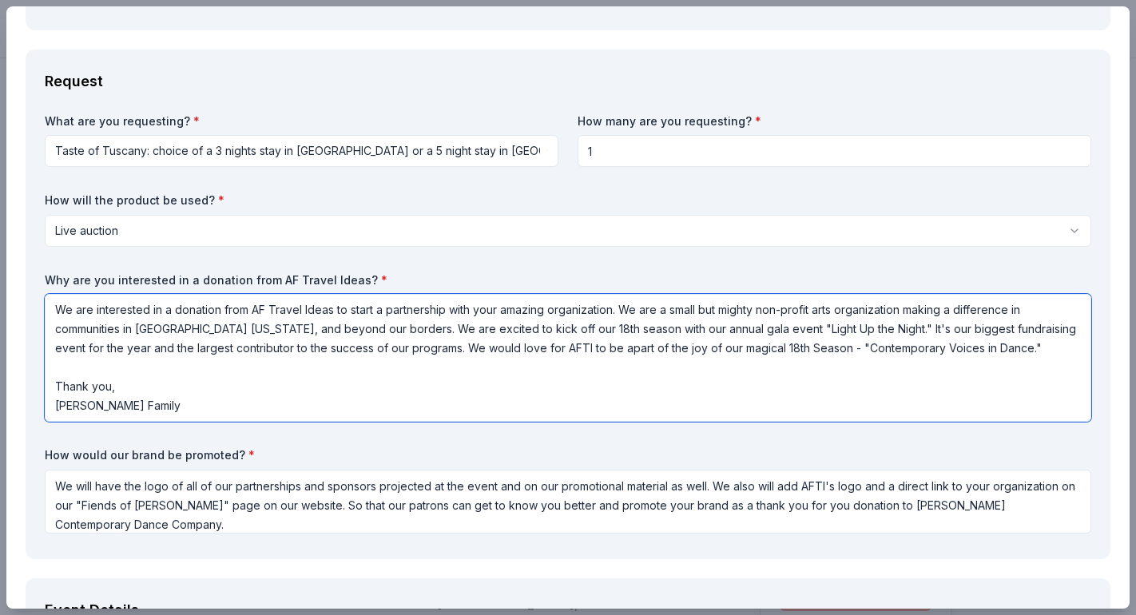
click at [517, 387] on textarea "We are interested in a donation from AF Travel Ideas to start a partnership wit…" at bounding box center [568, 358] width 1047 height 128
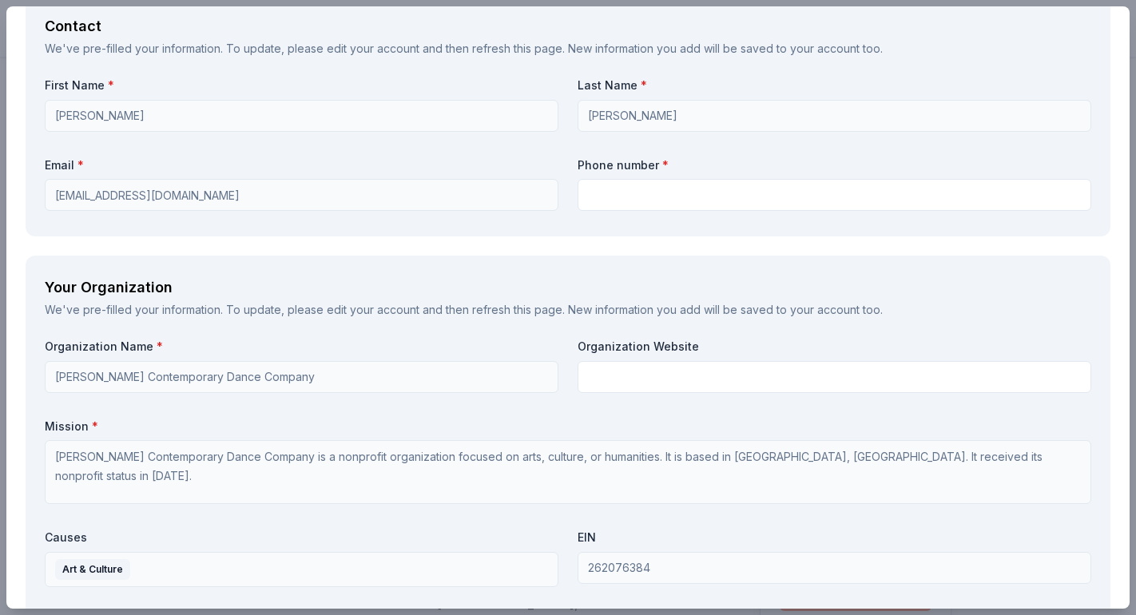
scroll to position [1653, 0]
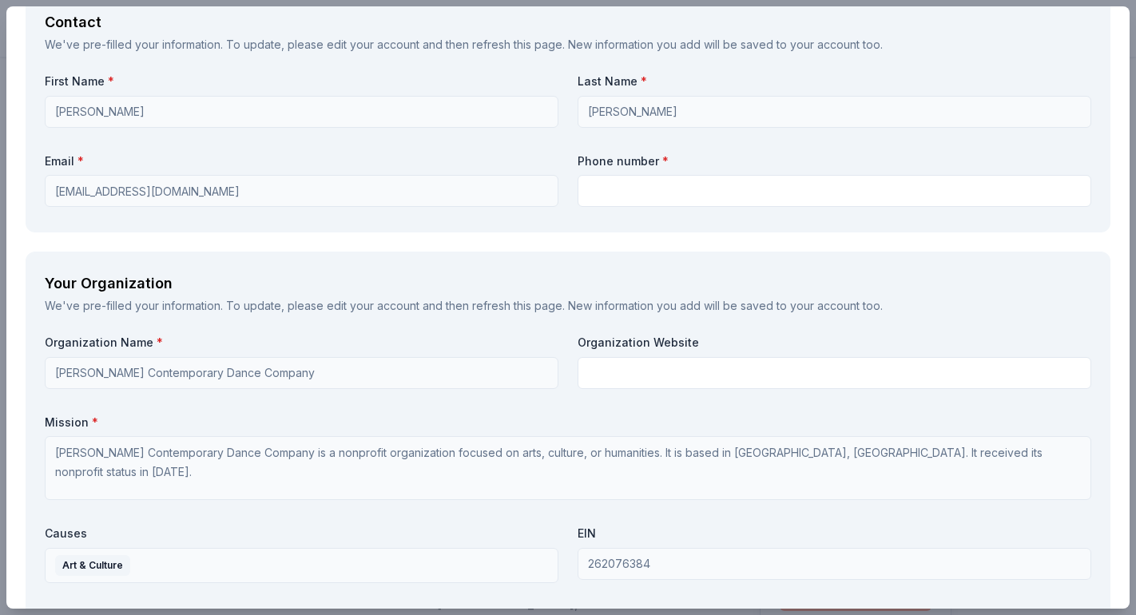
click at [361, 177] on input "daviscontemporarydance@outlook.com" at bounding box center [302, 191] width 514 height 32
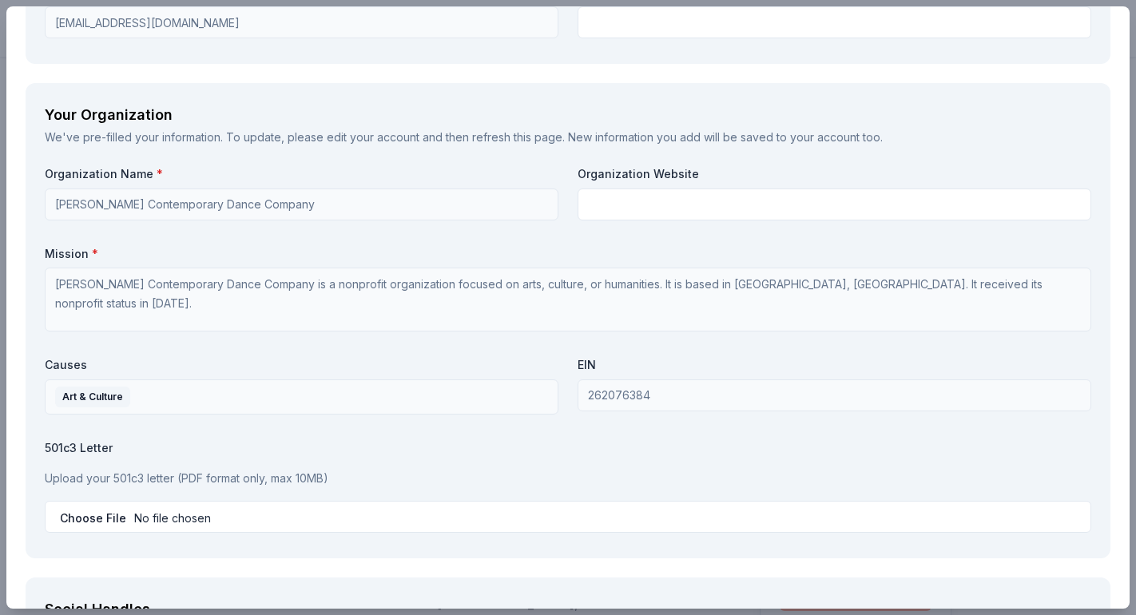
scroll to position [1770, 0]
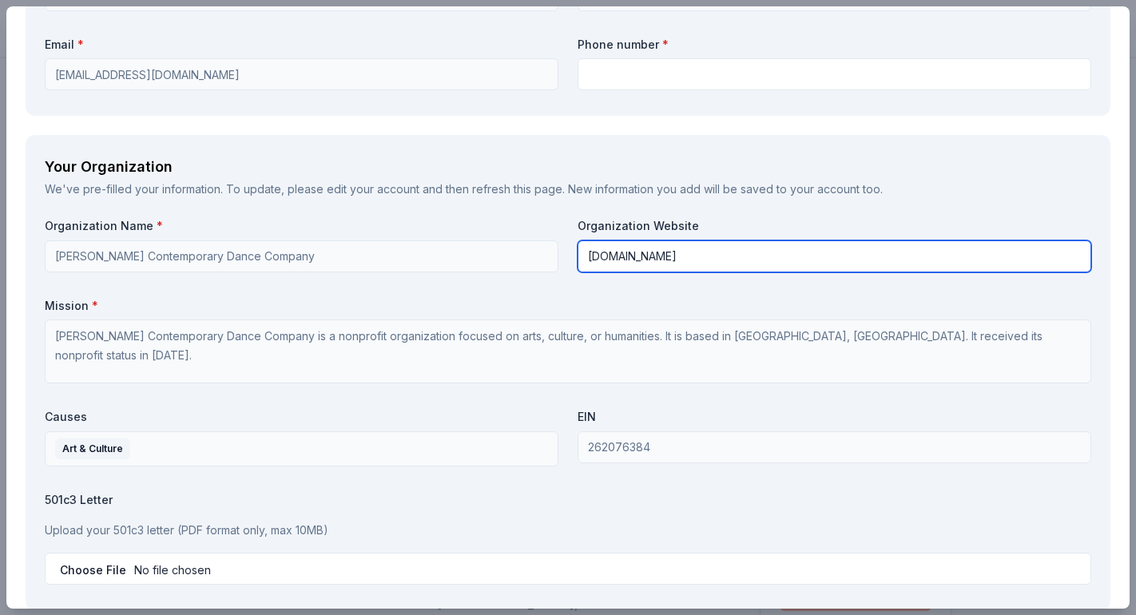
type input "www.davisdanceco.com"
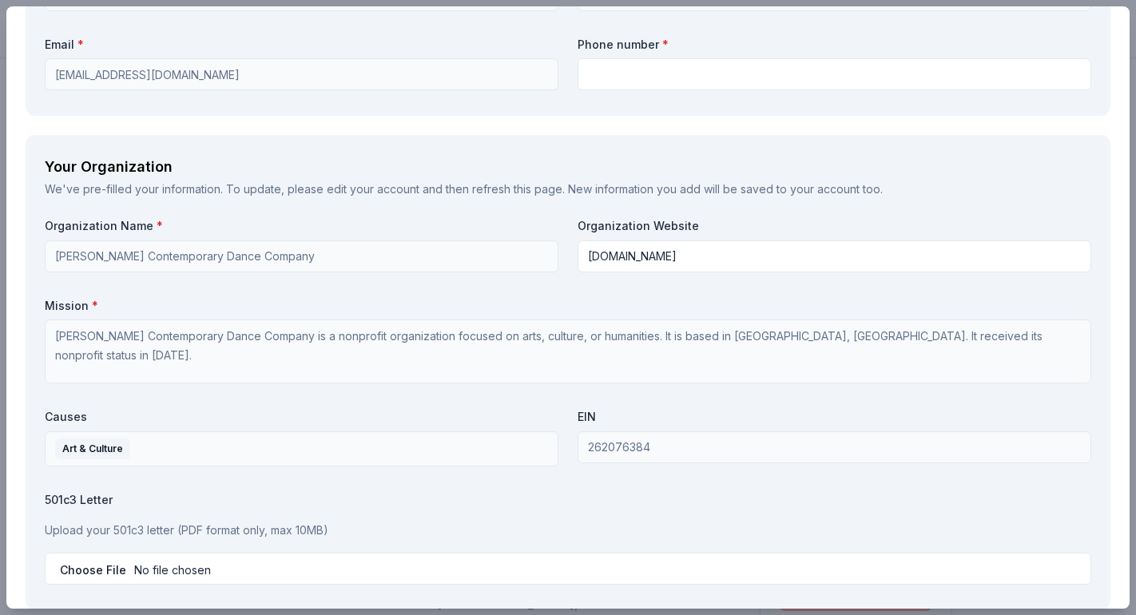
click at [982, 160] on div "Your Organization" at bounding box center [568, 167] width 1047 height 26
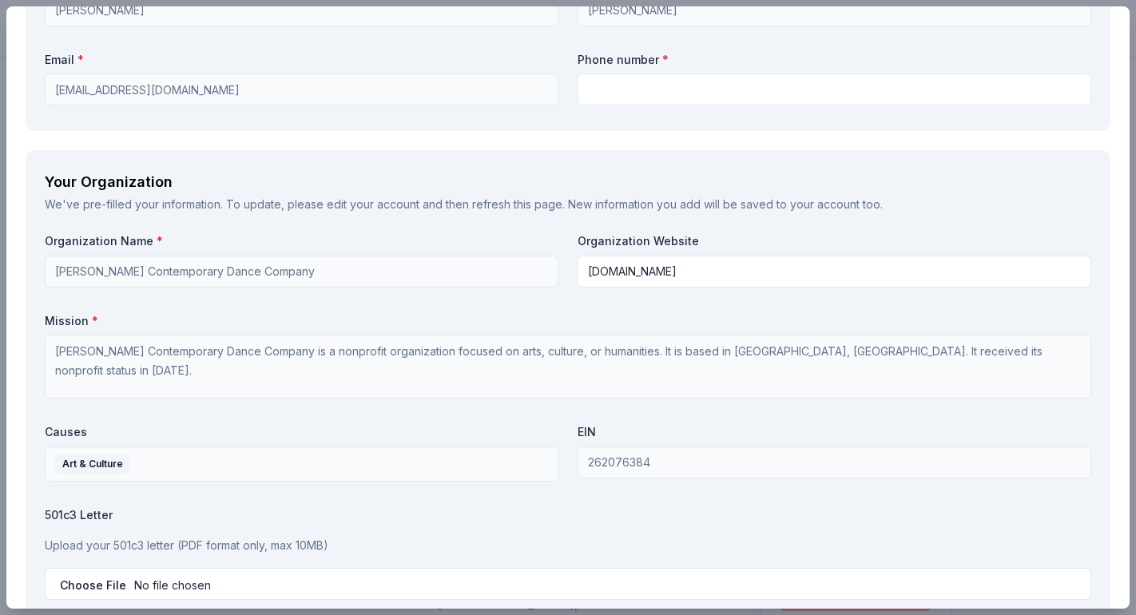
scroll to position [1738, 0]
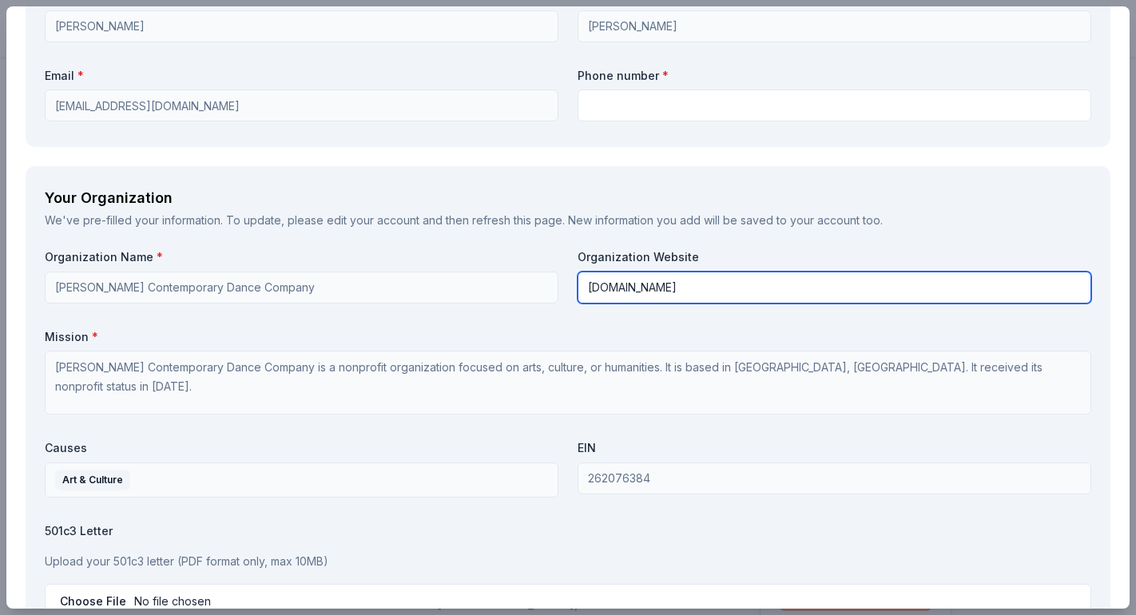
click at [794, 272] on input "www.davisdanceco.com" at bounding box center [835, 288] width 514 height 32
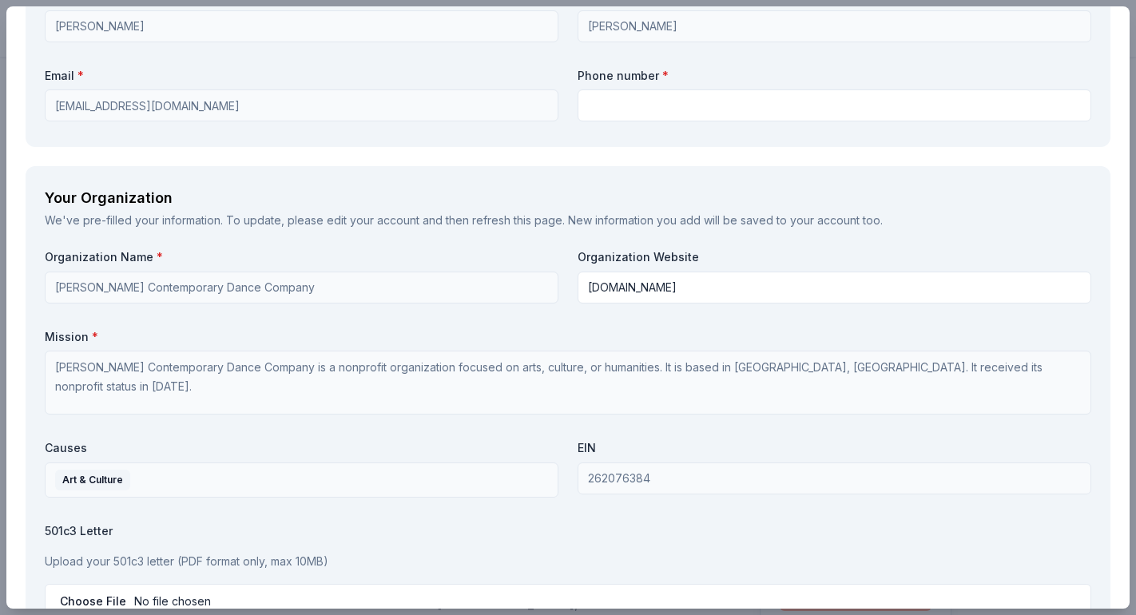
click at [915, 221] on div "We've pre-filled your information. To update, please edit your account and then…" at bounding box center [568, 220] width 1047 height 19
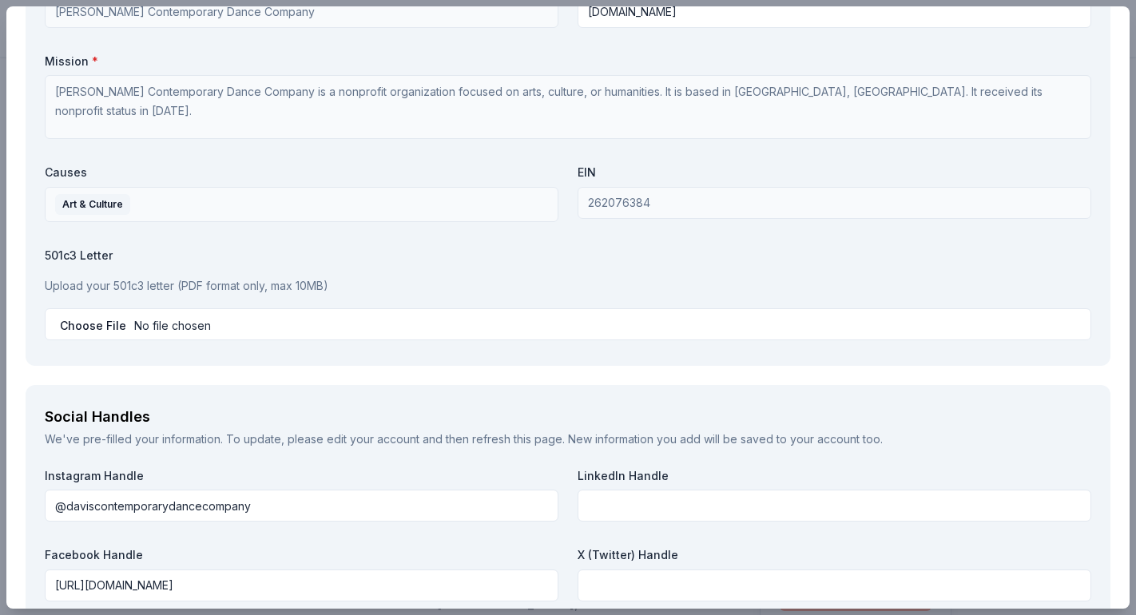
scroll to position [2001, 0]
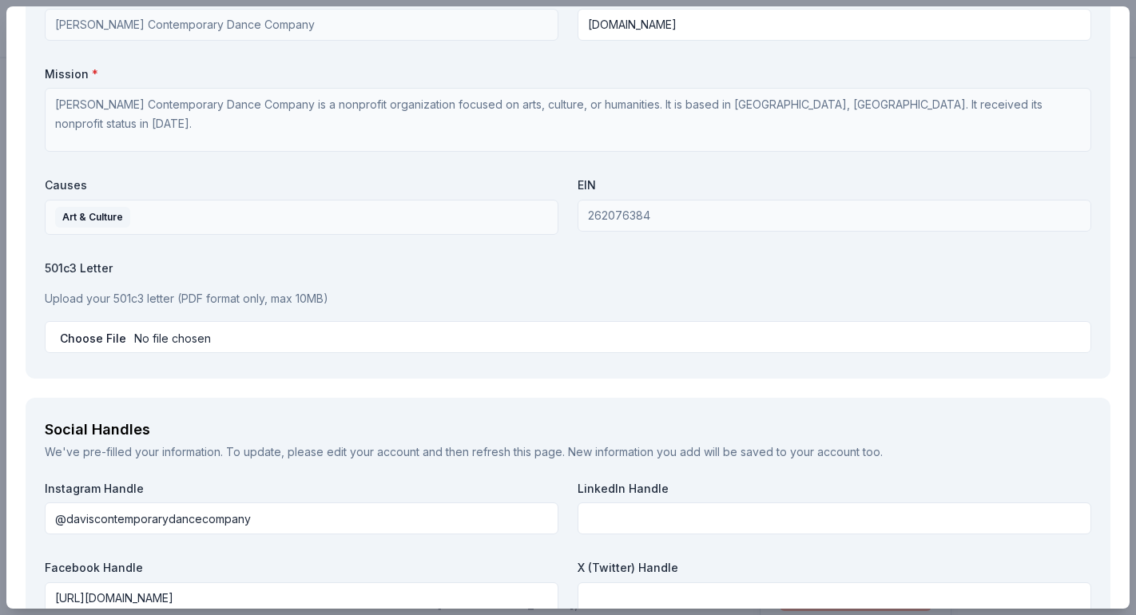
click at [107, 331] on input "file" at bounding box center [568, 337] width 1047 height 32
type input "C:\fakepath\Davis Dance Non Profit Letter 2.pdf"
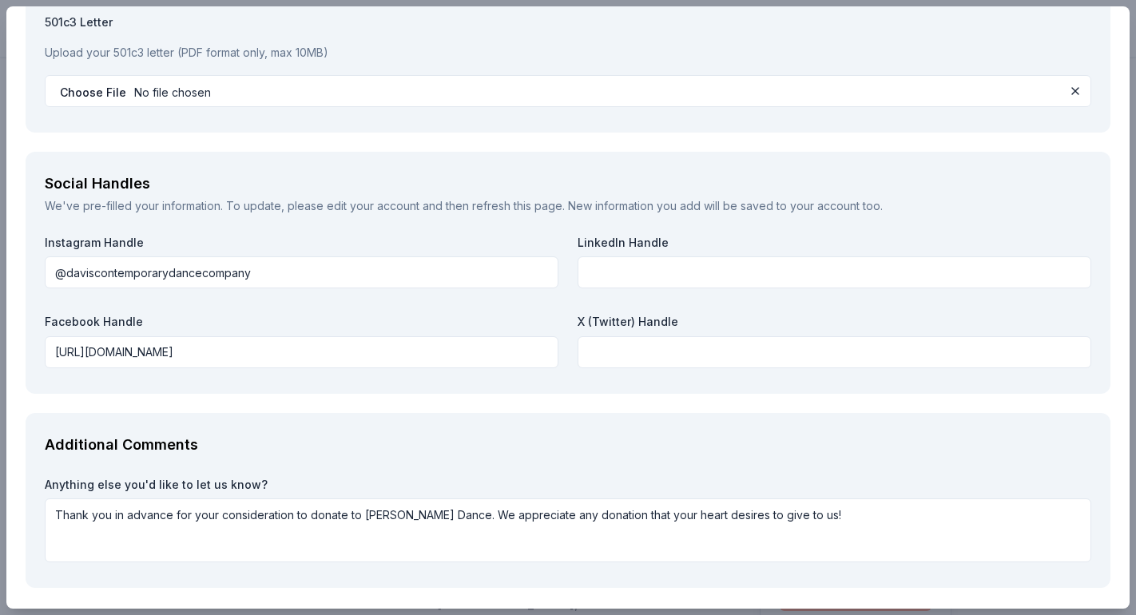
scroll to position [2226, 0]
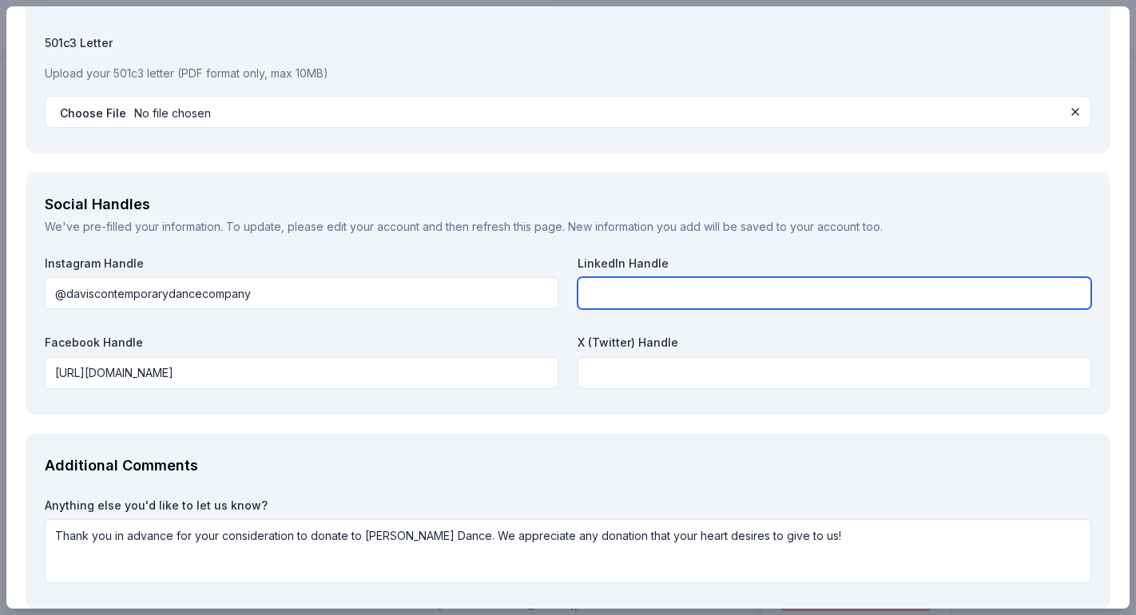
click at [626, 288] on input "text" at bounding box center [835, 293] width 514 height 32
type input "N/A"
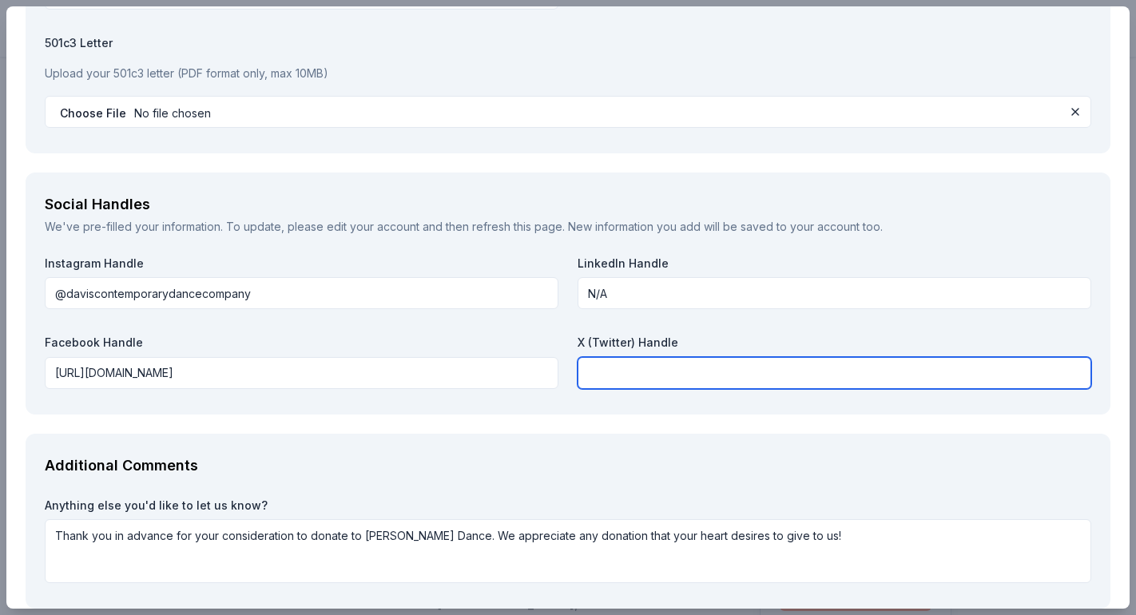
click at [660, 374] on input "text" at bounding box center [835, 373] width 514 height 32
type input "N/A"
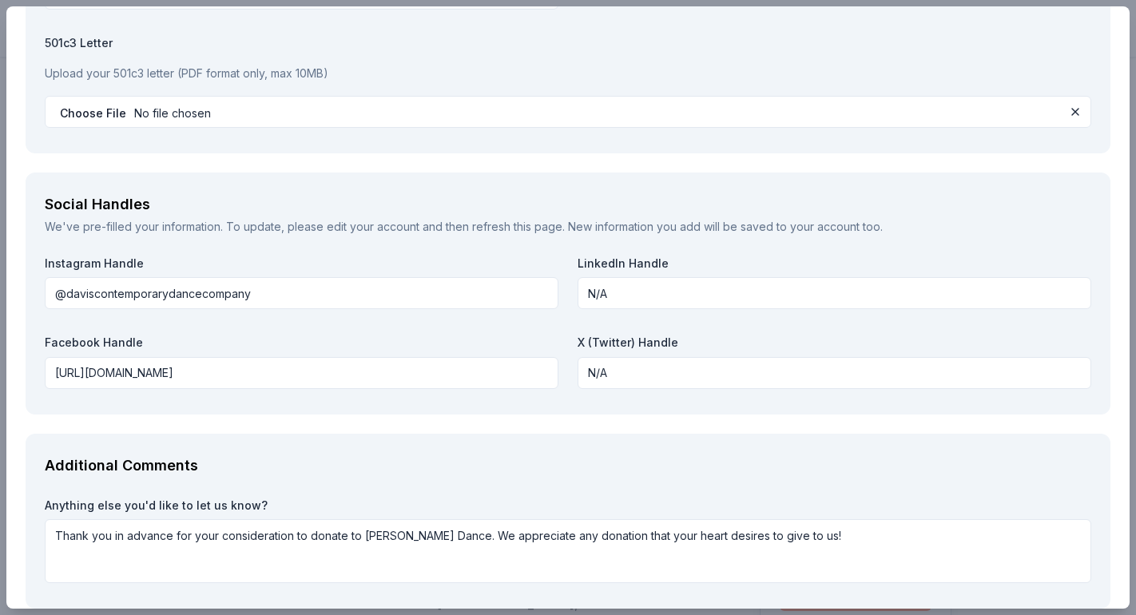
click at [669, 441] on div "Additional Comments Anything else you'd like to let us know? Thank you in advan…" at bounding box center [568, 522] width 1085 height 176
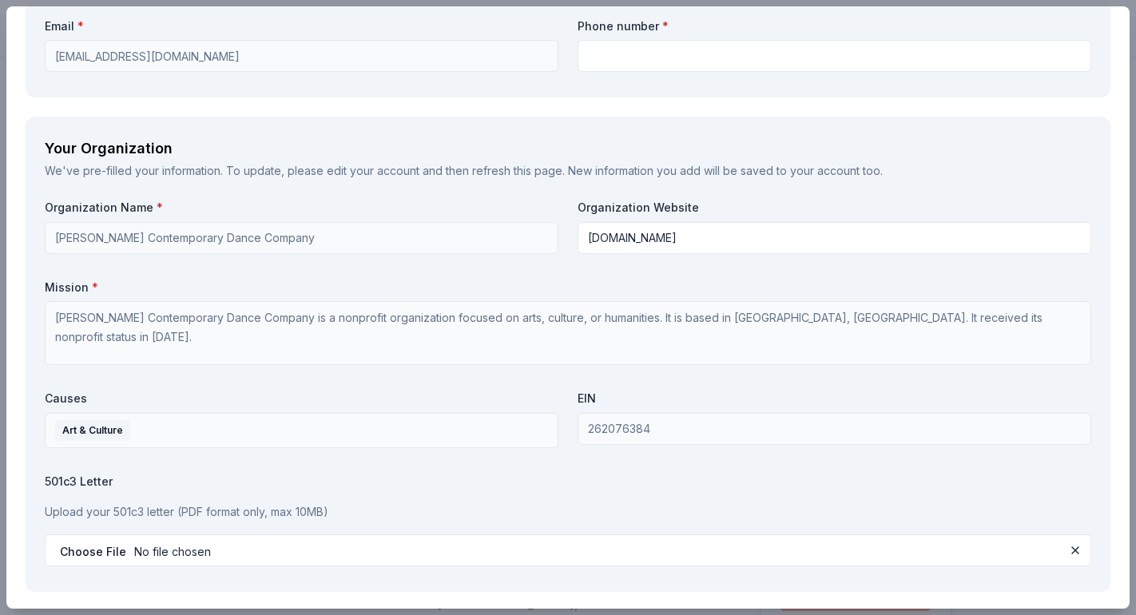
scroll to position [1789, 0]
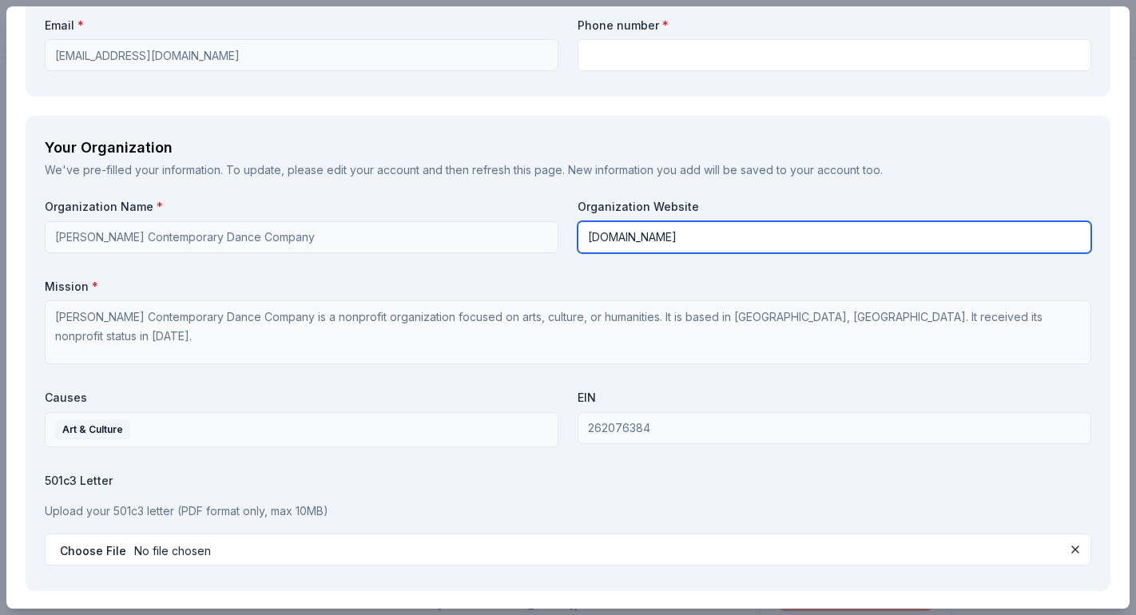
click at [753, 235] on input "www.davisdanceco.com" at bounding box center [835, 237] width 514 height 32
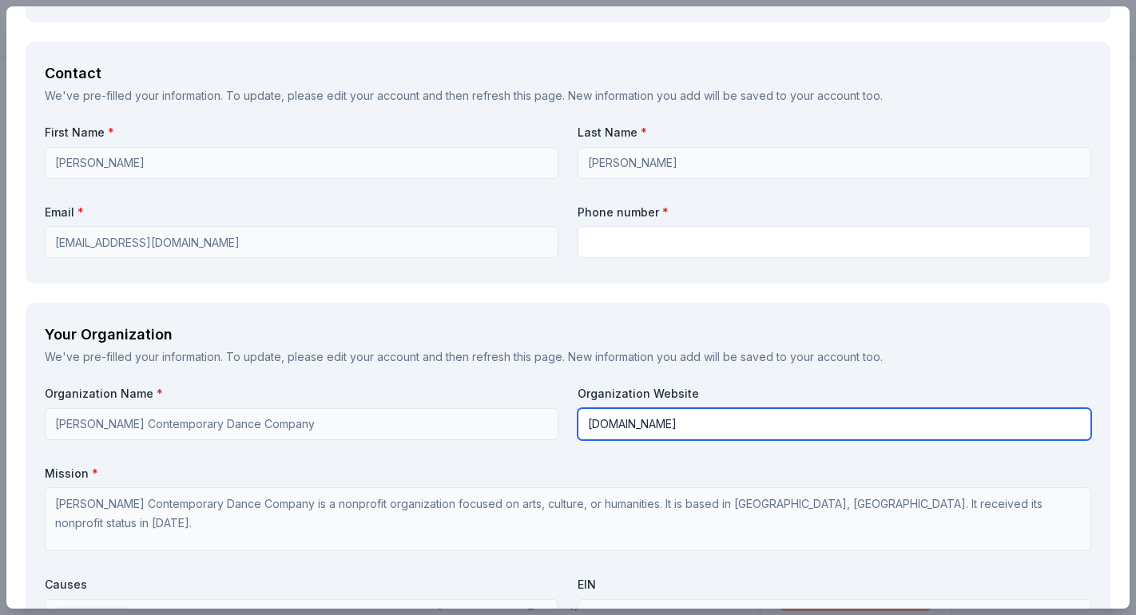
scroll to position [1587, 0]
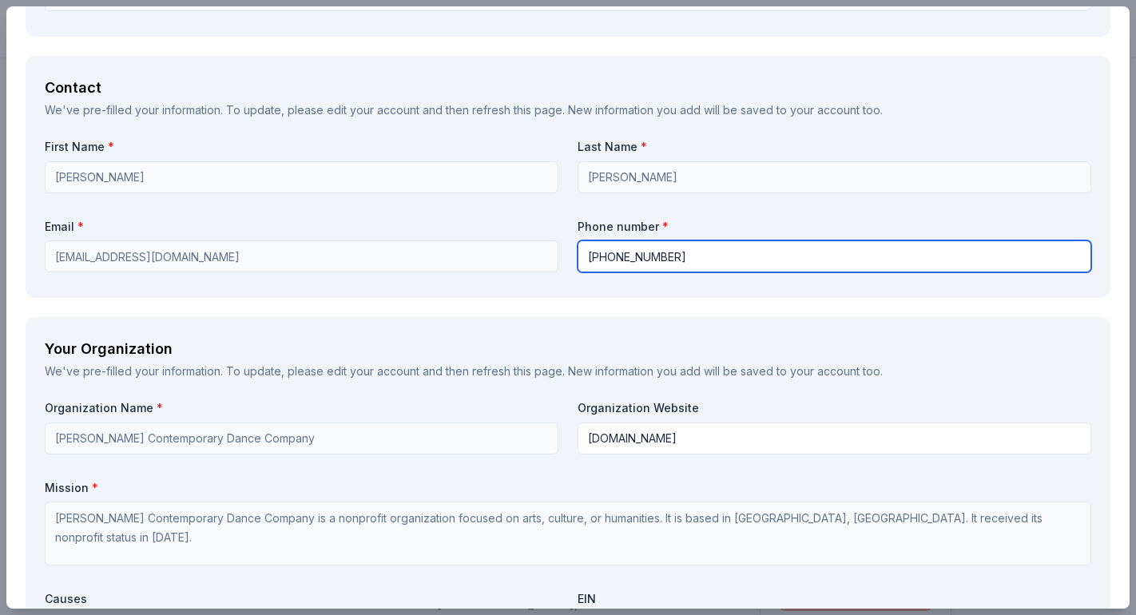
type input "303-641-6742"
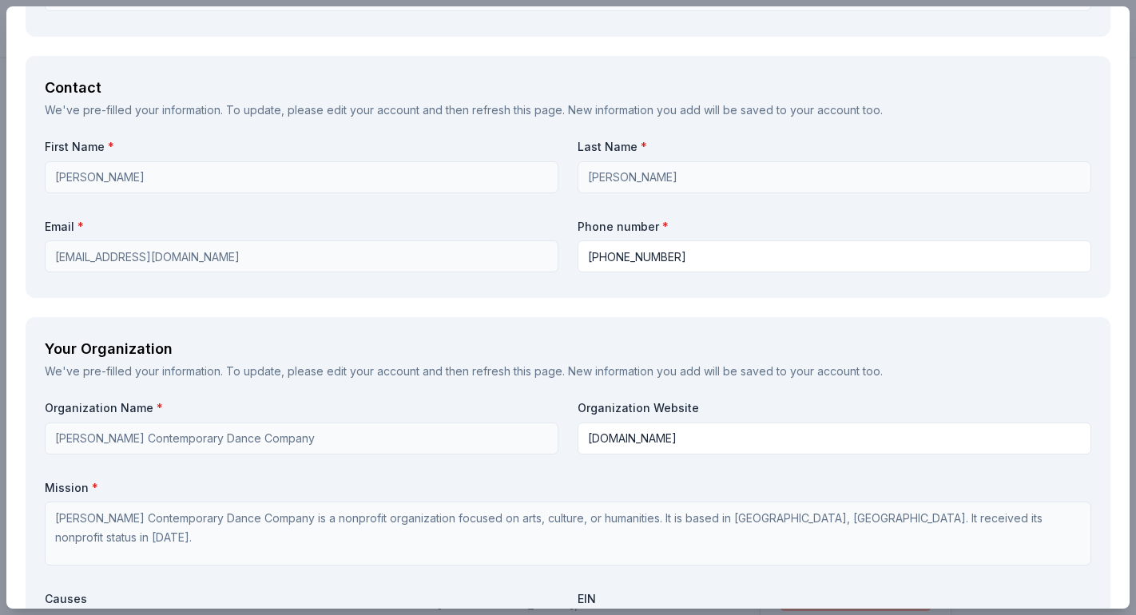
click at [847, 336] on div "Your Organization" at bounding box center [568, 349] width 1047 height 26
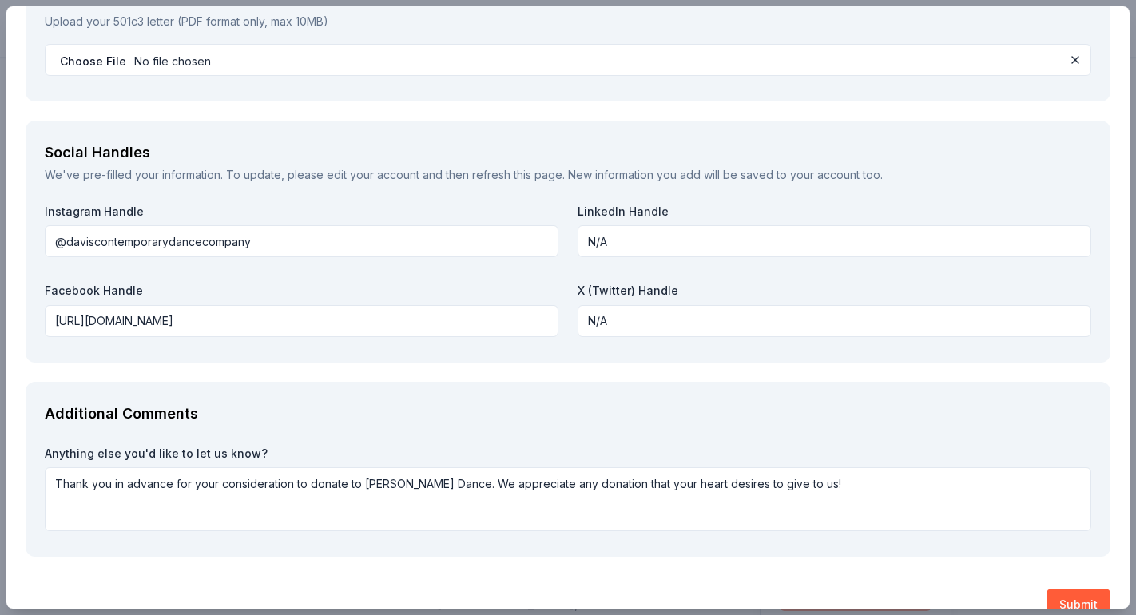
scroll to position [2301, 0]
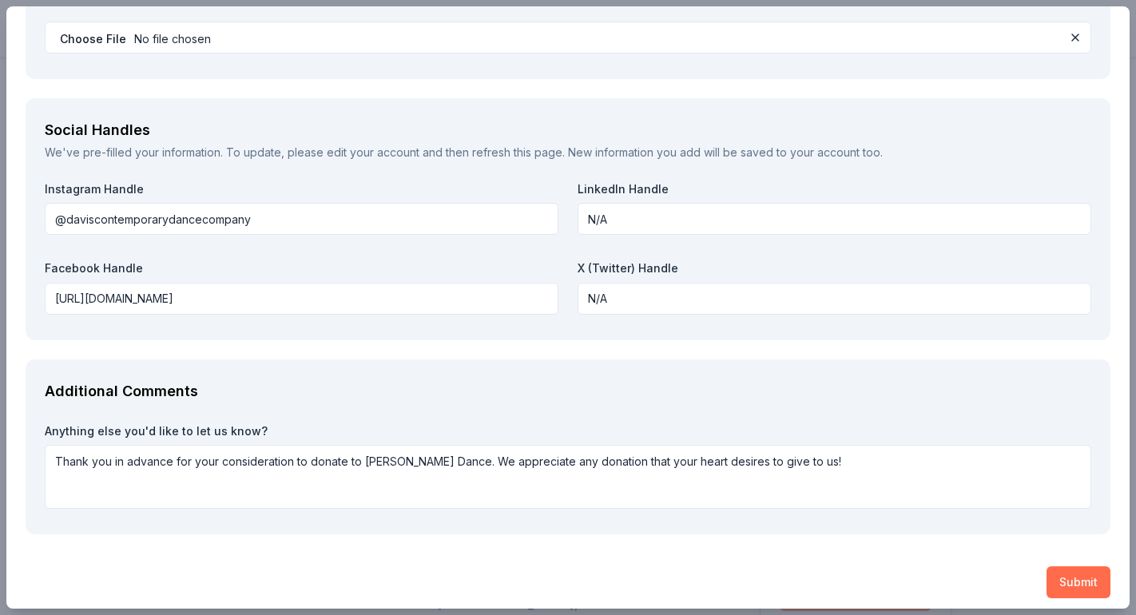
click at [1070, 580] on button "Submit" at bounding box center [1079, 582] width 64 height 32
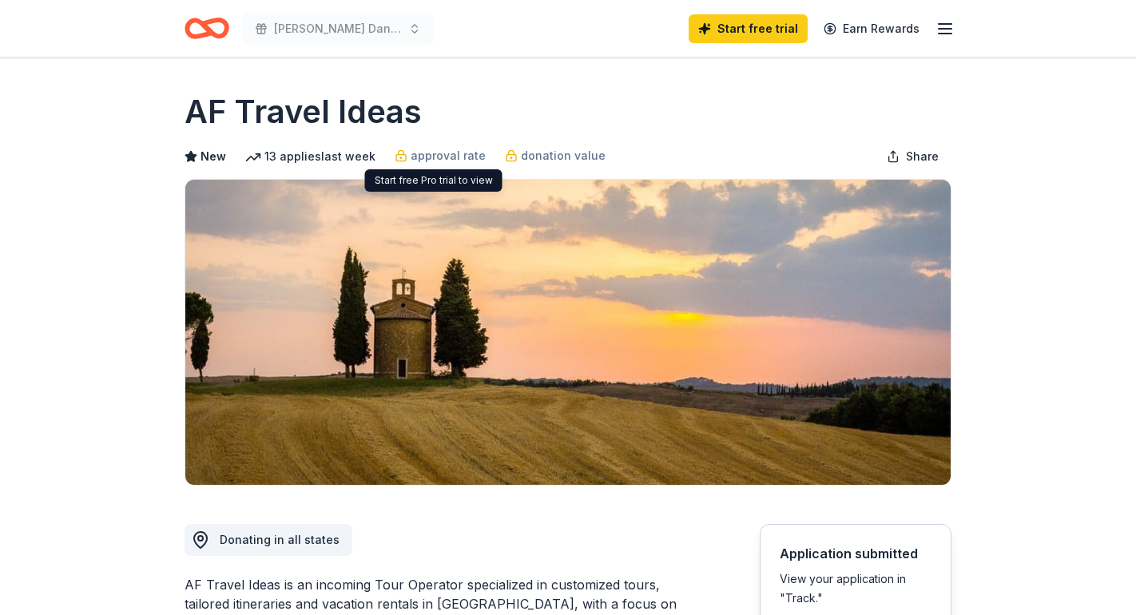
scroll to position [0, 0]
click at [207, 27] on icon "Home" at bounding box center [214, 28] width 25 height 16
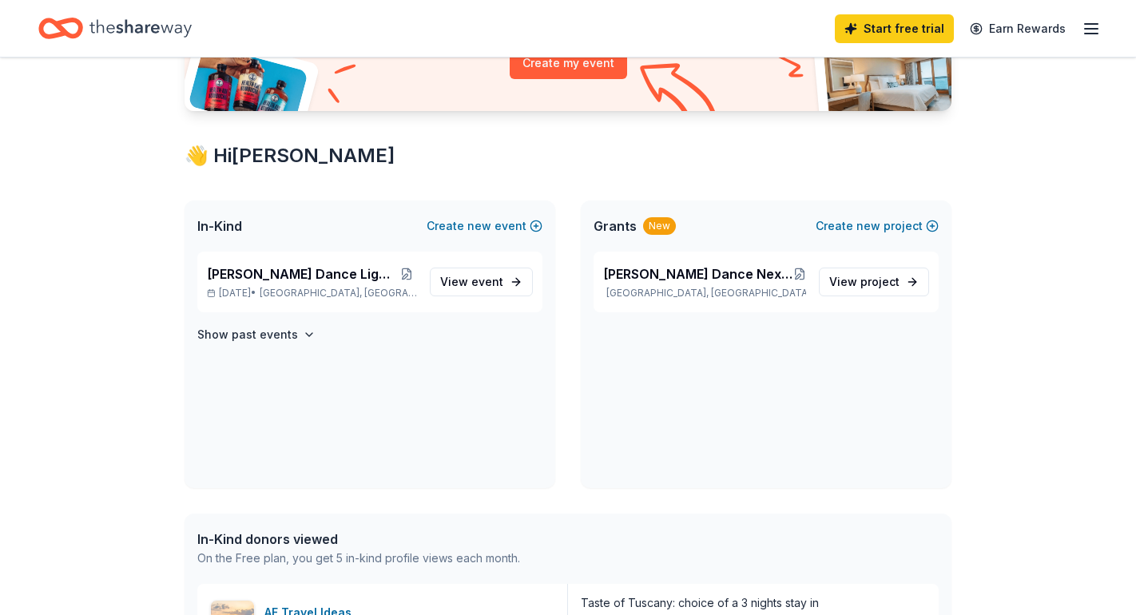
scroll to position [211, 0]
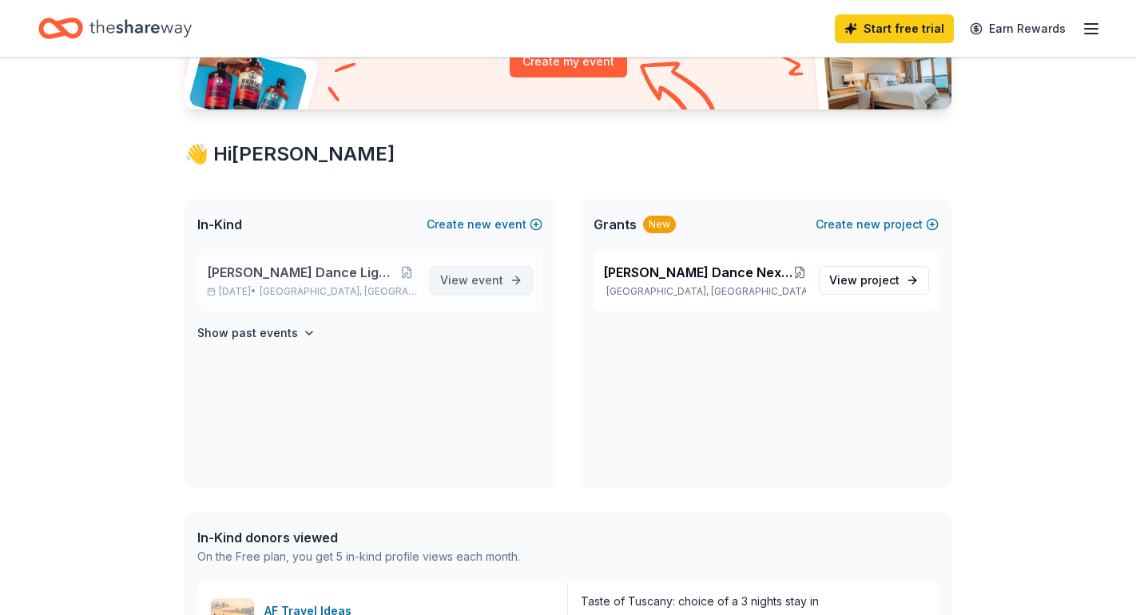
click at [518, 277] on link "View event" at bounding box center [481, 280] width 103 height 29
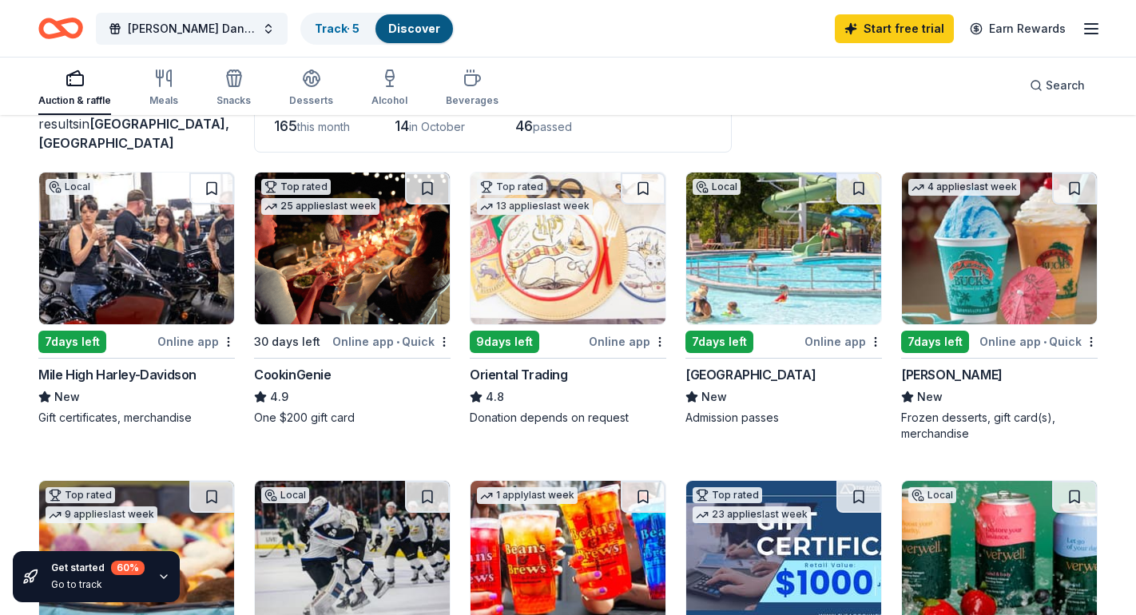
scroll to position [108, 0]
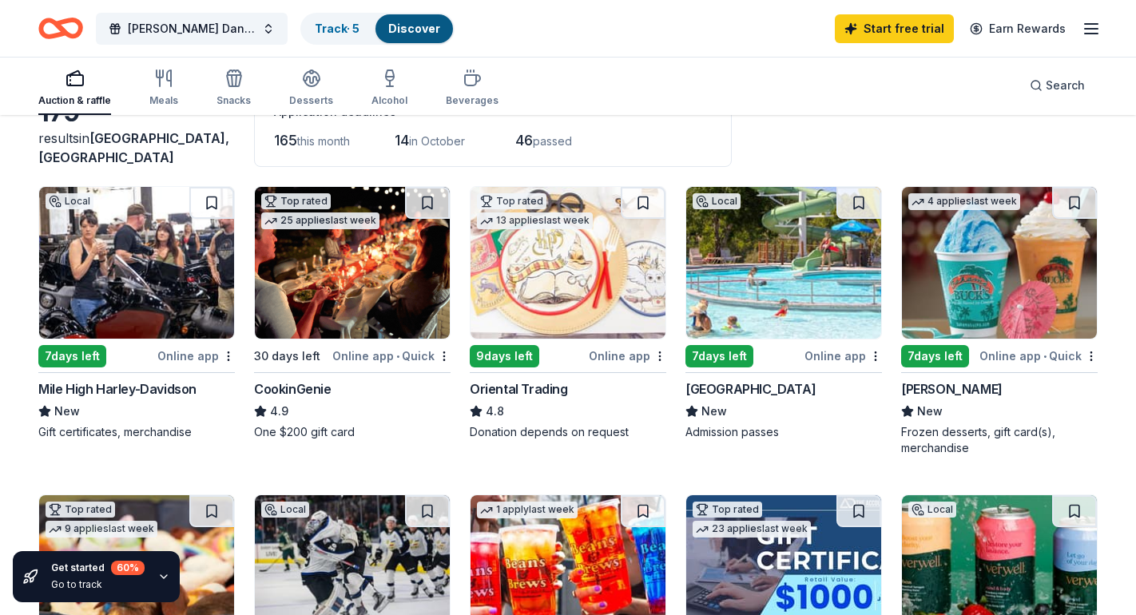
click at [367, 303] on img at bounding box center [352, 263] width 195 height 152
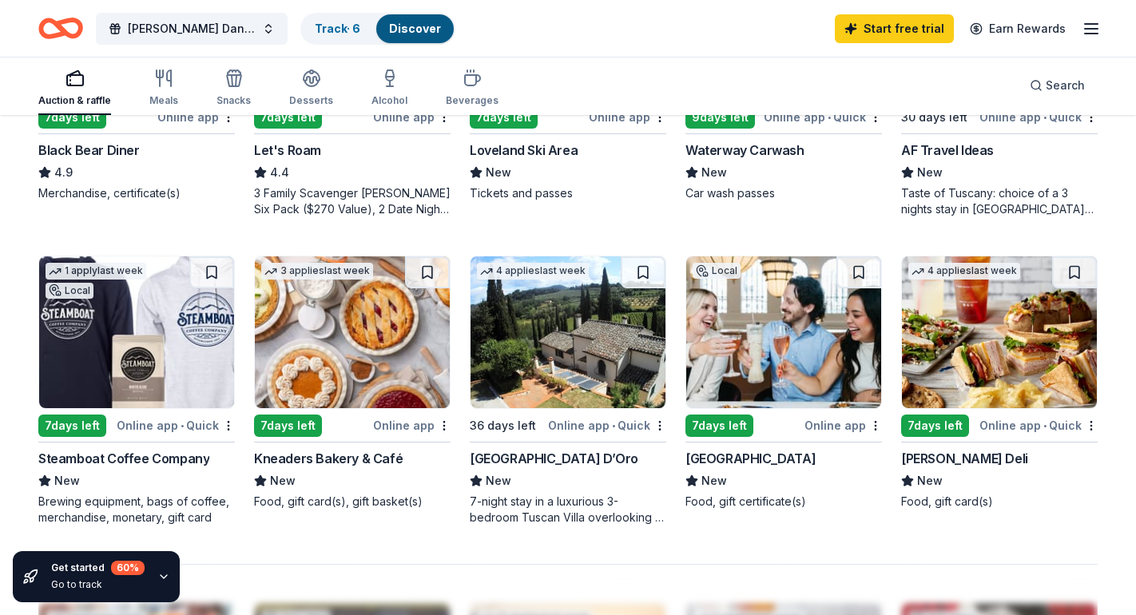
scroll to position [948, 0]
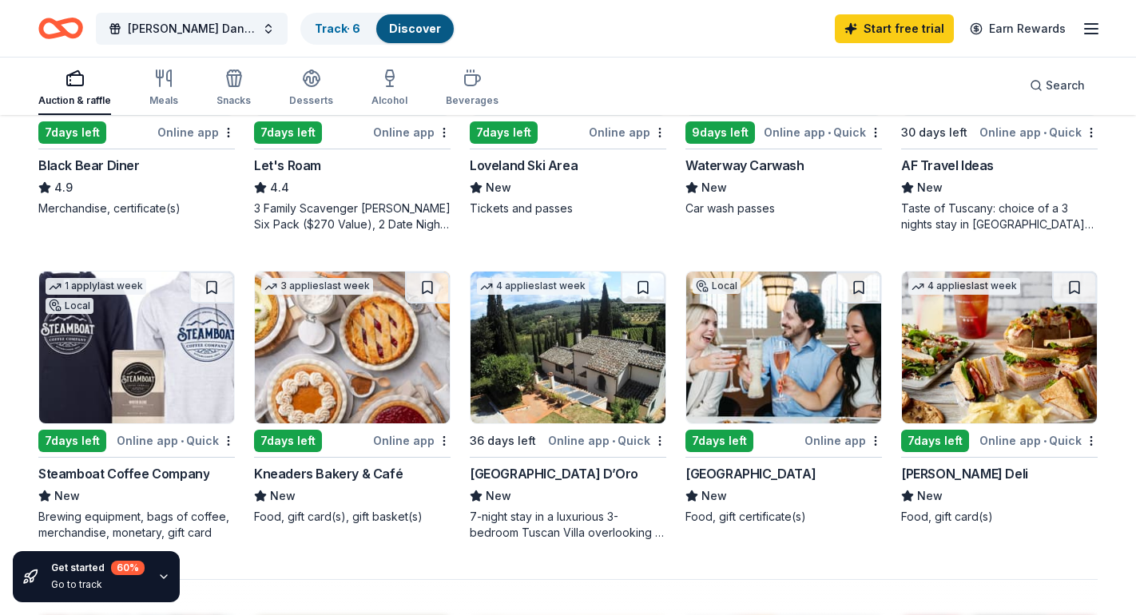
click at [758, 359] on img at bounding box center [783, 348] width 195 height 152
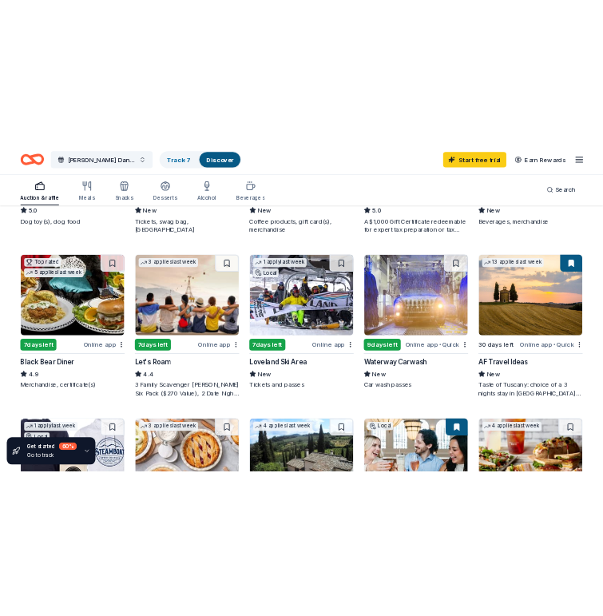
scroll to position [703, 0]
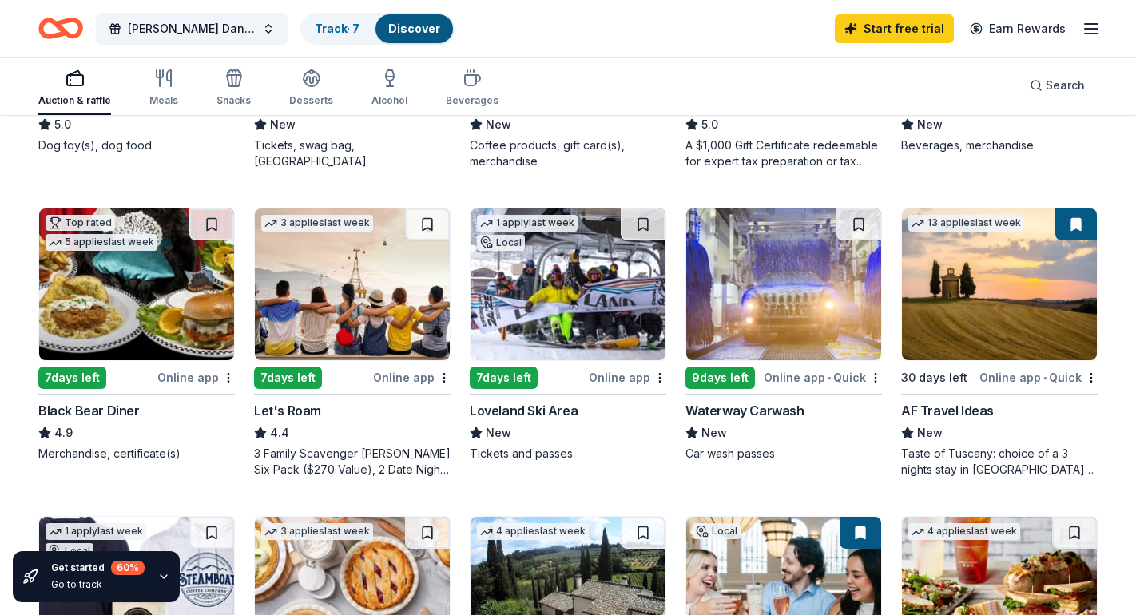
click at [791, 293] on img at bounding box center [783, 285] width 195 height 152
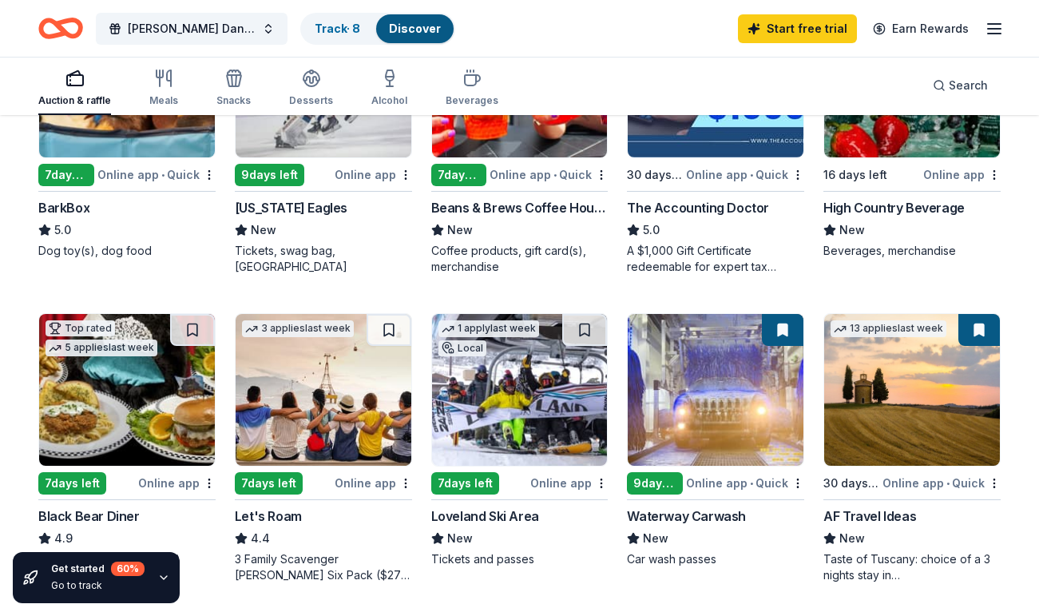
scroll to position [600, 0]
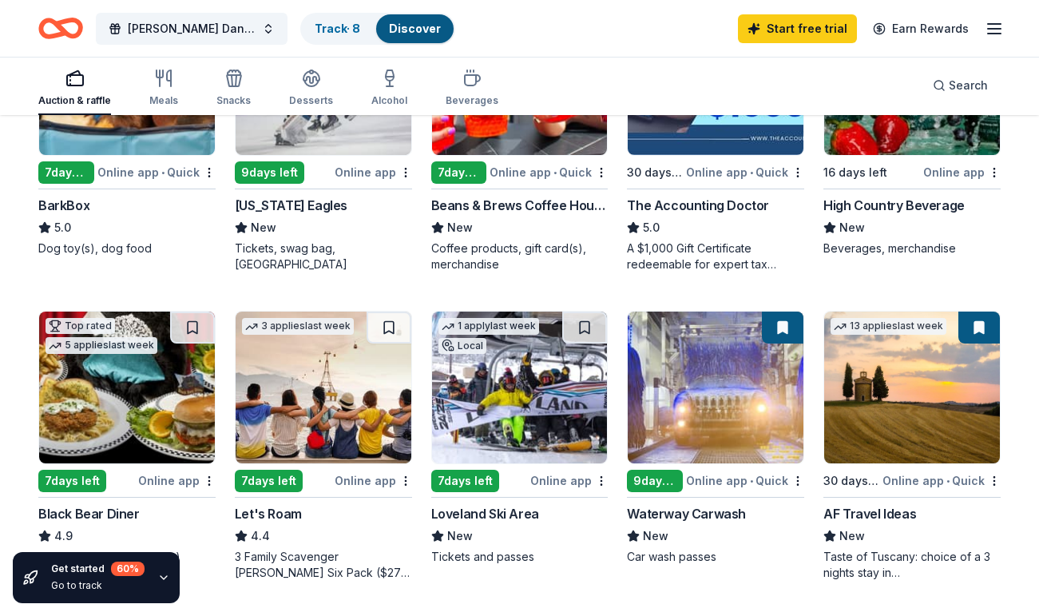
click at [711, 401] on img at bounding box center [716, 388] width 176 height 152
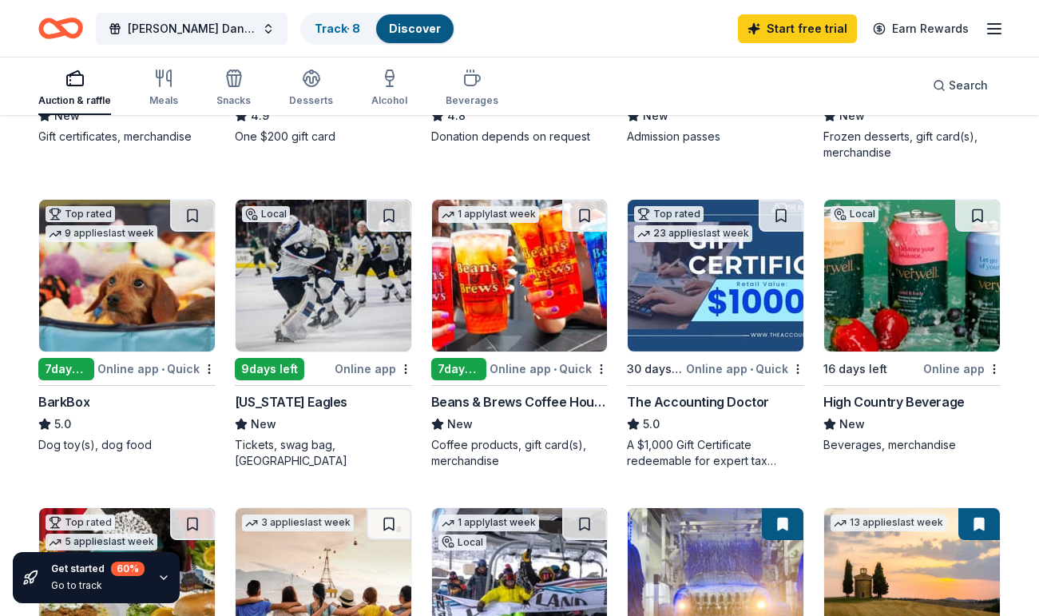
scroll to position [380, 0]
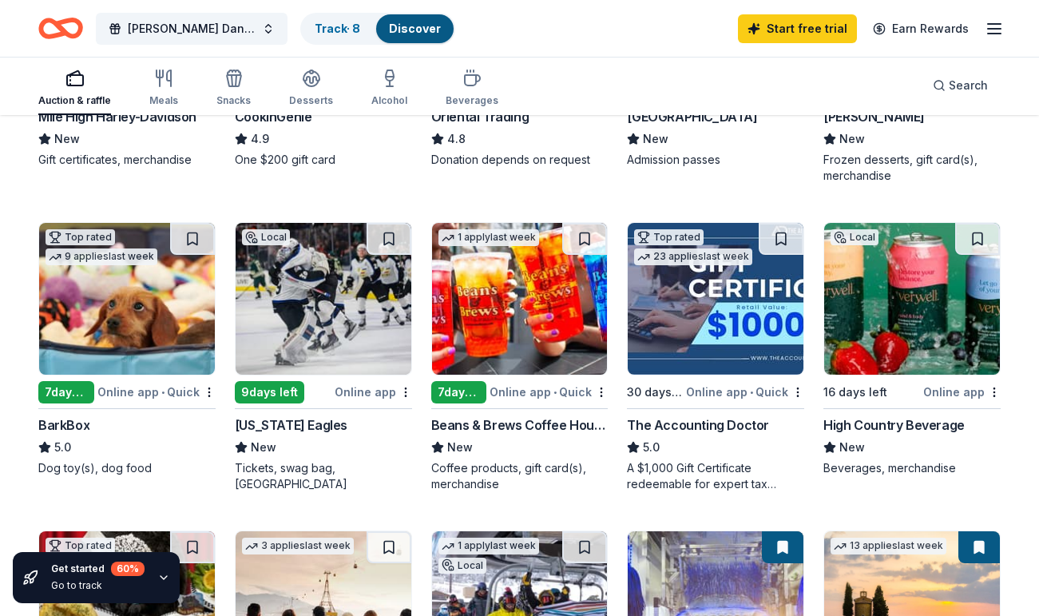
click at [349, 317] on img at bounding box center [324, 299] width 176 height 152
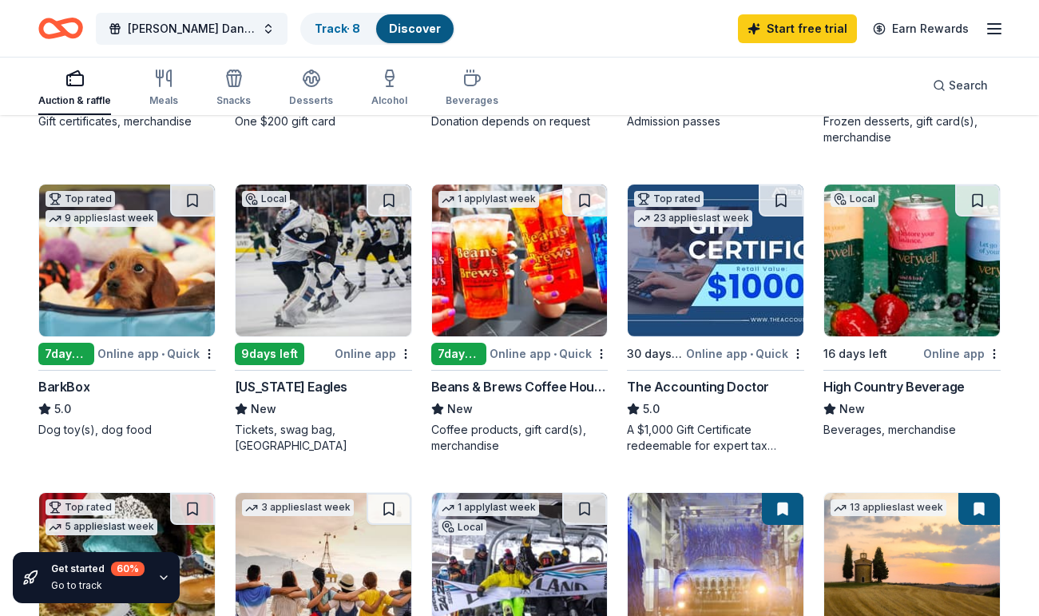
scroll to position [421, 0]
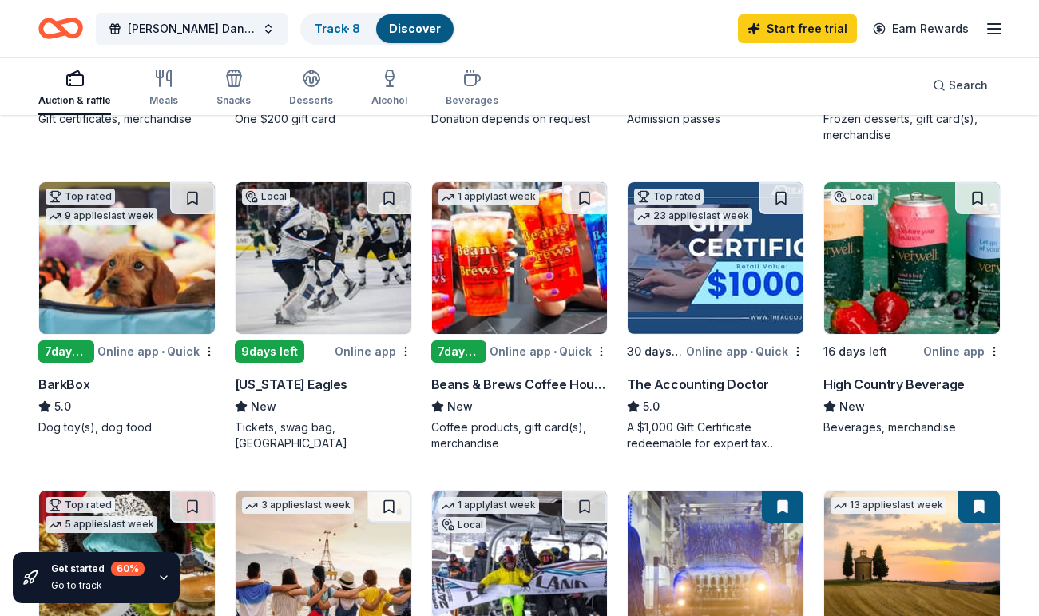
click at [123, 276] on img at bounding box center [127, 258] width 176 height 152
click at [197, 195] on button at bounding box center [192, 198] width 45 height 32
click at [73, 387] on div "BarkBox" at bounding box center [63, 384] width 51 height 19
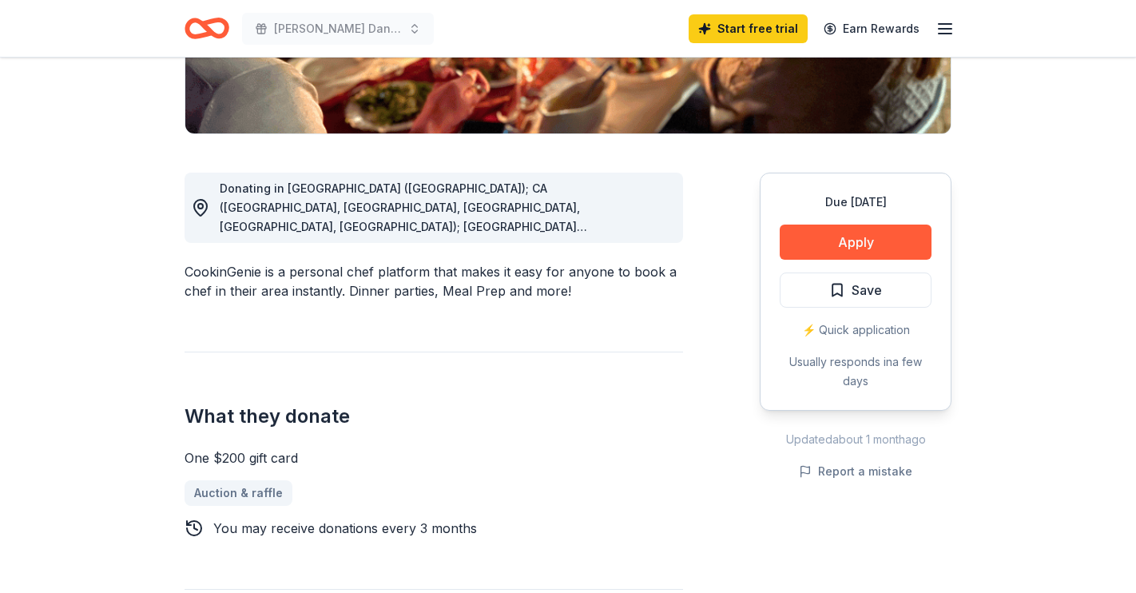
scroll to position [364, 0]
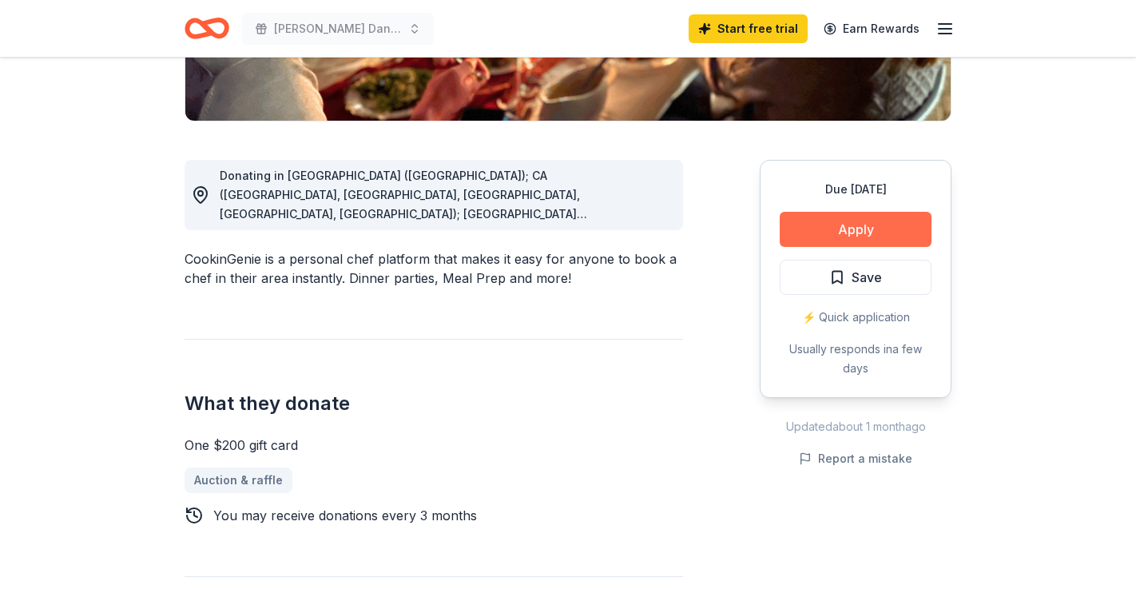
click at [861, 231] on button "Apply" at bounding box center [856, 229] width 152 height 35
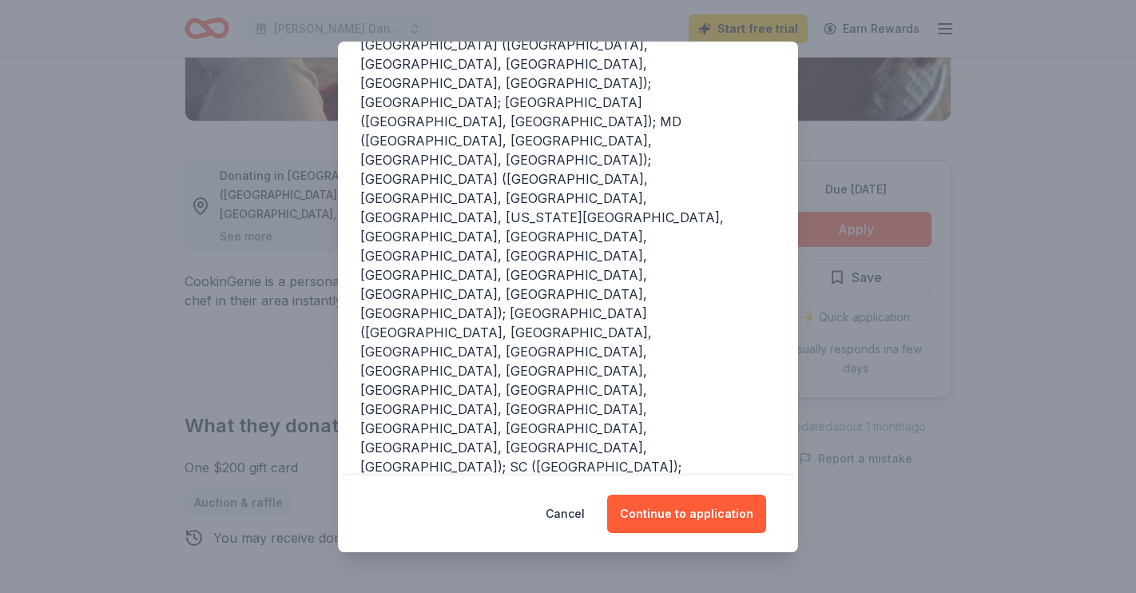
scroll to position [280, 0]
click at [694, 516] on button "Continue to application" at bounding box center [686, 514] width 159 height 38
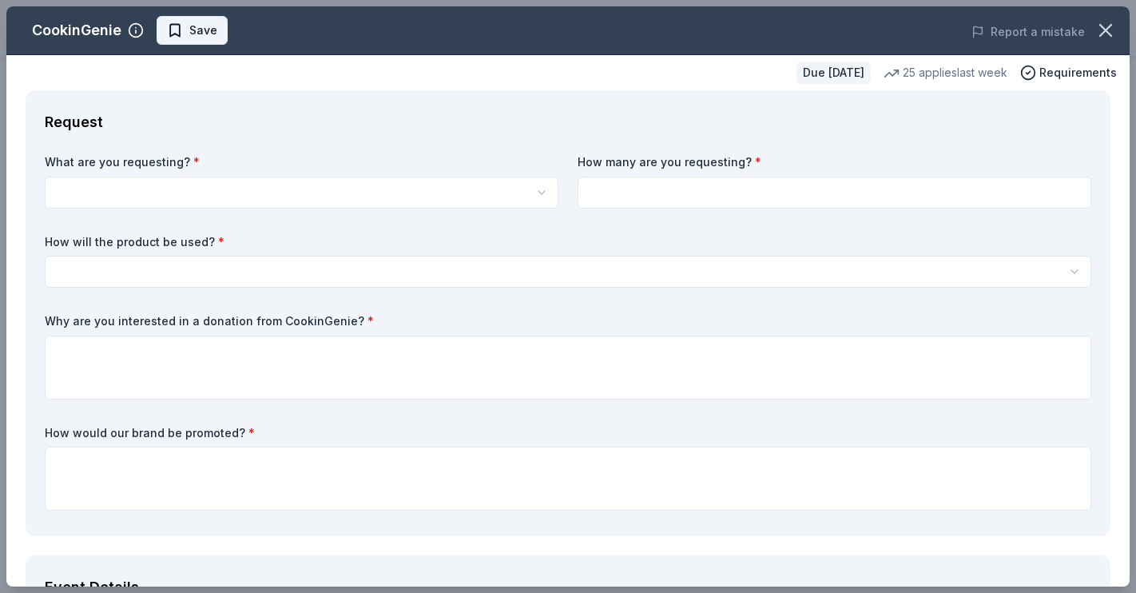
click at [172, 30] on span "Save" at bounding box center [192, 30] width 50 height 19
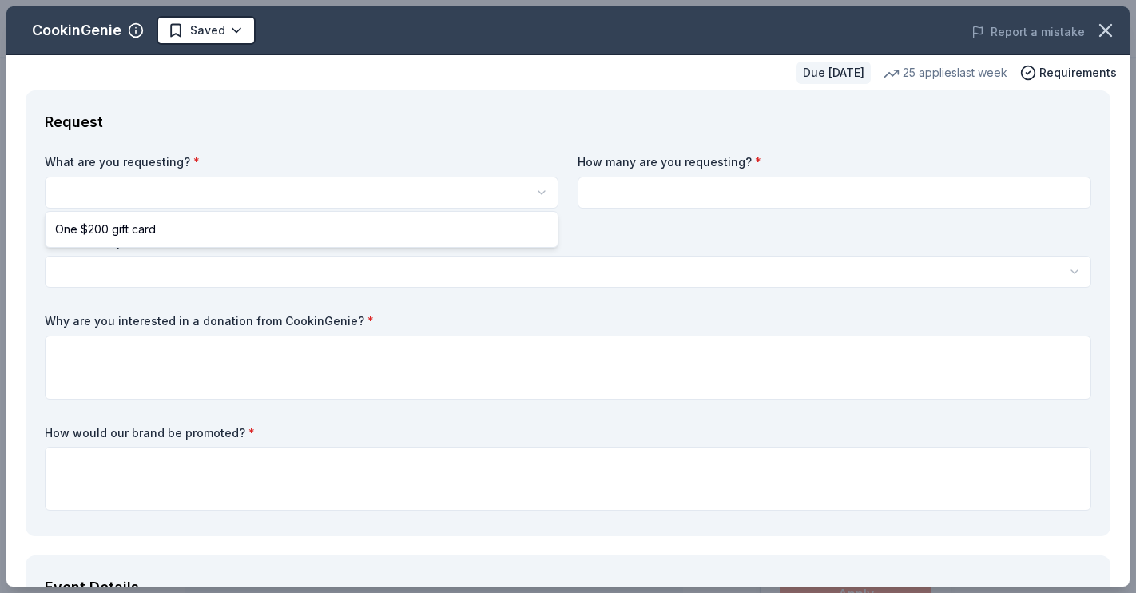
click at [131, 194] on html "Davis Dance Light Up The Night Gala Start free trial Earn Rewards Due in 30 day…" at bounding box center [568, 296] width 1136 height 593
select select "One $200 gift card"
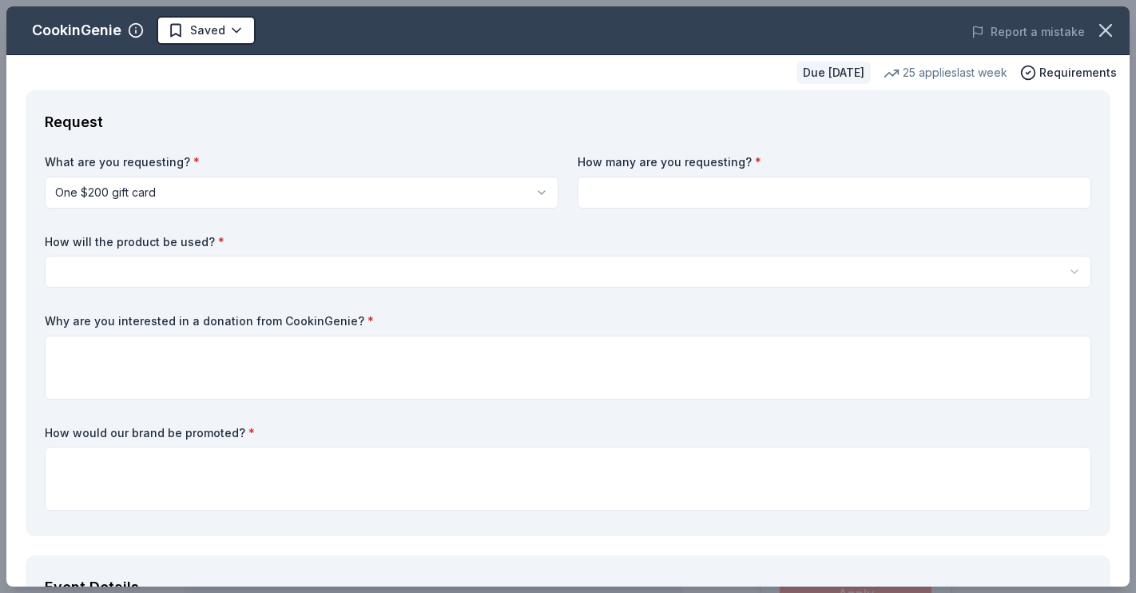
click at [695, 190] on input at bounding box center [835, 193] width 514 height 32
type input "1"
click at [459, 221] on div "What are you requesting? * One $200 gift card One $200 gift card How many are y…" at bounding box center [568, 335] width 1047 height 363
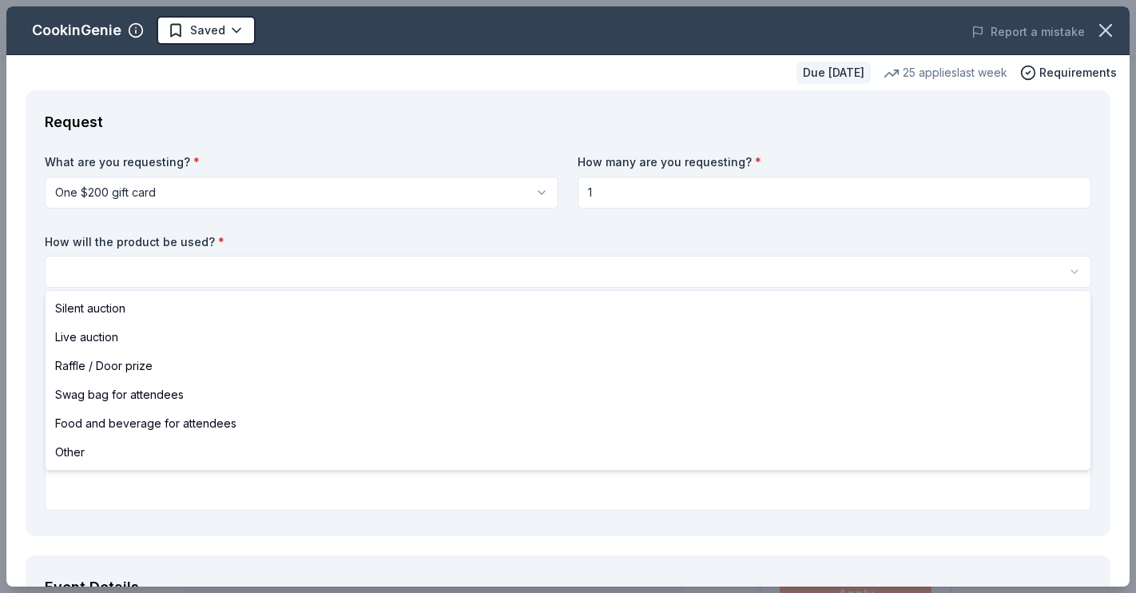
click at [173, 270] on html "Davis Dance Light Up The Night Gala Saved Apply Due in 30 days Share CookinGeni…" at bounding box center [568, 296] width 1136 height 593
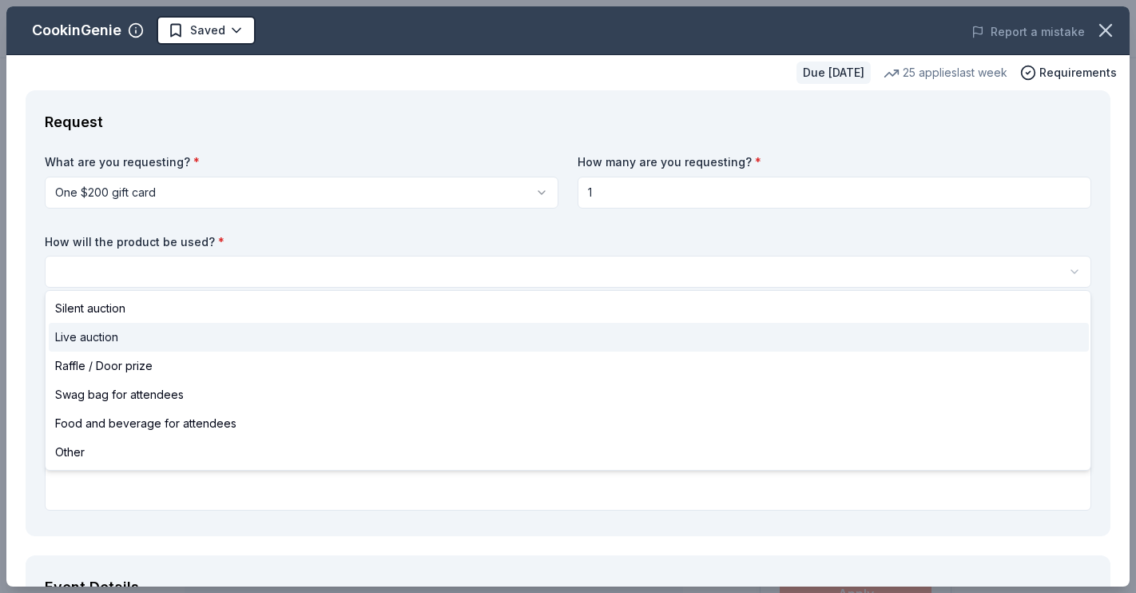
select select "liveAuction"
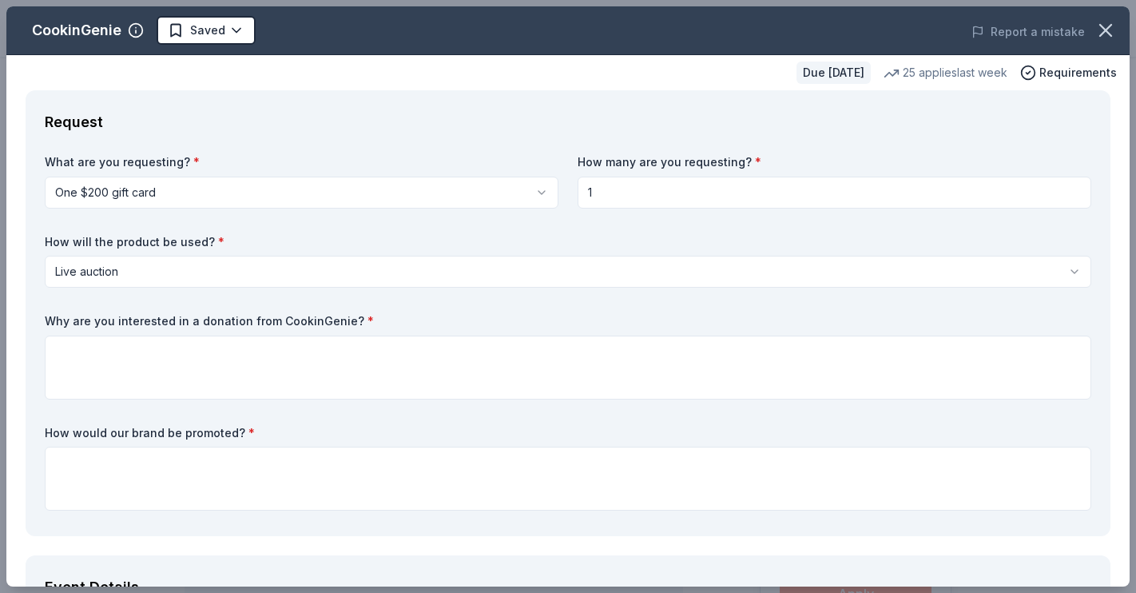
click at [324, 228] on div "What are you requesting? * One $200 gift card One $200 gift card How many are y…" at bounding box center [568, 335] width 1047 height 363
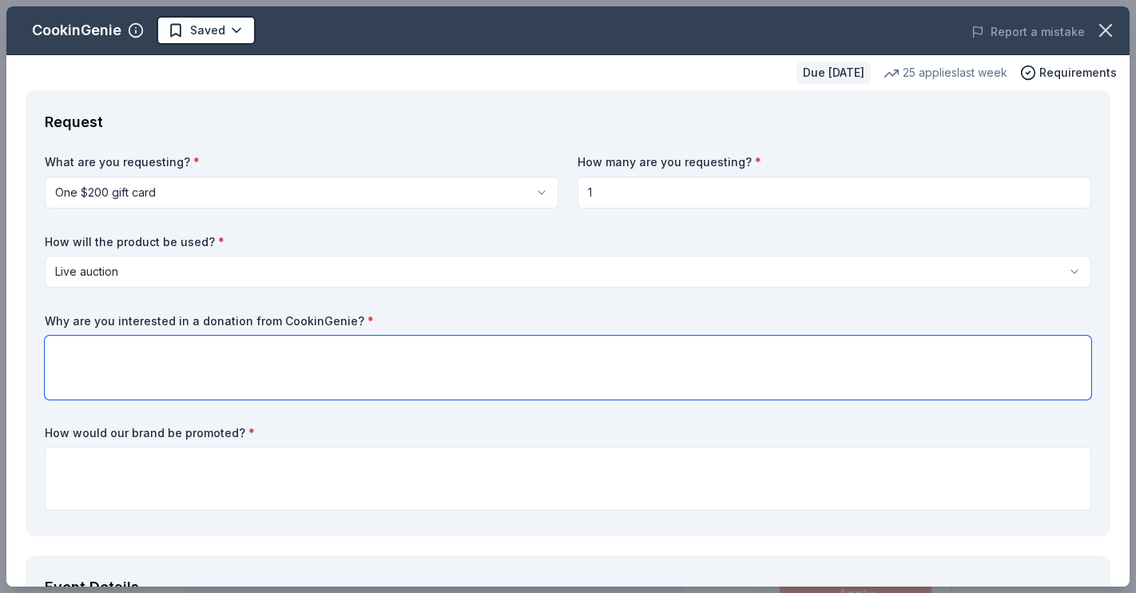
click at [64, 347] on textarea at bounding box center [568, 368] width 1047 height 64
paste textarea "We are interested in a donation from AF Travel Ideas to start a partnership wit…"
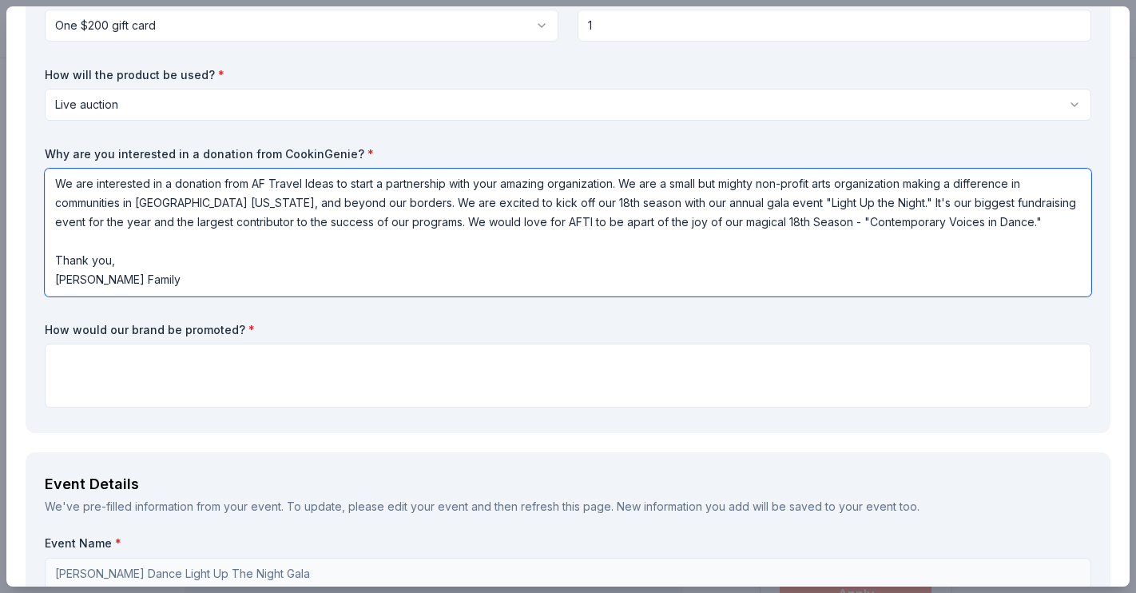
scroll to position [177, 0]
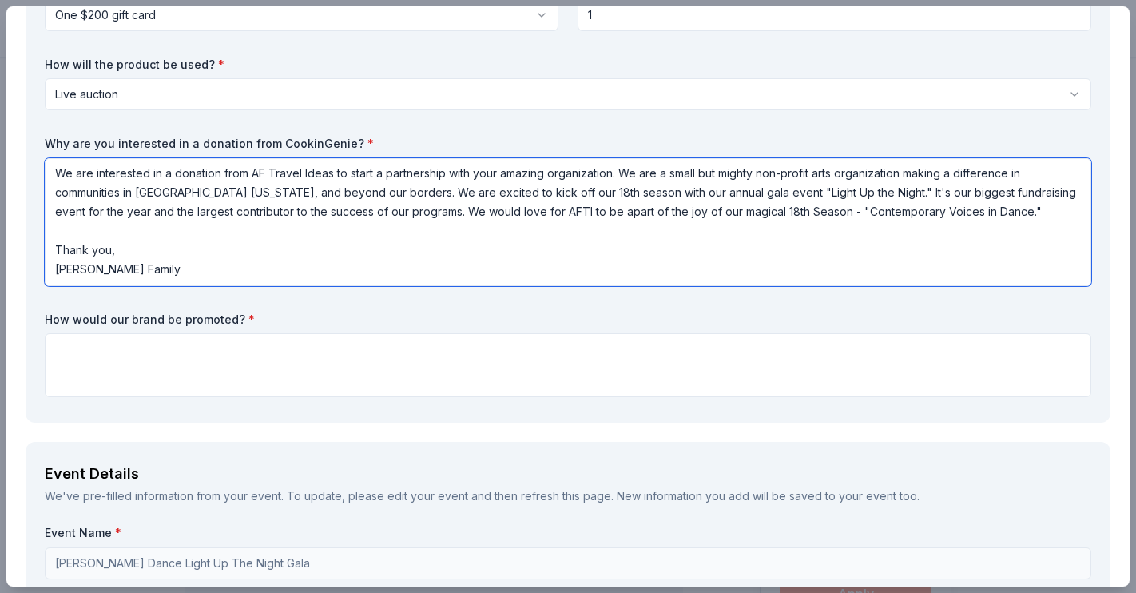
type textarea "We are interested in a donation from AF Travel Ideas to start a partnership wit…"
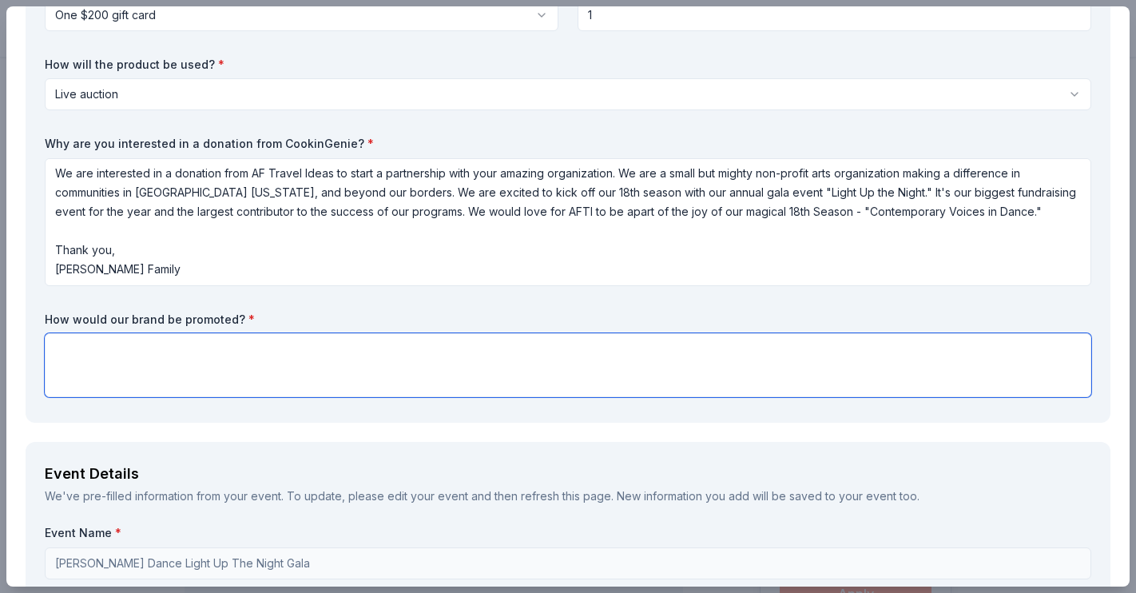
click at [118, 368] on textarea at bounding box center [568, 365] width 1047 height 64
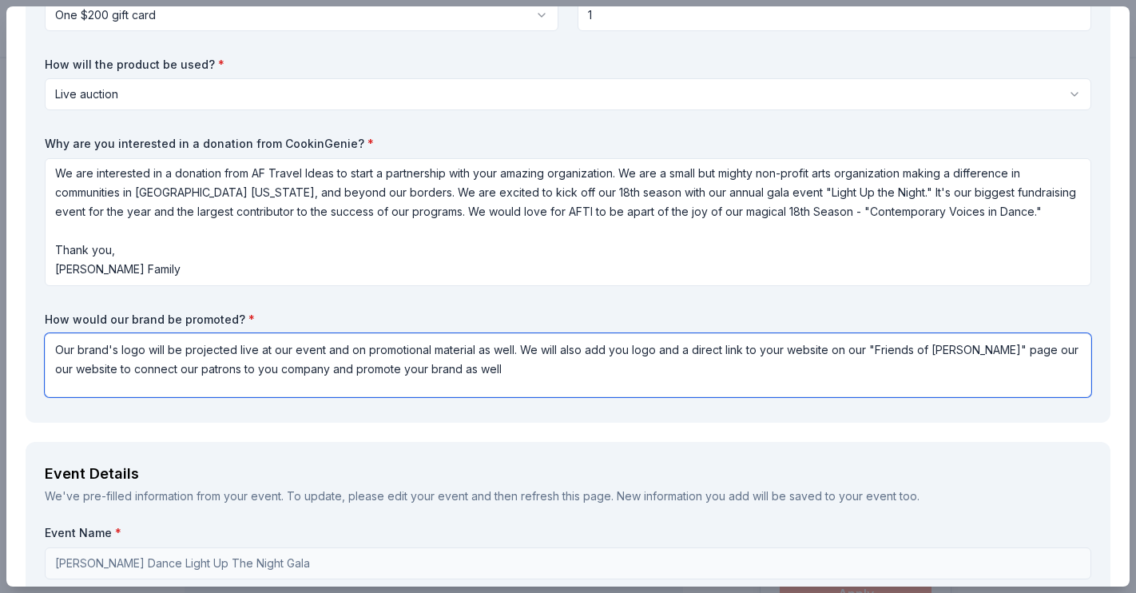
click at [435, 368] on textarea "Our brand's logo will be projected live at our event and on promotional materia…" at bounding box center [568, 365] width 1047 height 64
drag, startPoint x: 456, startPoint y: 368, endPoint x: 54, endPoint y: 344, distance: 403.4
click at [54, 344] on textarea "Our brand's logo will be projected live at our event and on promotional materia…" at bounding box center [568, 365] width 1047 height 64
click at [517, 381] on textarea "Our brand's logo will be projected live at our event and on promotional materia…" at bounding box center [568, 365] width 1047 height 64
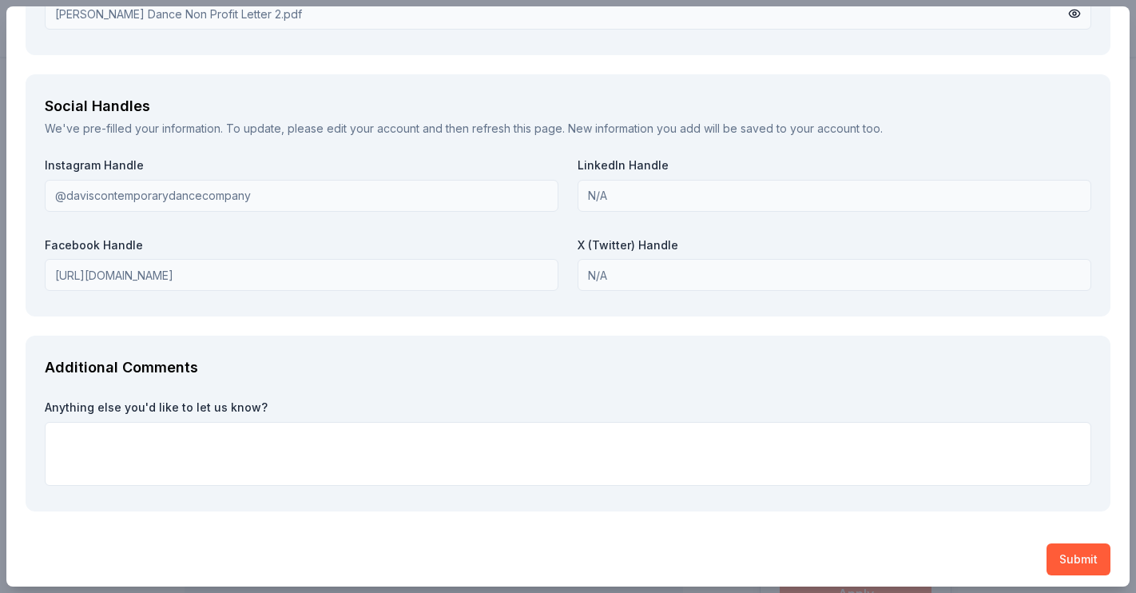
scroll to position [1918, 0]
type textarea "Our brand's logo will be projected live at our event and on promotional materia…"
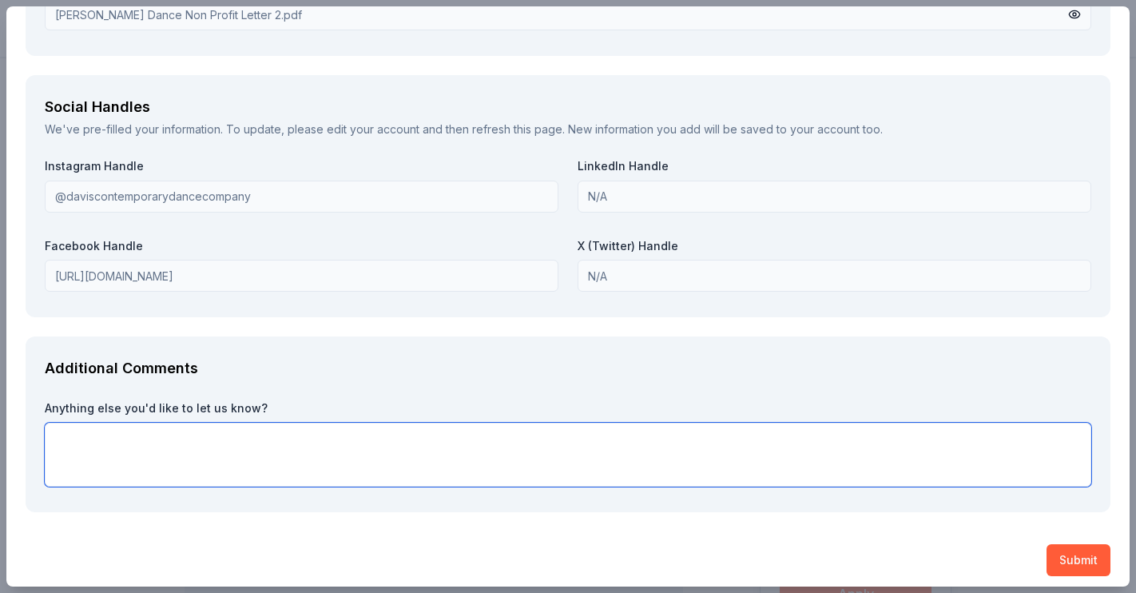
click at [85, 430] on textarea at bounding box center [568, 455] width 1047 height 64
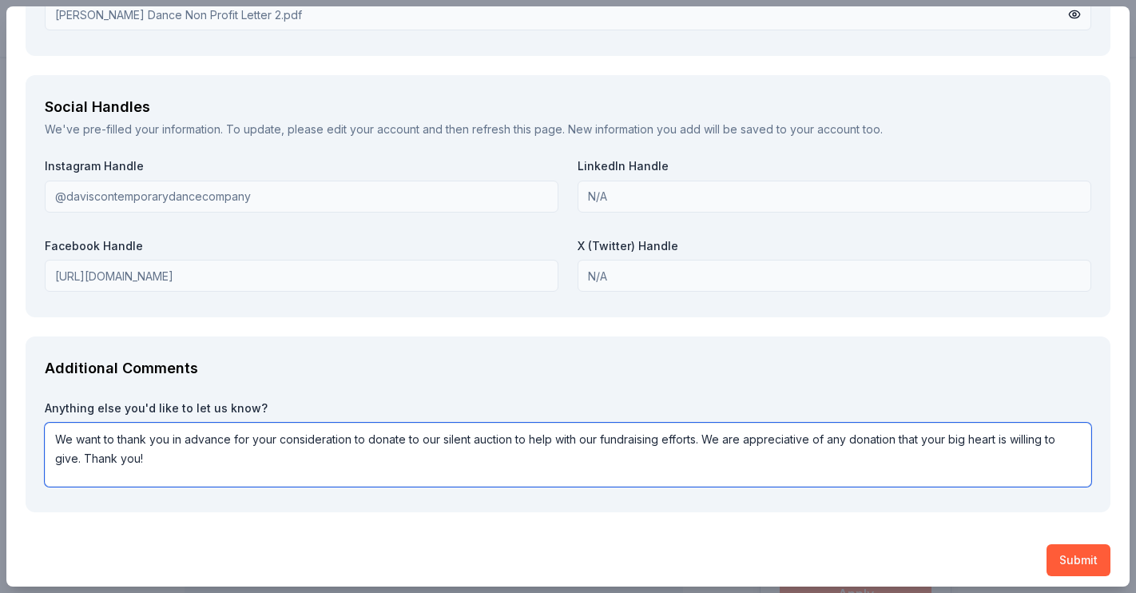
drag, startPoint x: 147, startPoint y: 451, endPoint x: 57, endPoint y: 427, distance: 93.2
click at [54, 430] on textarea "We want to thank you in advance for your consideration to donate to our silent …" at bounding box center [568, 455] width 1047 height 64
type textarea "We want to thank you in advance for your consideration to donate to our silent …"
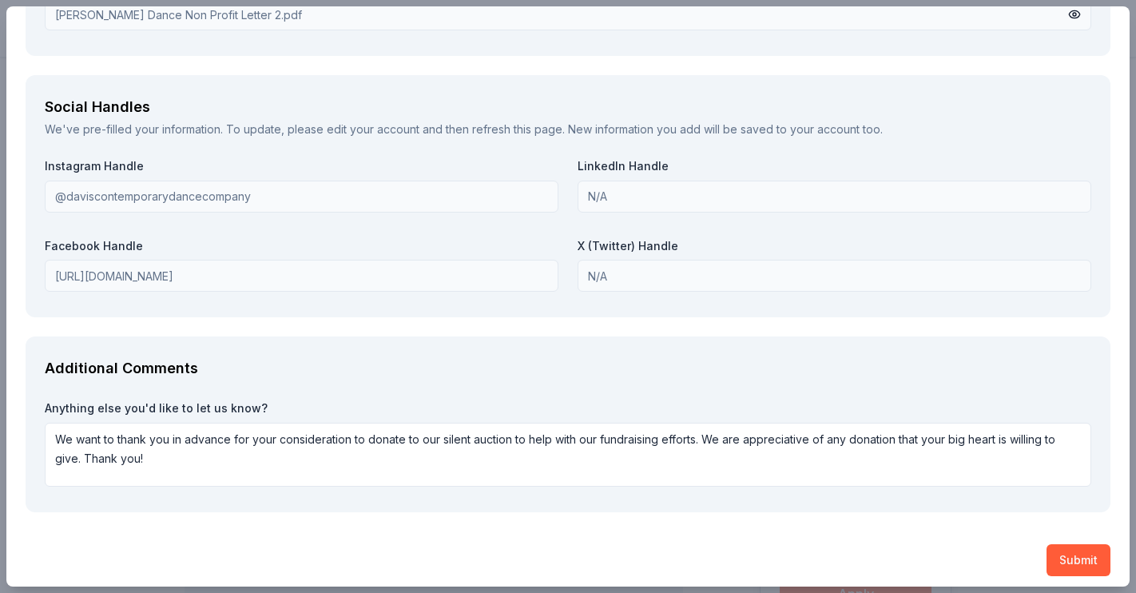
click at [1089, 551] on button "Submit" at bounding box center [1079, 560] width 64 height 32
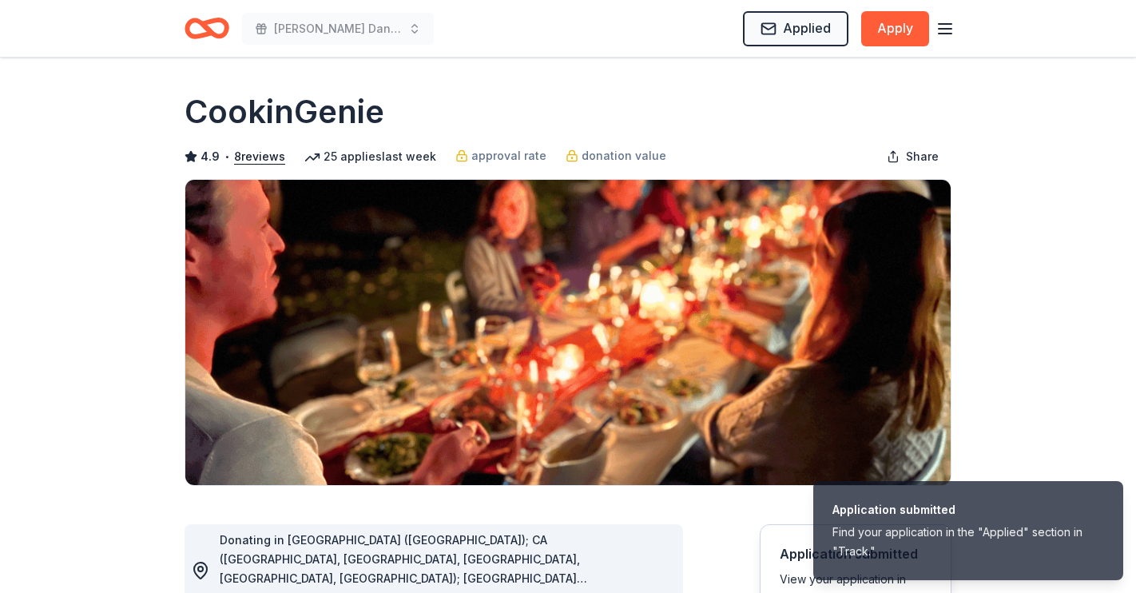
scroll to position [0, 0]
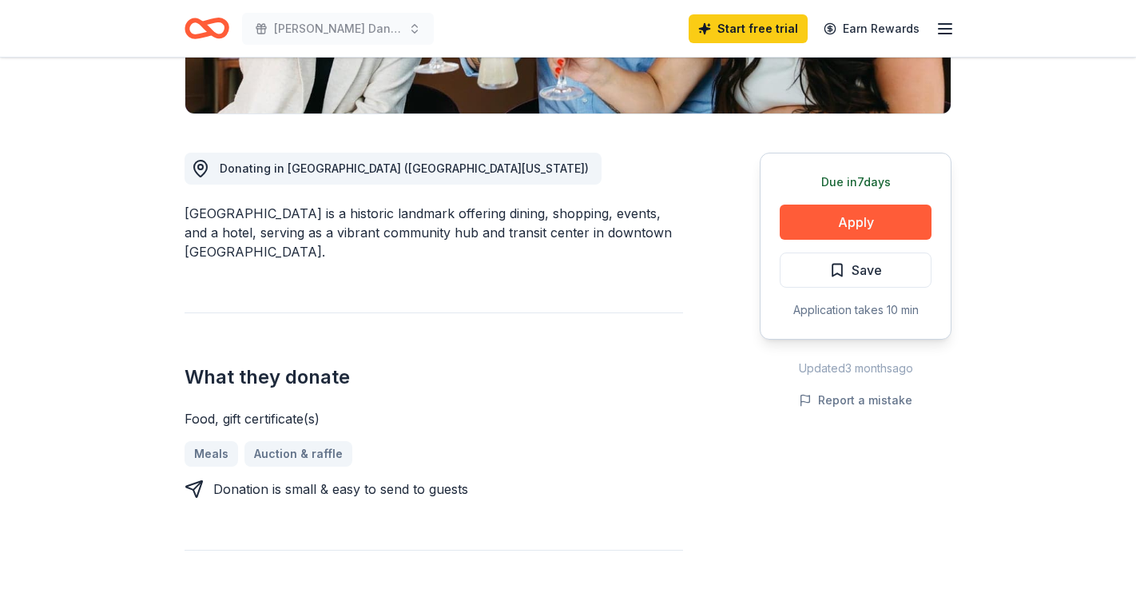
scroll to position [375, 0]
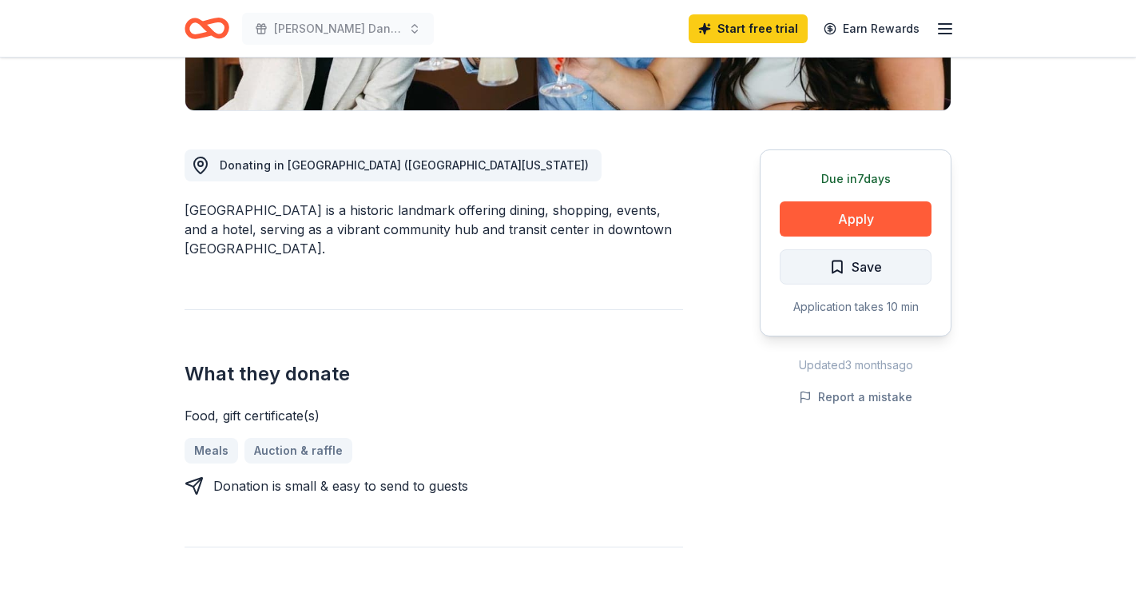
click at [836, 271] on span "Save" at bounding box center [855, 266] width 53 height 21
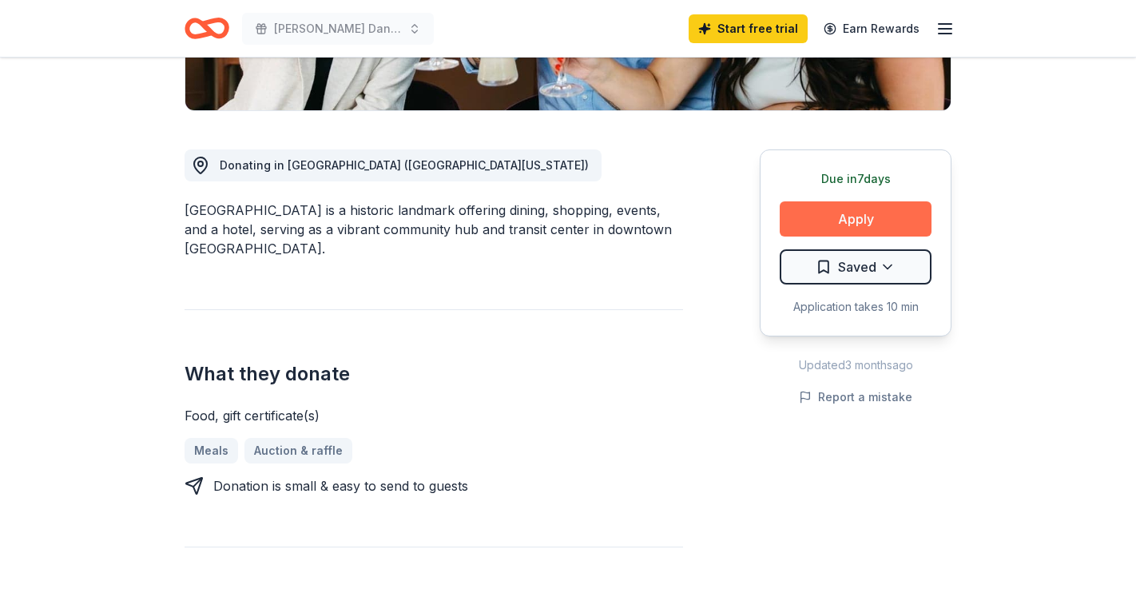
click at [860, 224] on button "Apply" at bounding box center [856, 218] width 152 height 35
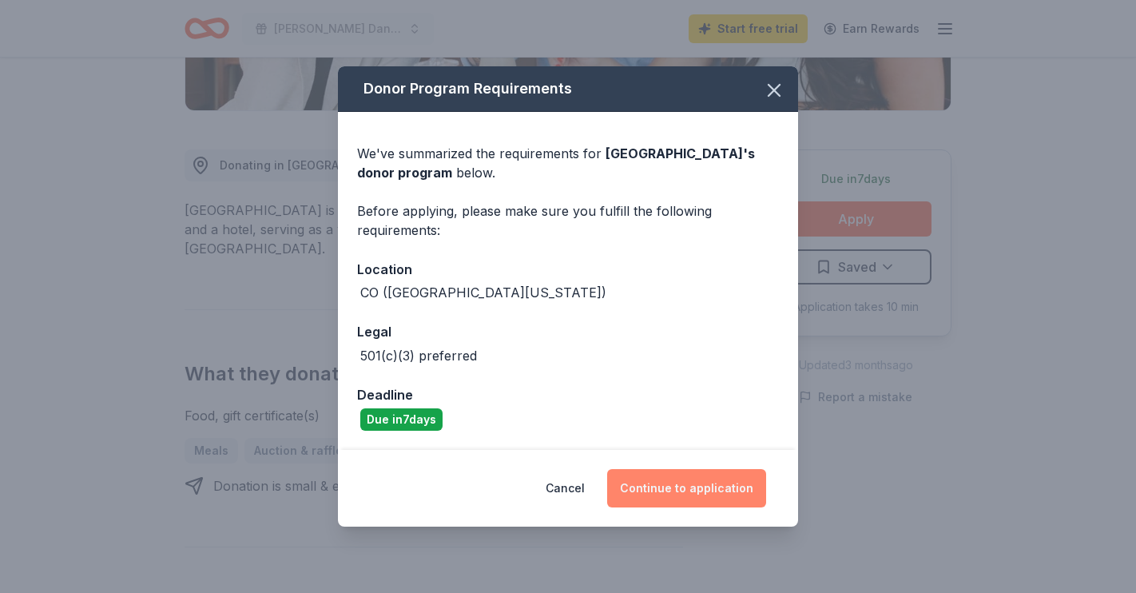
click at [687, 487] on button "Continue to application" at bounding box center [686, 488] width 159 height 38
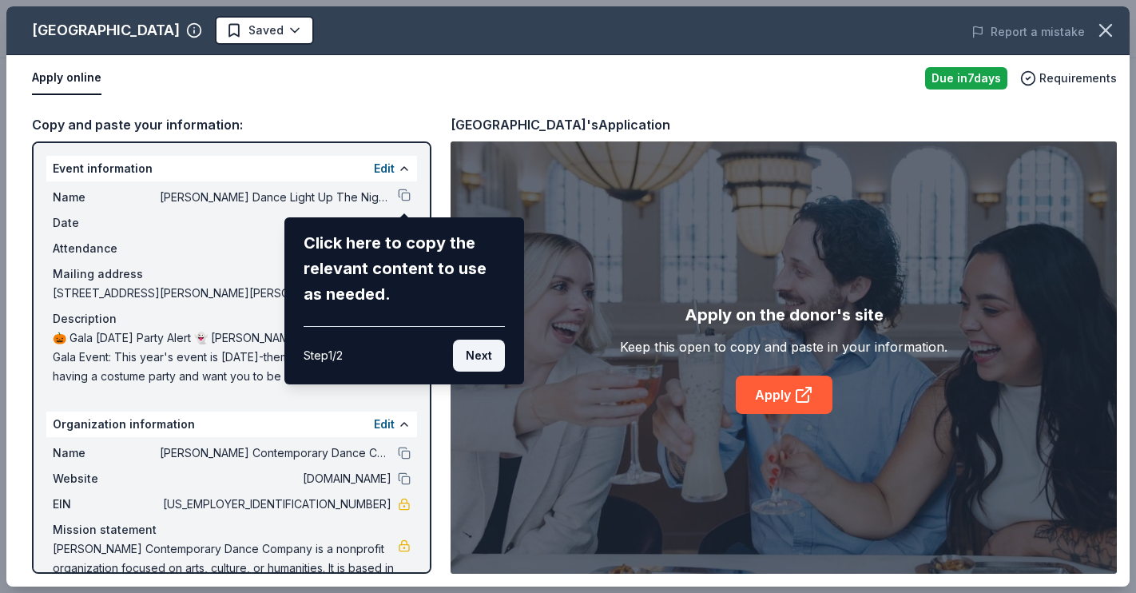
click at [483, 359] on button "Next" at bounding box center [479, 356] width 52 height 32
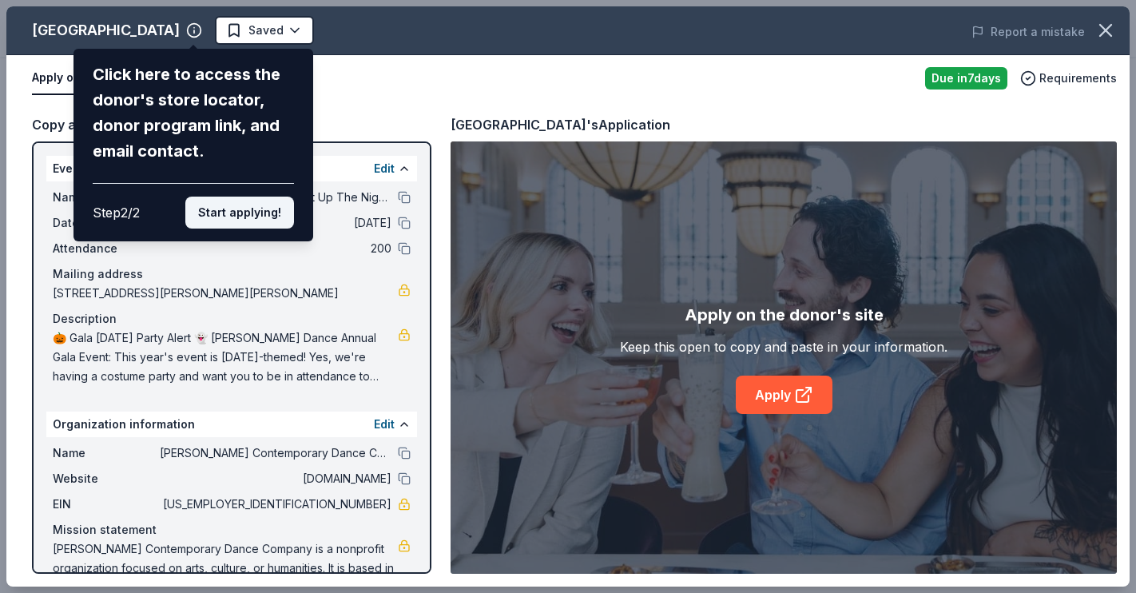
click at [246, 197] on button "Start applying!" at bounding box center [239, 213] width 109 height 32
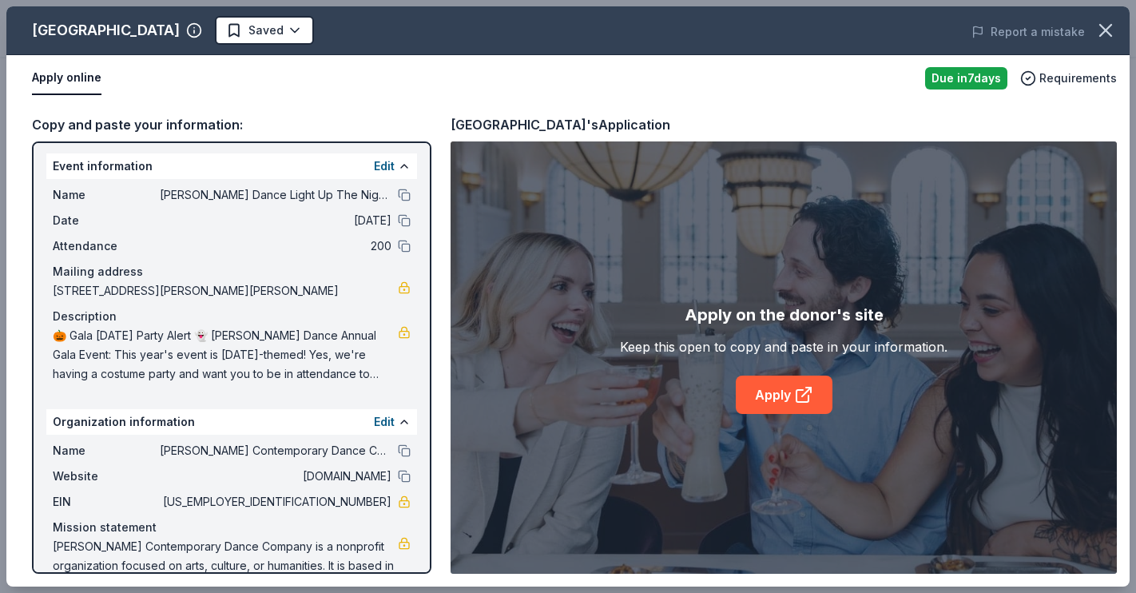
scroll to position [0, 0]
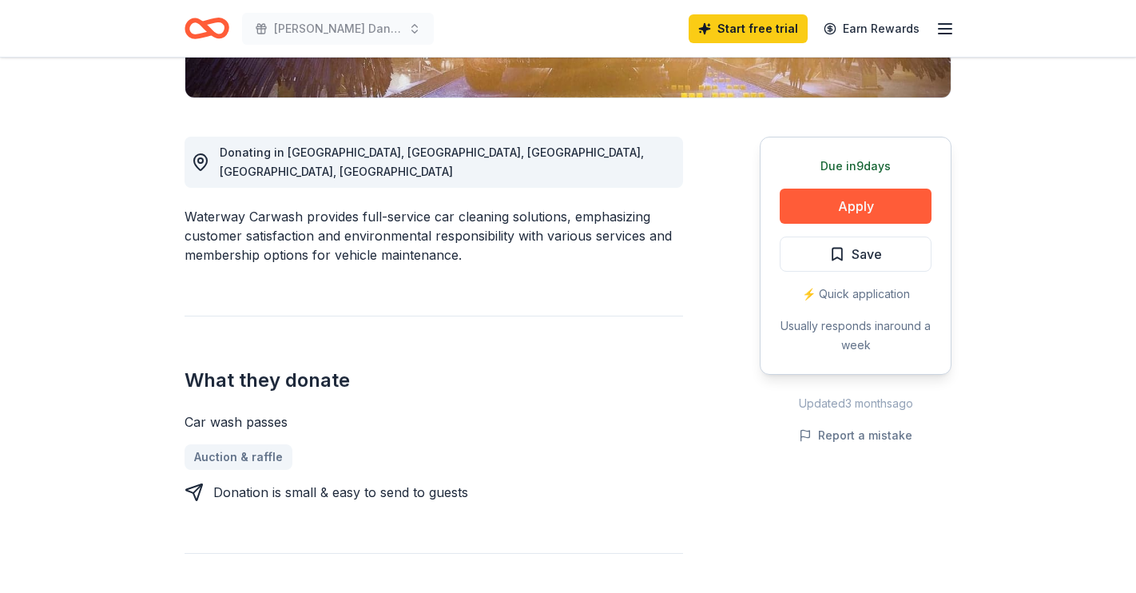
scroll to position [375, 0]
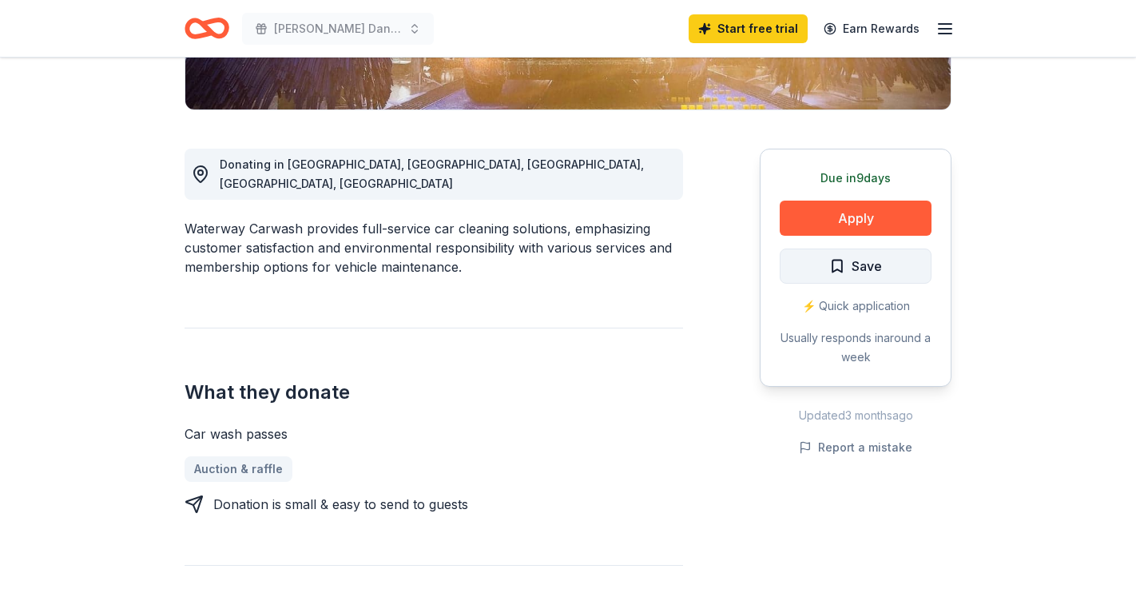
click at [838, 264] on span "Save" at bounding box center [855, 266] width 53 height 21
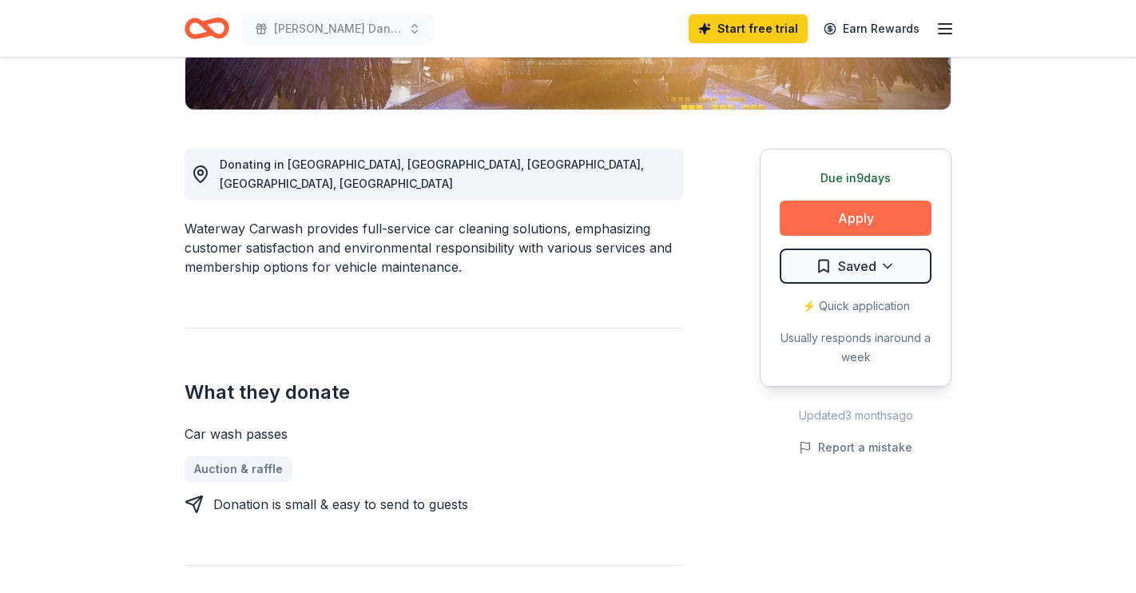
click at [871, 216] on button "Apply" at bounding box center [856, 218] width 152 height 35
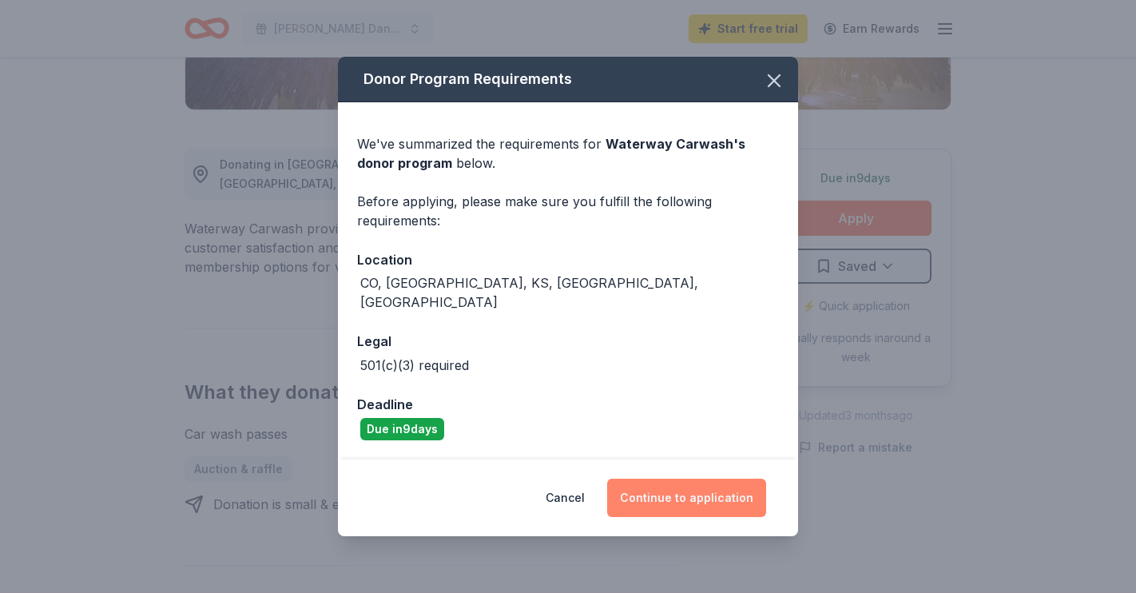
click at [695, 491] on button "Continue to application" at bounding box center [686, 498] width 159 height 38
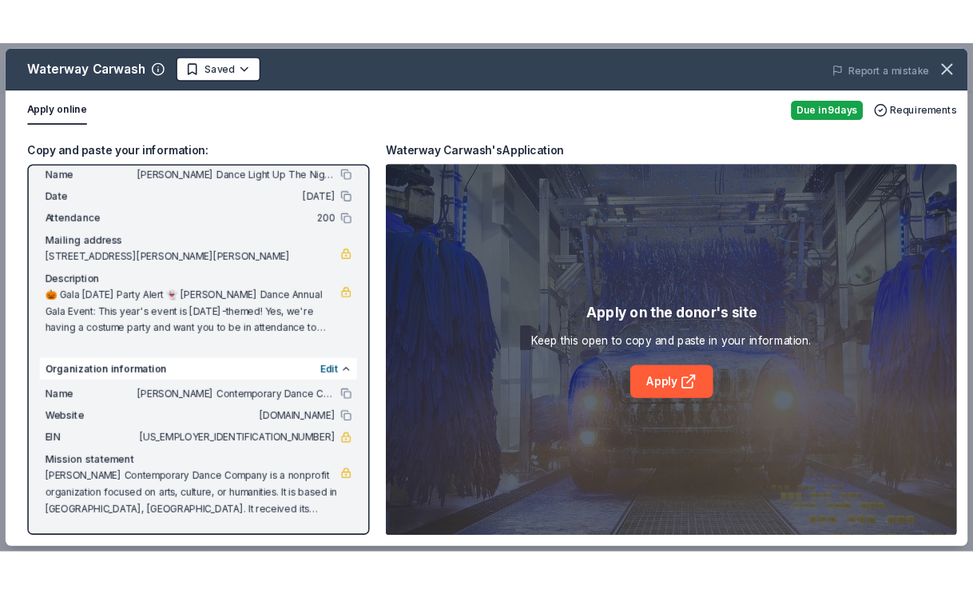
scroll to position [44, 0]
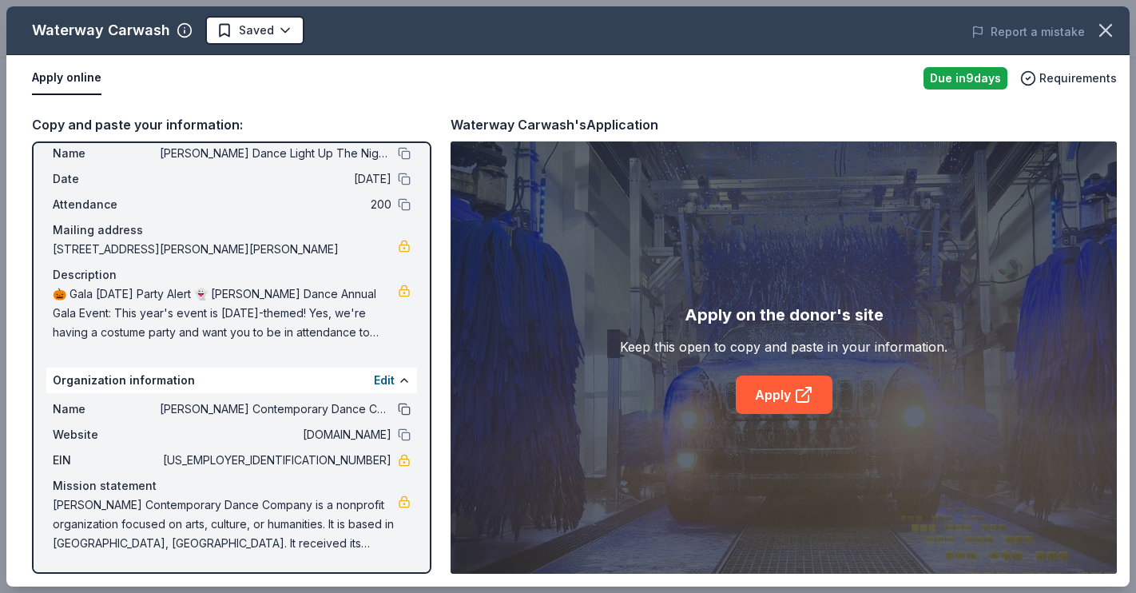
click at [405, 411] on button at bounding box center [404, 409] width 13 height 13
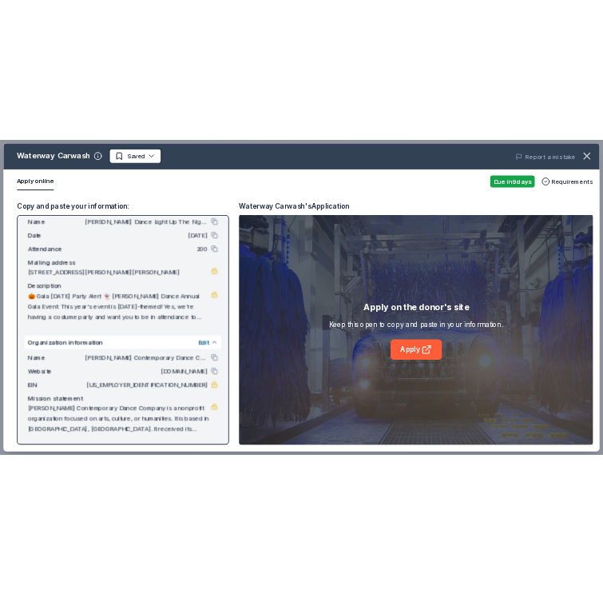
scroll to position [43, 0]
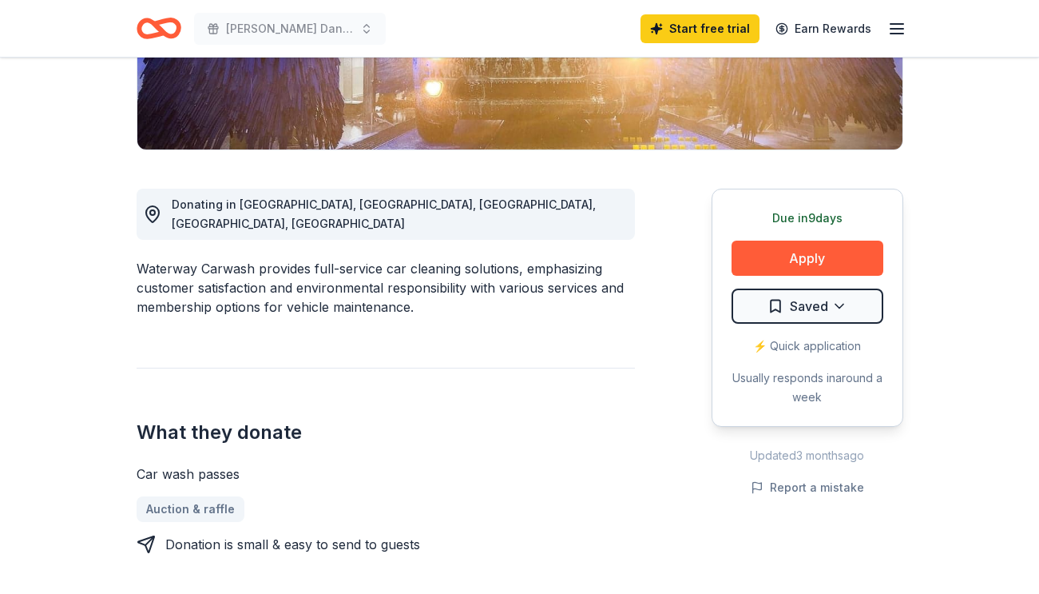
scroll to position [374, 0]
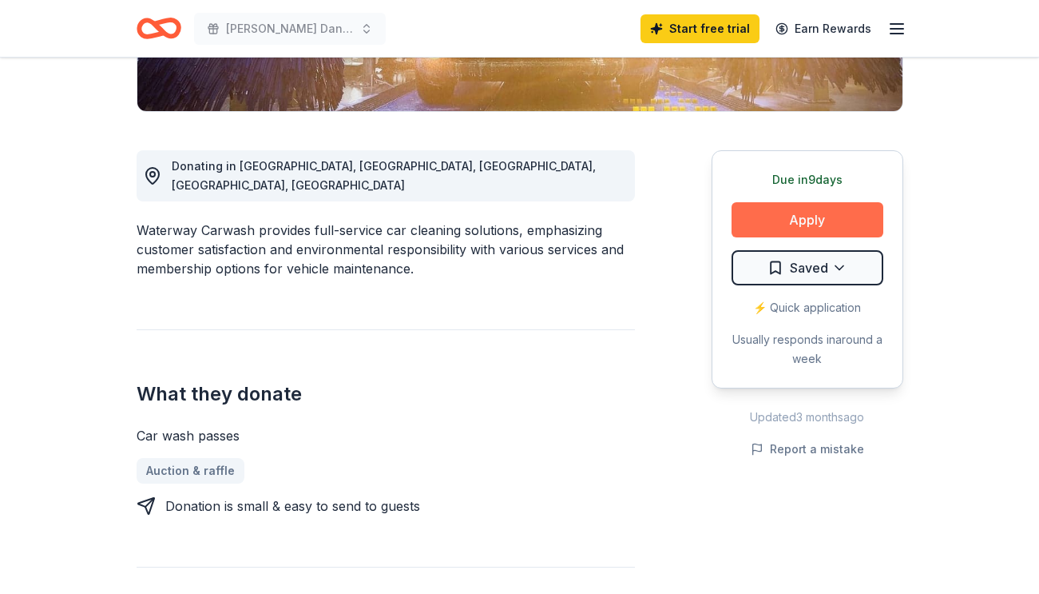
click at [818, 228] on button "Apply" at bounding box center [808, 219] width 152 height 35
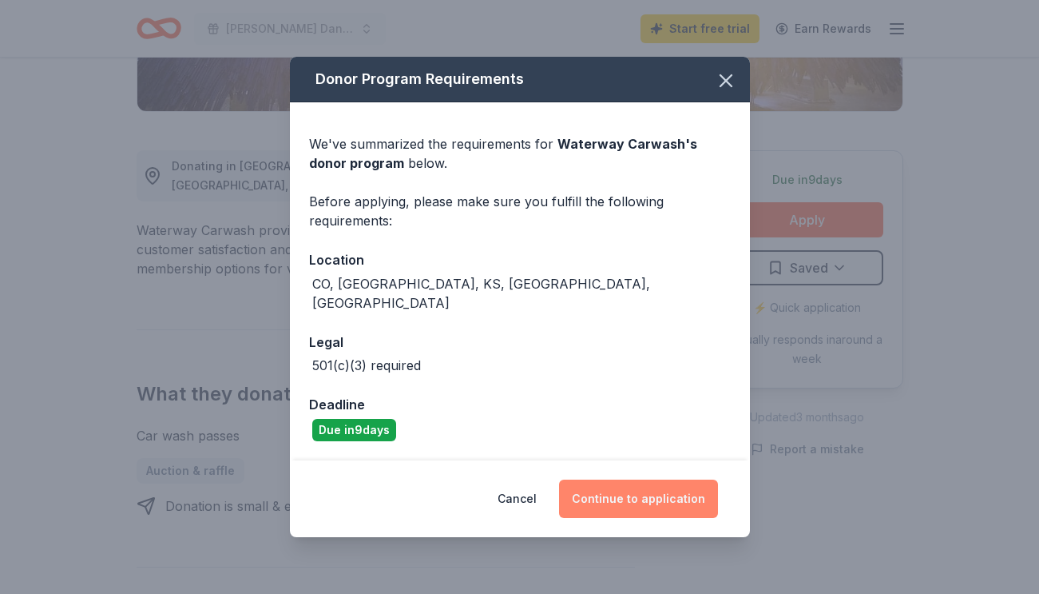
click at [665, 490] on button "Continue to application" at bounding box center [638, 498] width 159 height 38
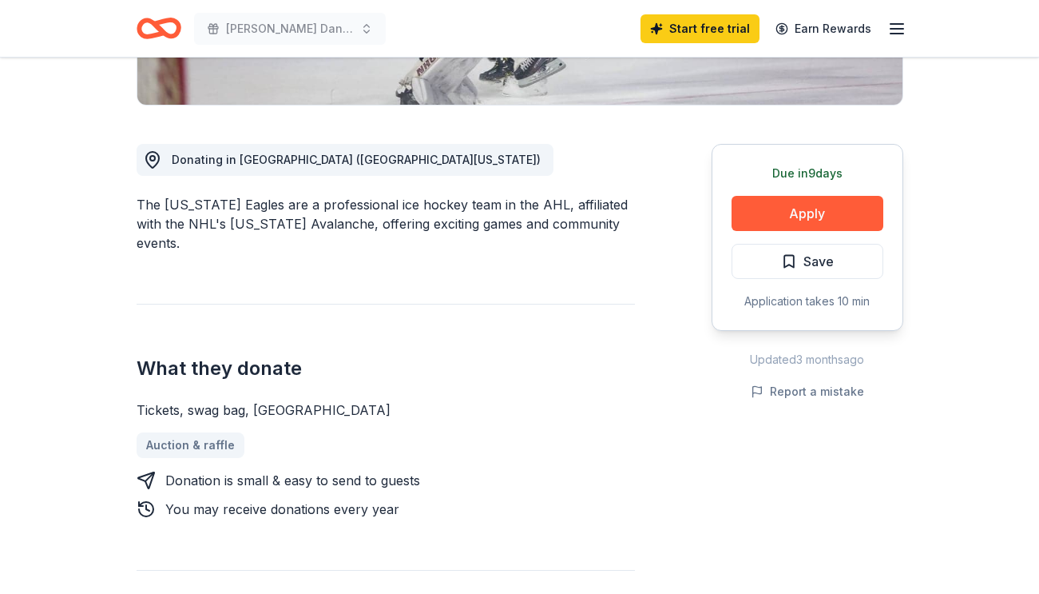
scroll to position [380, 0]
click at [815, 220] on button "Apply" at bounding box center [808, 213] width 152 height 35
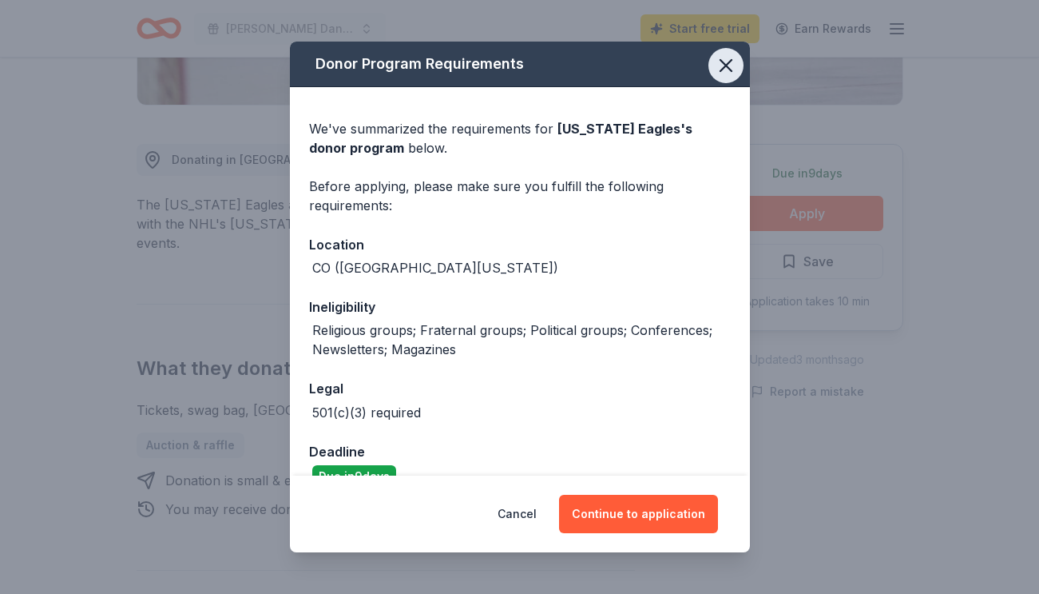
click at [727, 68] on icon "button" at bounding box center [726, 65] width 22 height 22
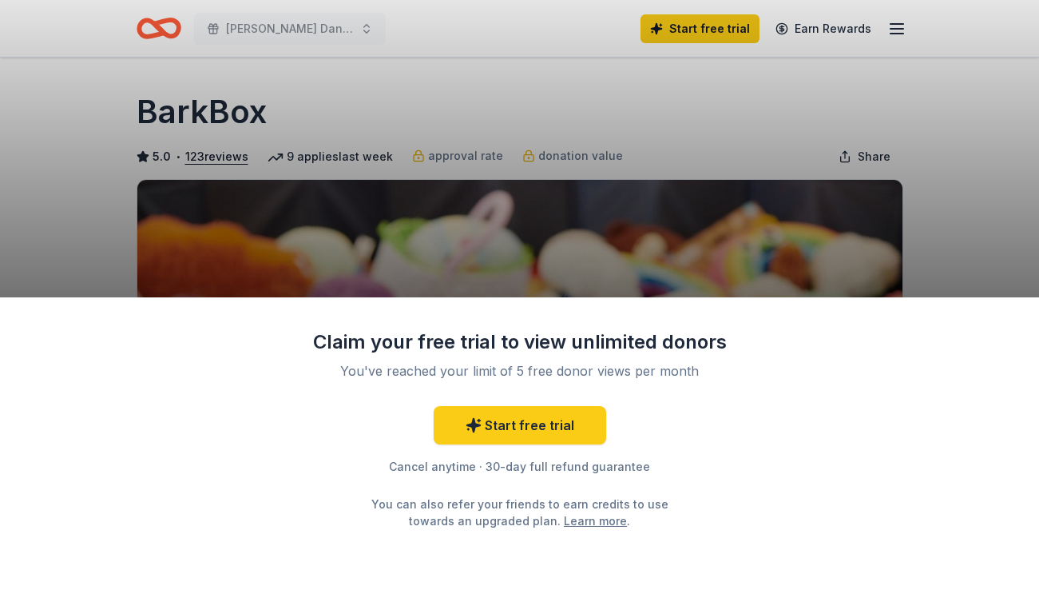
click at [914, 236] on div "Claim your free trial to view unlimited donors You've reached your limit of 5 f…" at bounding box center [519, 297] width 1039 height 594
click at [791, 451] on div "Claim your free trial to view unlimited donors You've reached your limit of 5 f…" at bounding box center [519, 445] width 1039 height 297
click at [989, 189] on div "Claim your free trial to view unlimited donors You've reached your limit of 5 f…" at bounding box center [519, 297] width 1039 height 594
click at [210, 157] on div "Claim your free trial to view unlimited donors You've reached your limit of 5 f…" at bounding box center [519, 297] width 1039 height 594
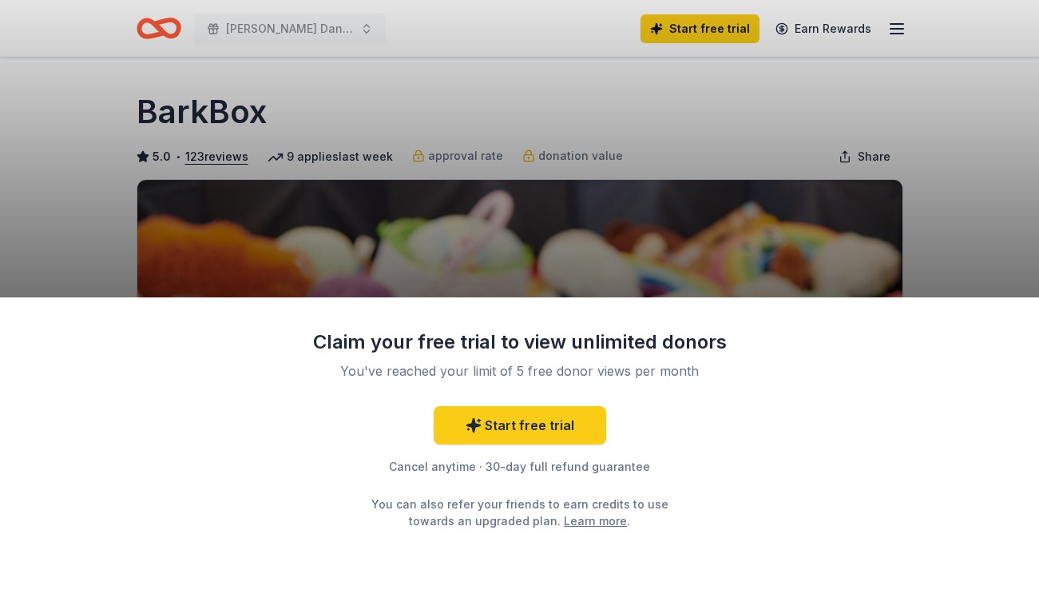
drag, startPoint x: 951, startPoint y: 219, endPoint x: 940, endPoint y: 219, distance: 11.2
click at [951, 219] on div "Claim your free trial to view unlimited donors You've reached your limit of 5 f…" at bounding box center [519, 297] width 1039 height 594
click at [939, 147] on div "Claim your free trial to view unlimited donors You've reached your limit of 5 f…" at bounding box center [519, 297] width 1039 height 594
click at [788, 201] on div "Claim your free trial to view unlimited donors You've reached your limit of 5 f…" at bounding box center [519, 297] width 1039 height 594
